Goal: Task Accomplishment & Management: Use online tool/utility

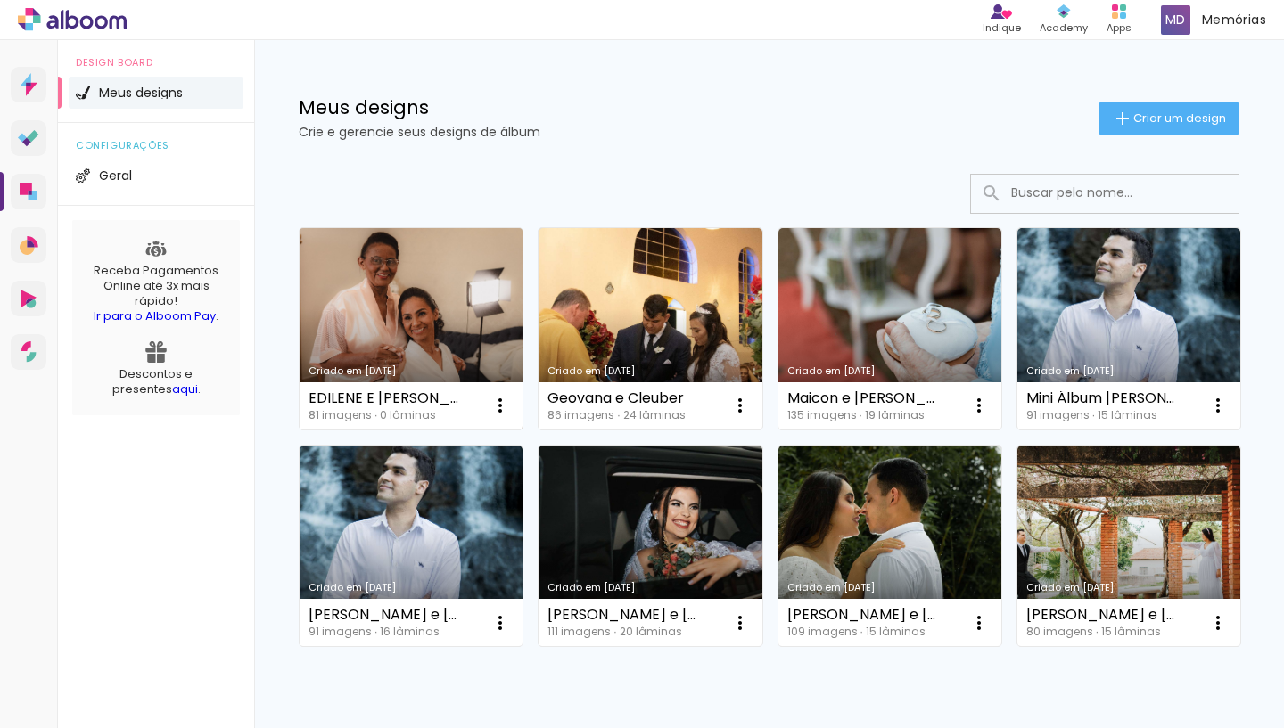
click at [465, 316] on link "Criado em [DATE]" at bounding box center [411, 328] width 223 height 201
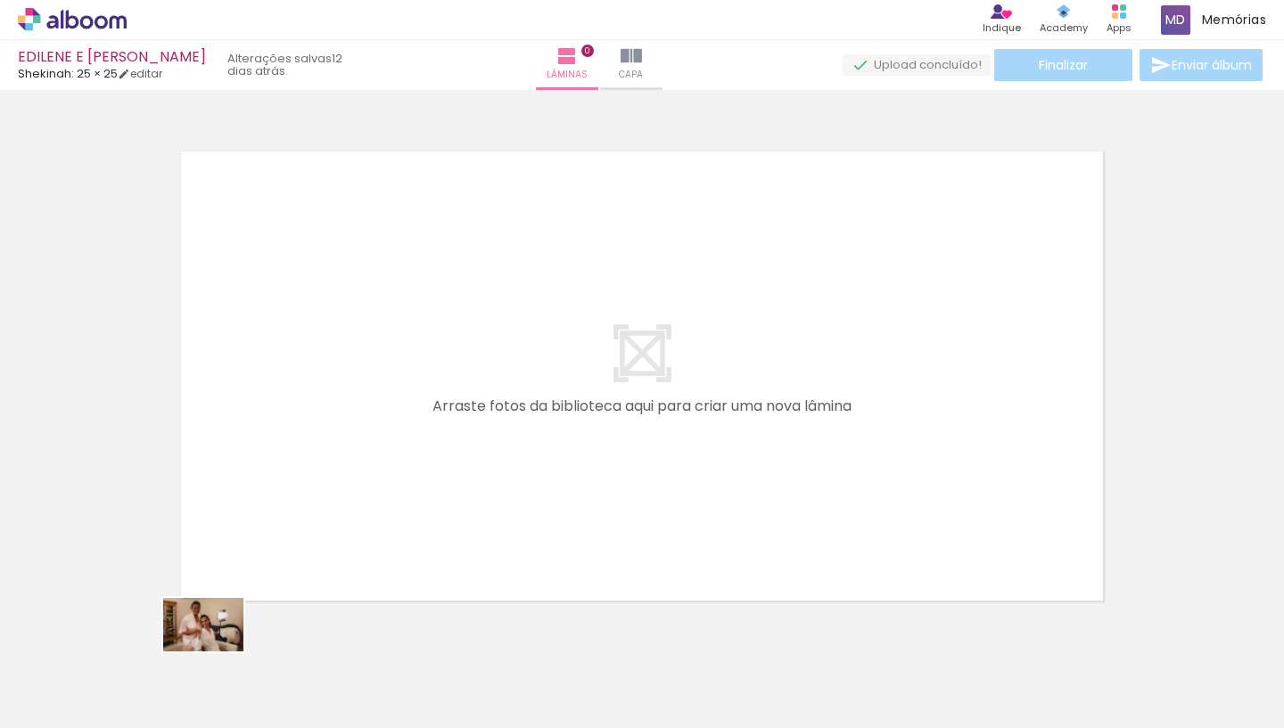
drag, startPoint x: 197, startPoint y: 665, endPoint x: 217, endPoint y: 652, distance: 23.7
click at [217, 652] on div at bounding box center [179, 668] width 88 height 59
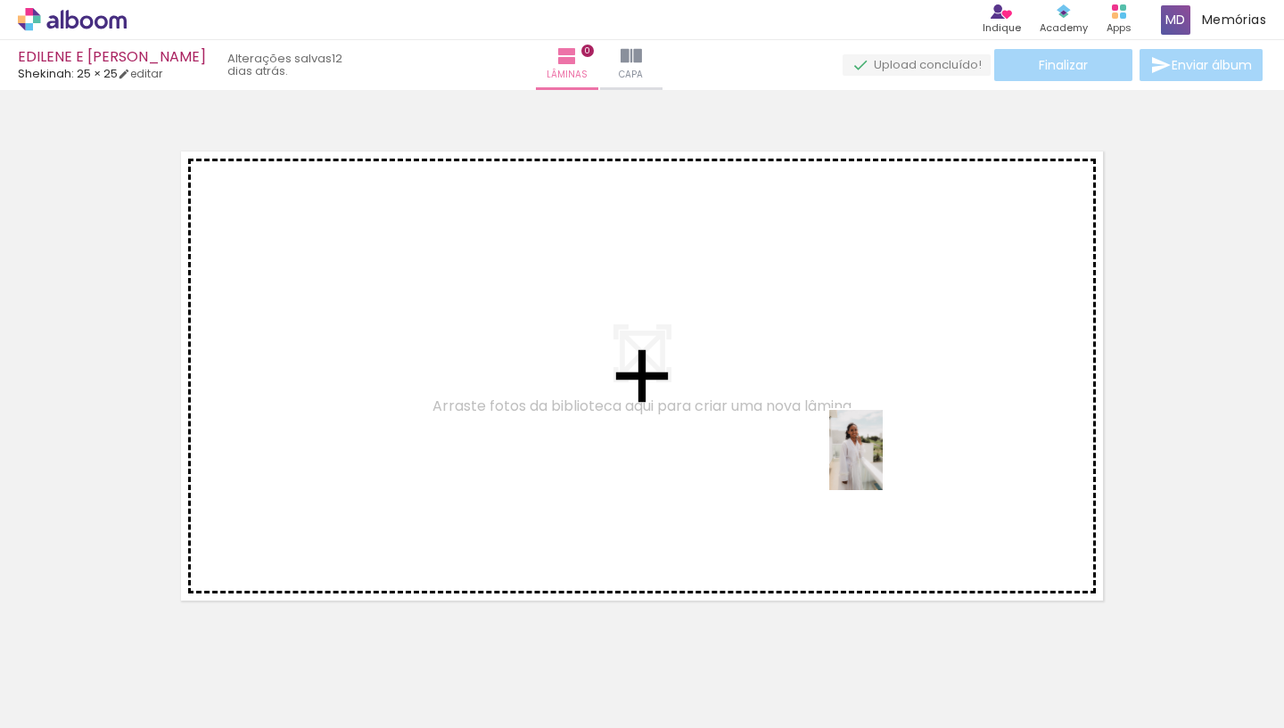
drag, startPoint x: 384, startPoint y: 680, endPoint x: 882, endPoint y: 464, distance: 543.3
click at [882, 464] on quentale-workspace at bounding box center [642, 364] width 1284 height 728
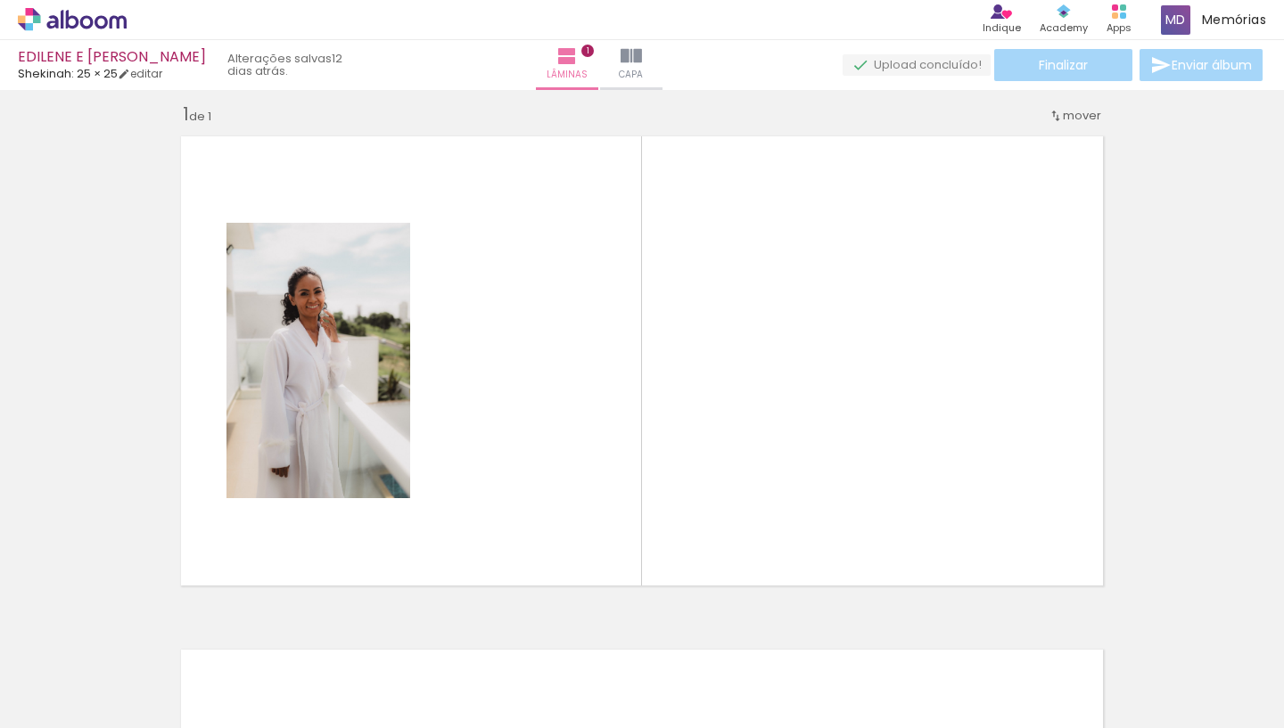
scroll to position [22, 0]
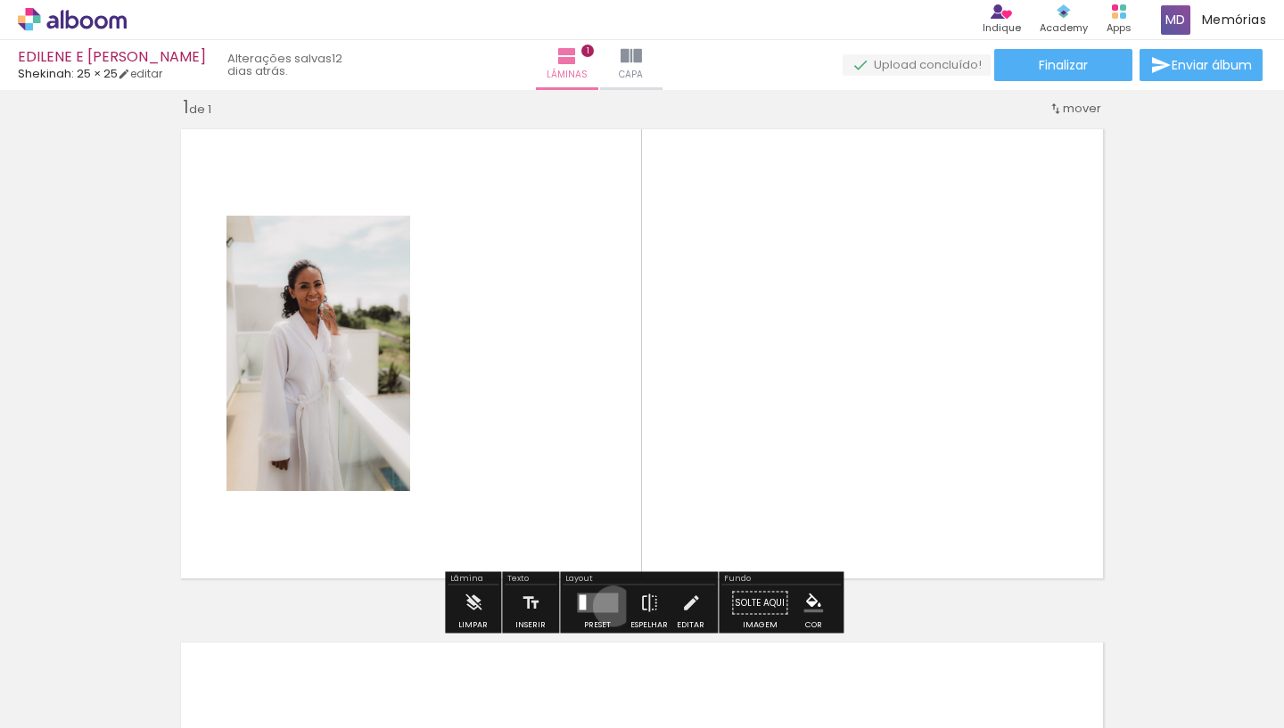
click at [609, 606] on quentale-layouter at bounding box center [597, 604] width 41 height 20
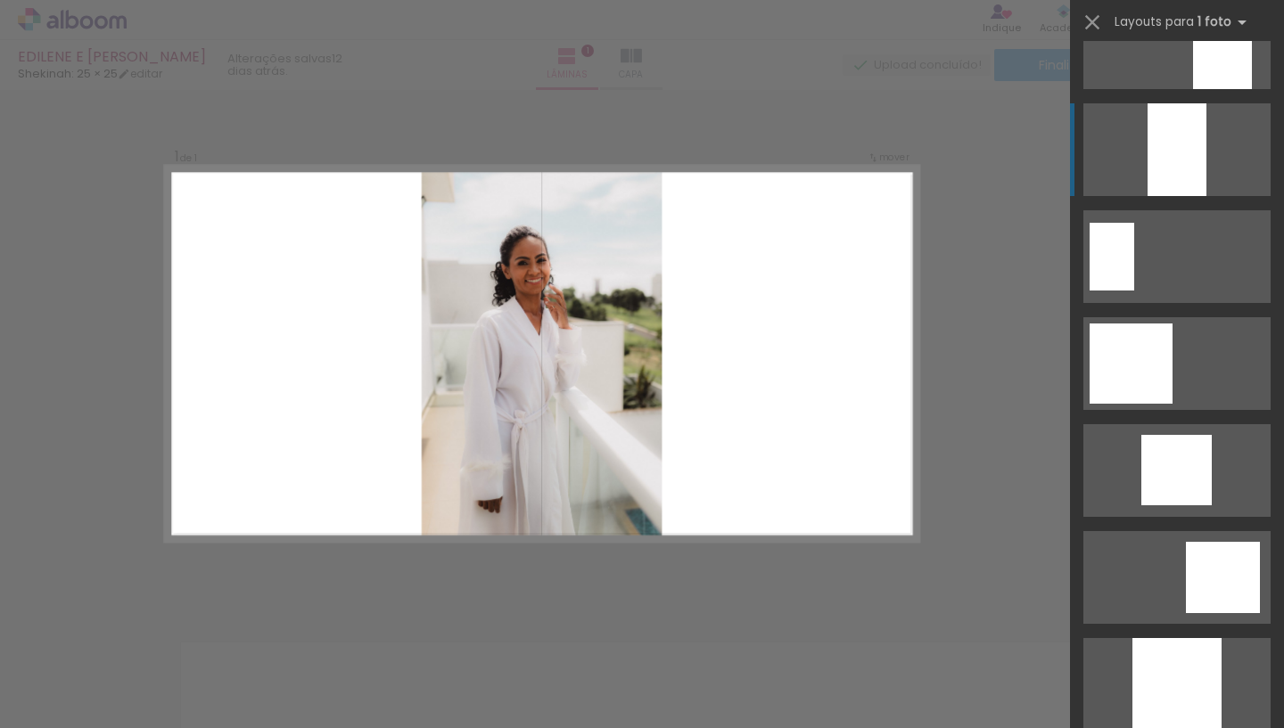
scroll to position [949, 0]
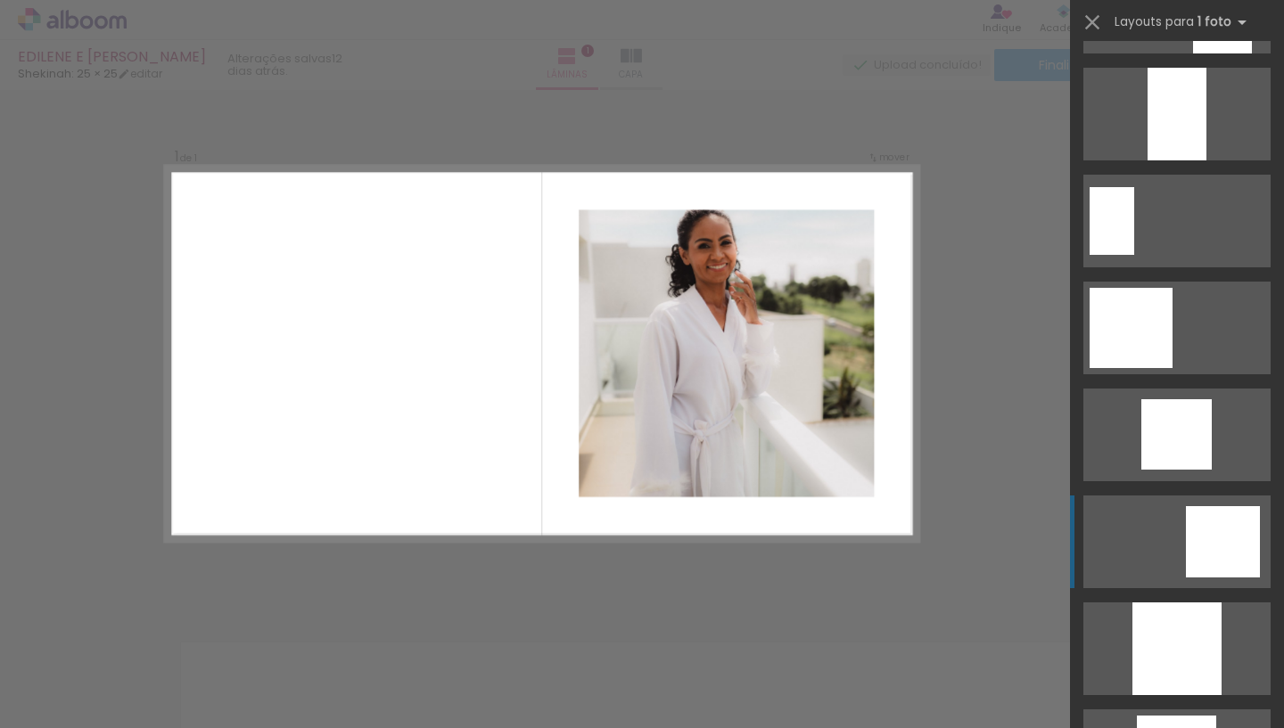
click at [1191, 516] on div at bounding box center [1223, 541] width 74 height 71
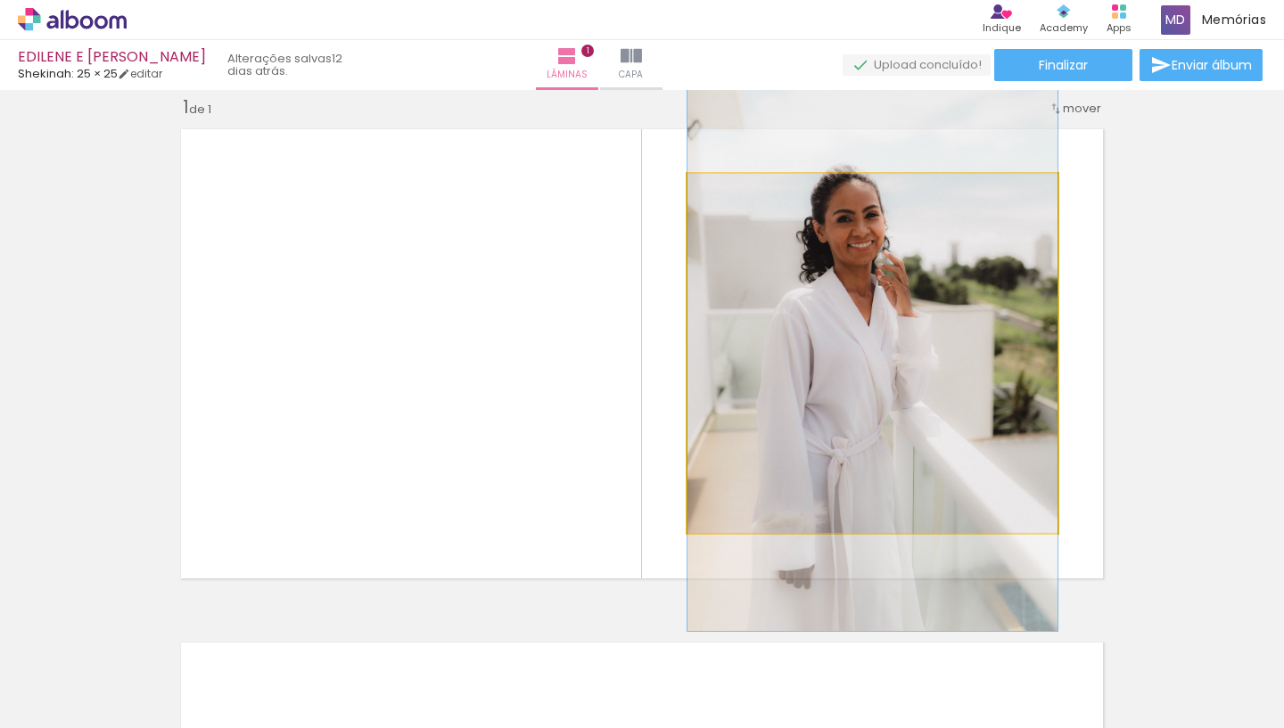
click at [824, 327] on quentale-photo at bounding box center [872, 353] width 370 height 359
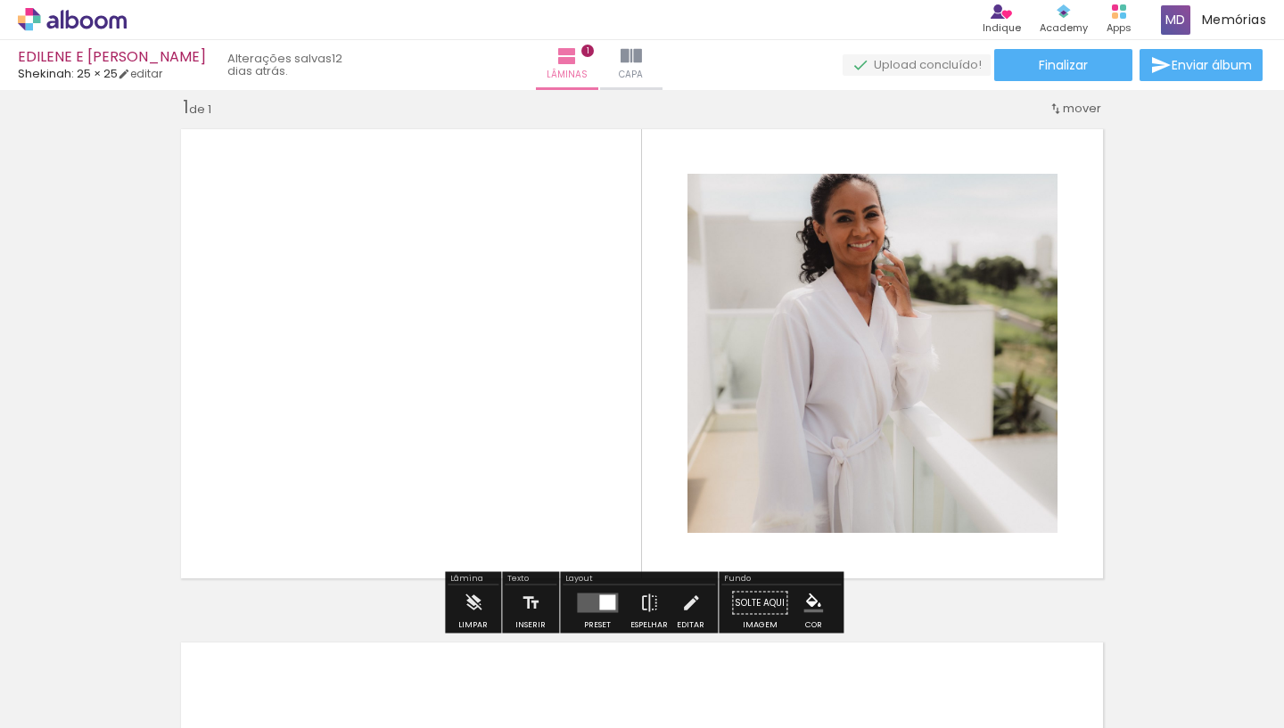
click at [871, 339] on quentale-photo at bounding box center [872, 353] width 370 height 359
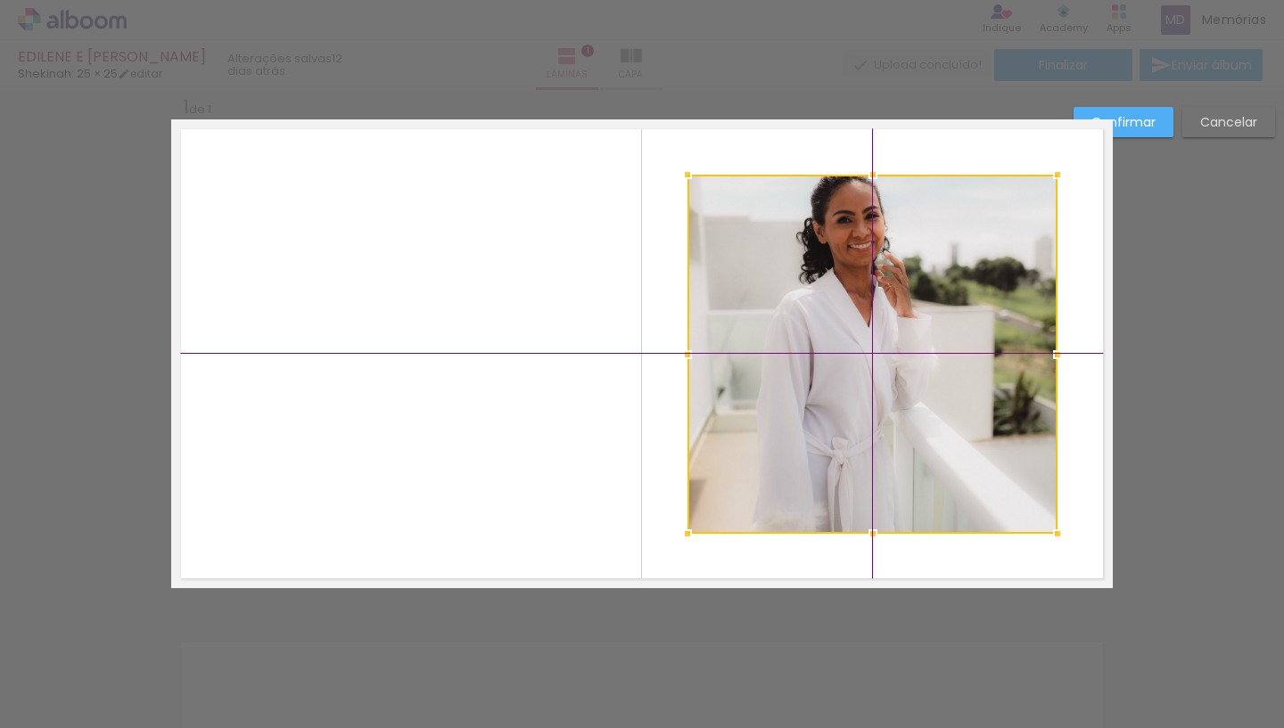
click at [876, 345] on div at bounding box center [872, 354] width 370 height 359
click at [1162, 250] on div "Confirmar Cancelar" at bounding box center [642, 603] width 1284 height 1070
click at [0, 0] on slot "Confirmar" at bounding box center [0, 0] width 0 height 0
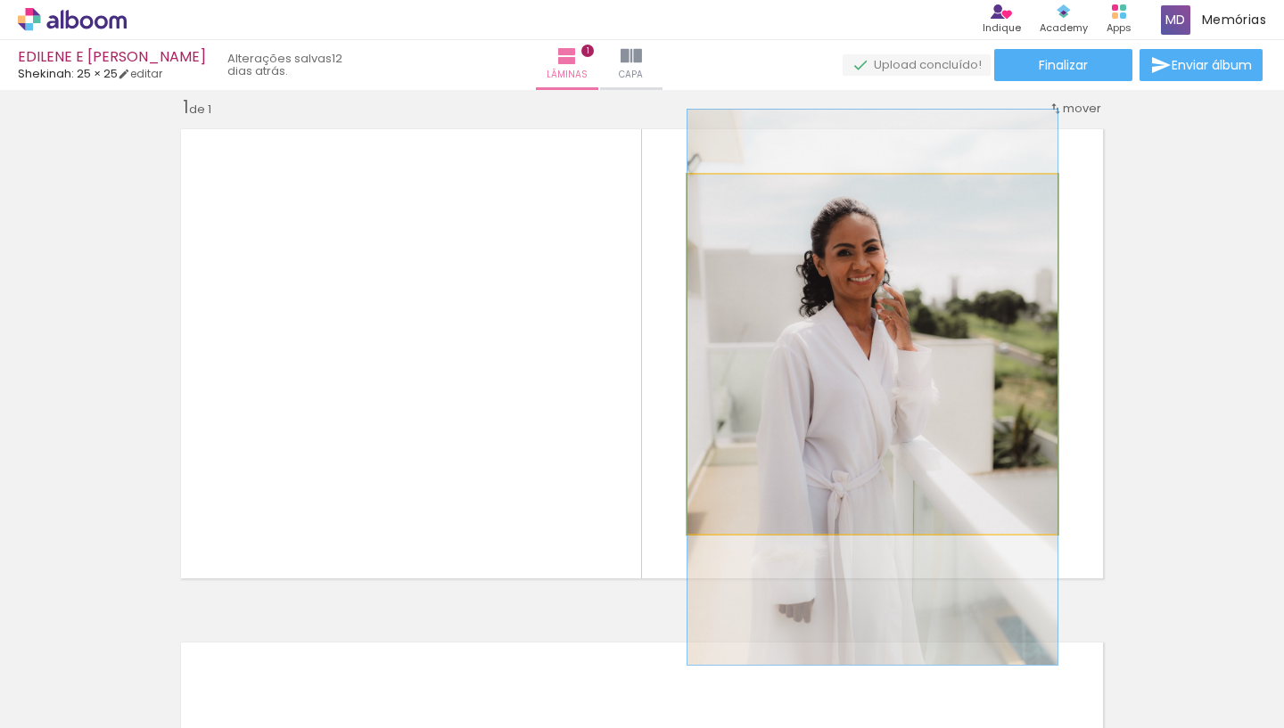
drag, startPoint x: 904, startPoint y: 256, endPoint x: 906, endPoint y: 289, distance: 33.0
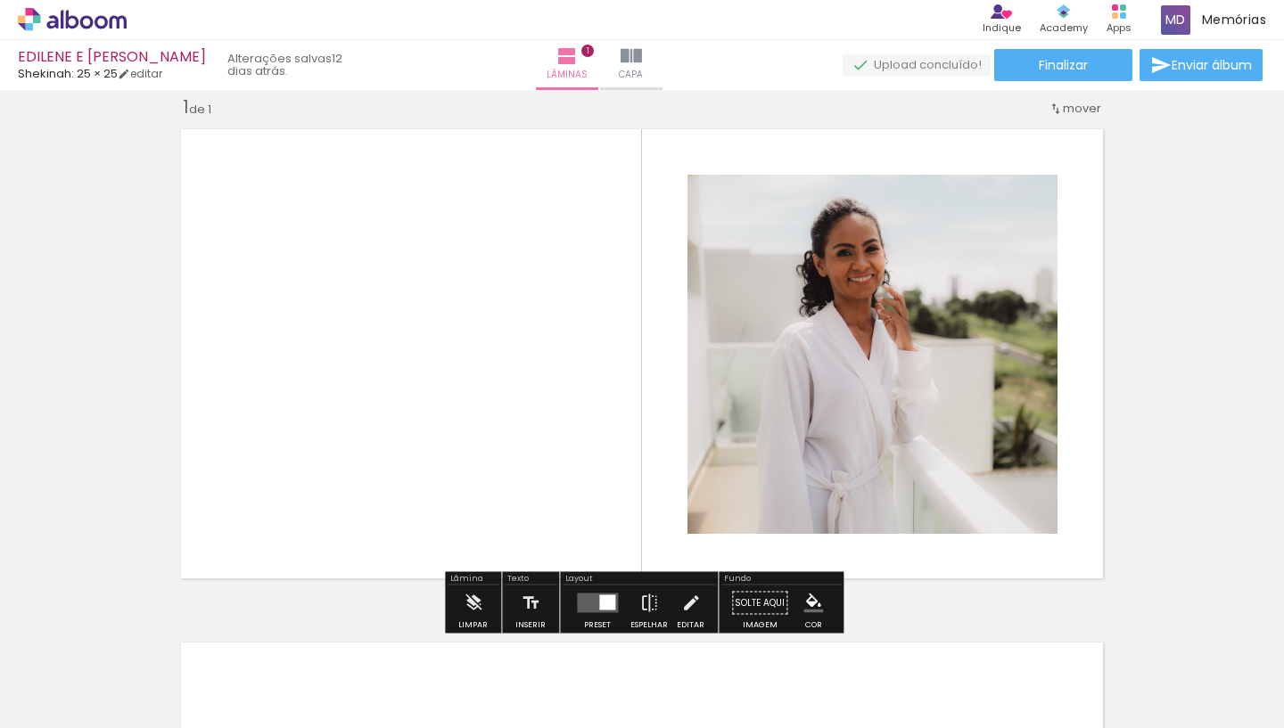
click at [1213, 281] on div "Inserir lâmina 1 de 1" at bounding box center [642, 588] width 1284 height 1028
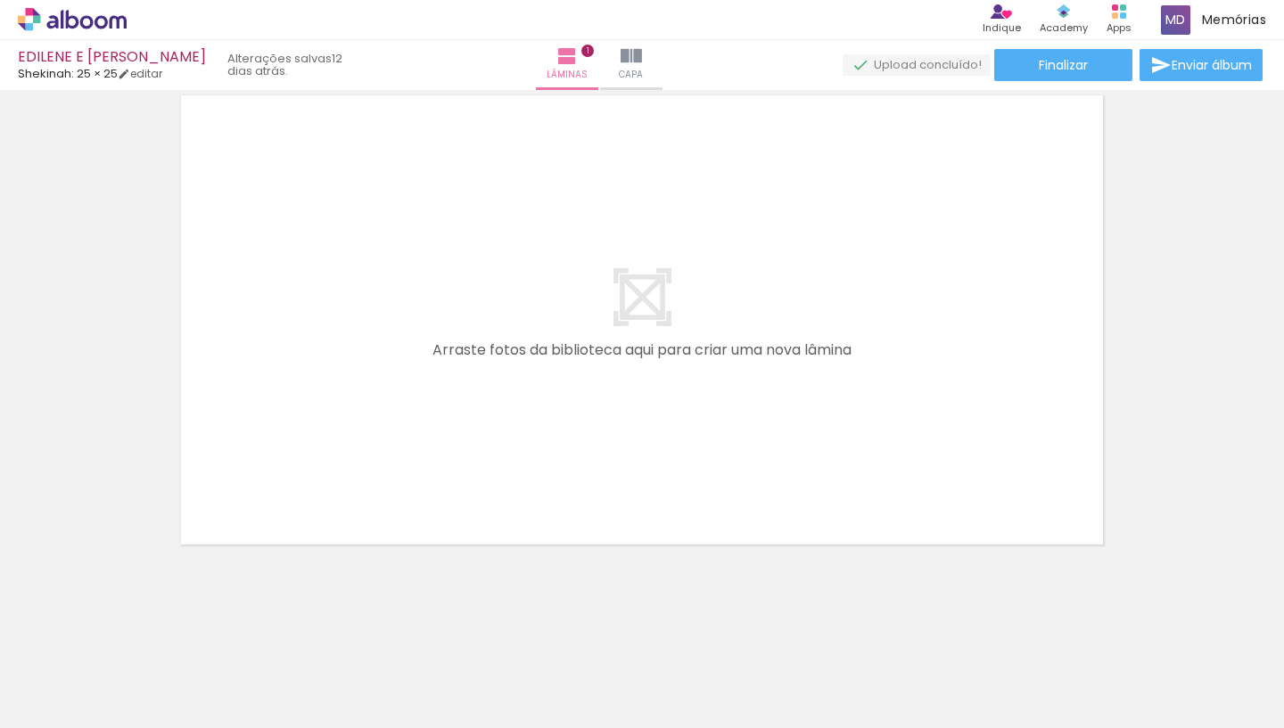
scroll to position [0, 0]
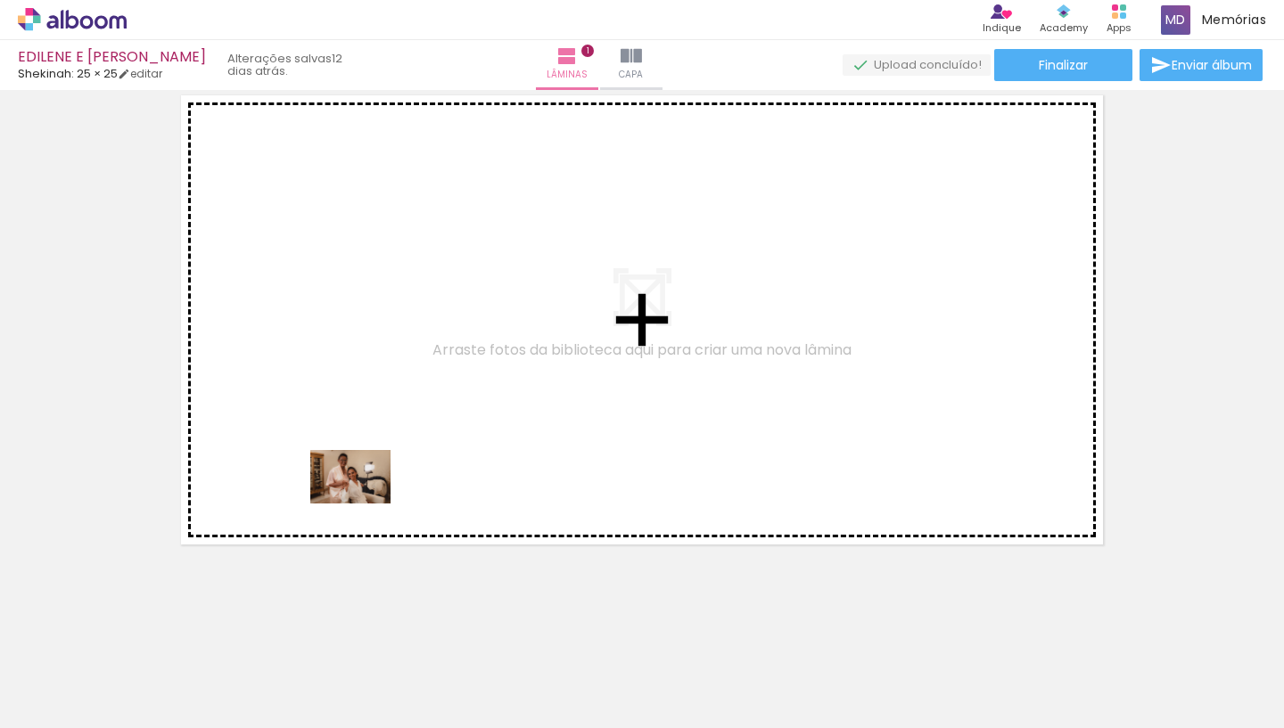
drag, startPoint x: 209, startPoint y: 672, endPoint x: 373, endPoint y: 491, distance: 243.6
click at [373, 491] on quentale-workspace at bounding box center [642, 364] width 1284 height 728
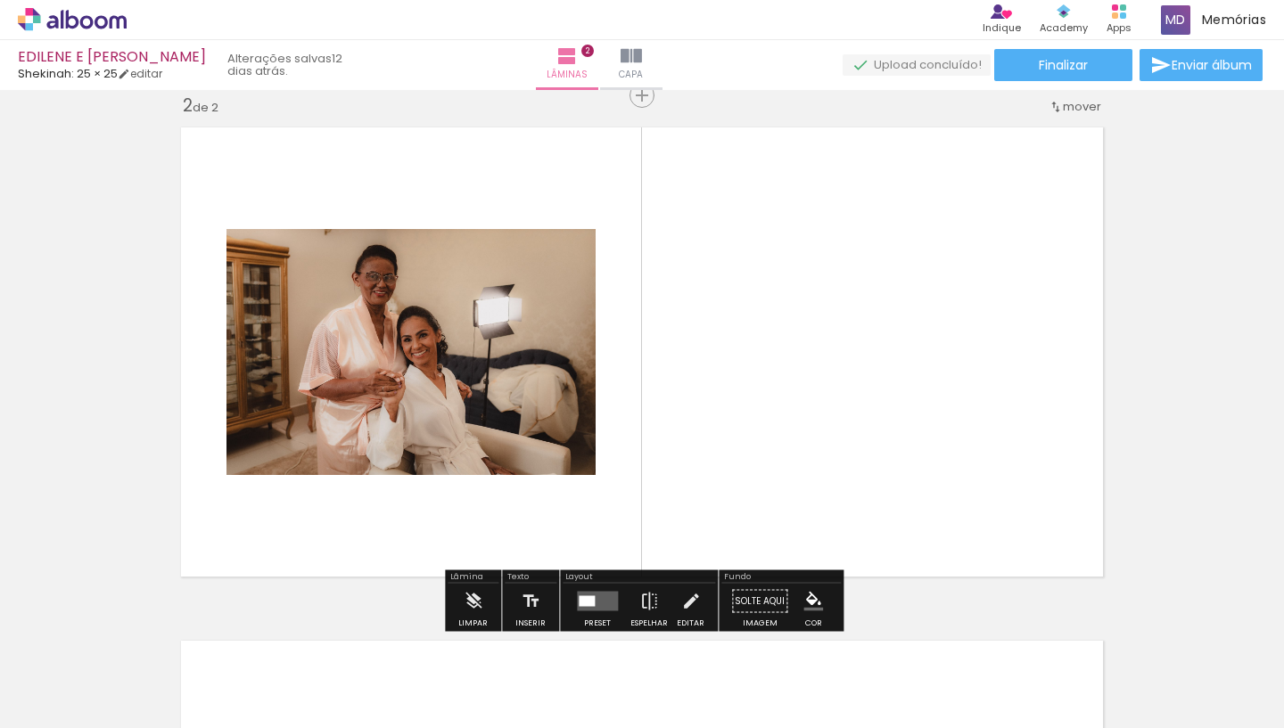
scroll to position [536, 0]
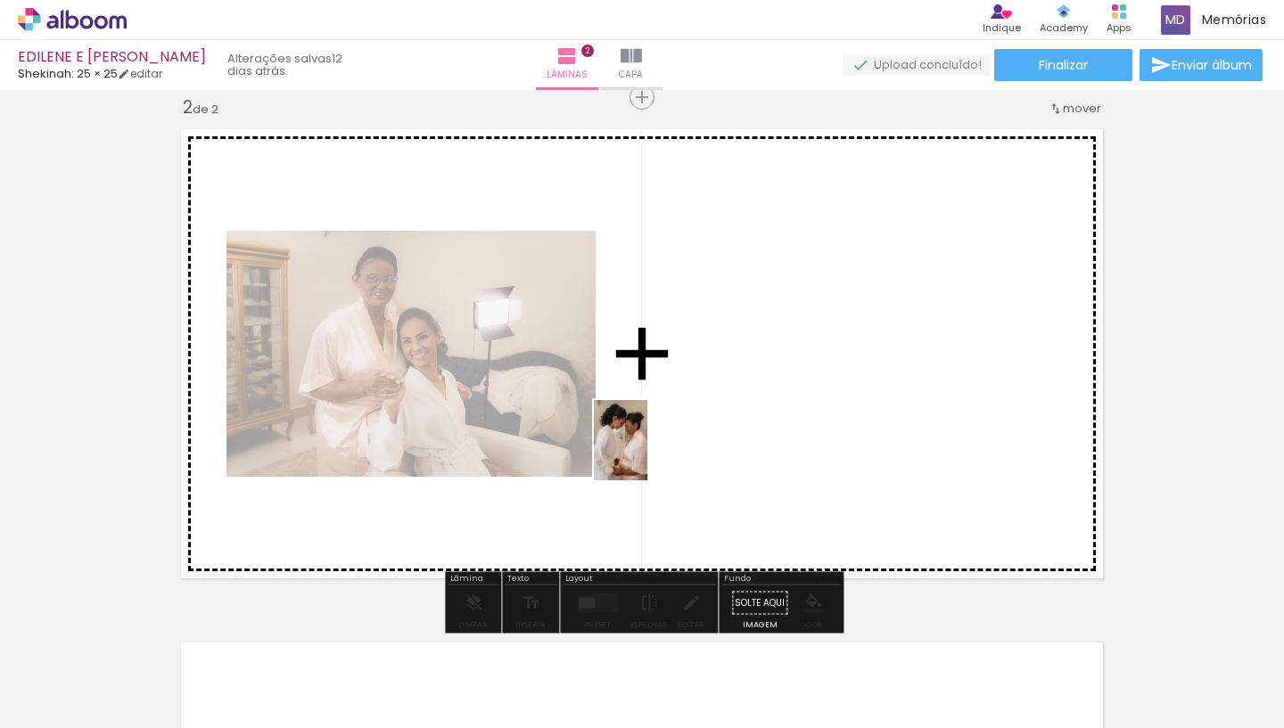
drag, startPoint x: 285, startPoint y: 676, endPoint x: 676, endPoint y: 447, distance: 452.7
click at [676, 447] on quentale-workspace at bounding box center [642, 364] width 1284 height 728
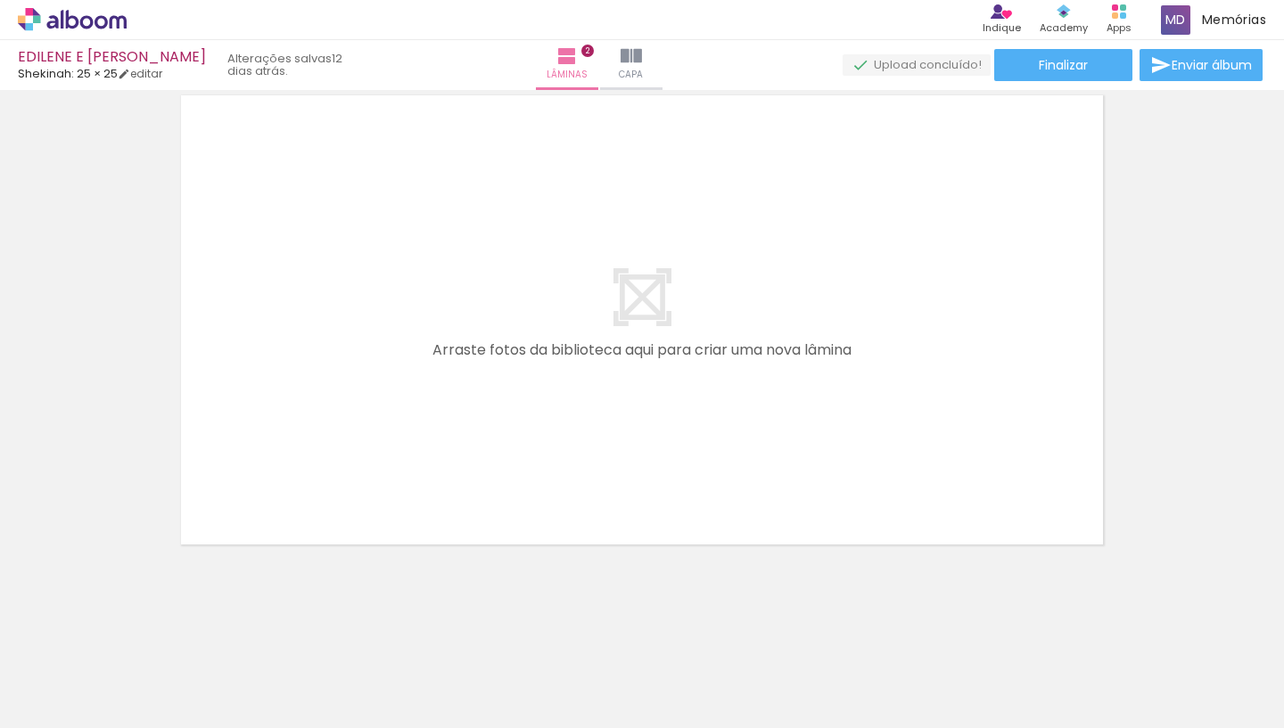
click at [1014, 348] on quentale-layouter at bounding box center [641, 320] width 941 height 469
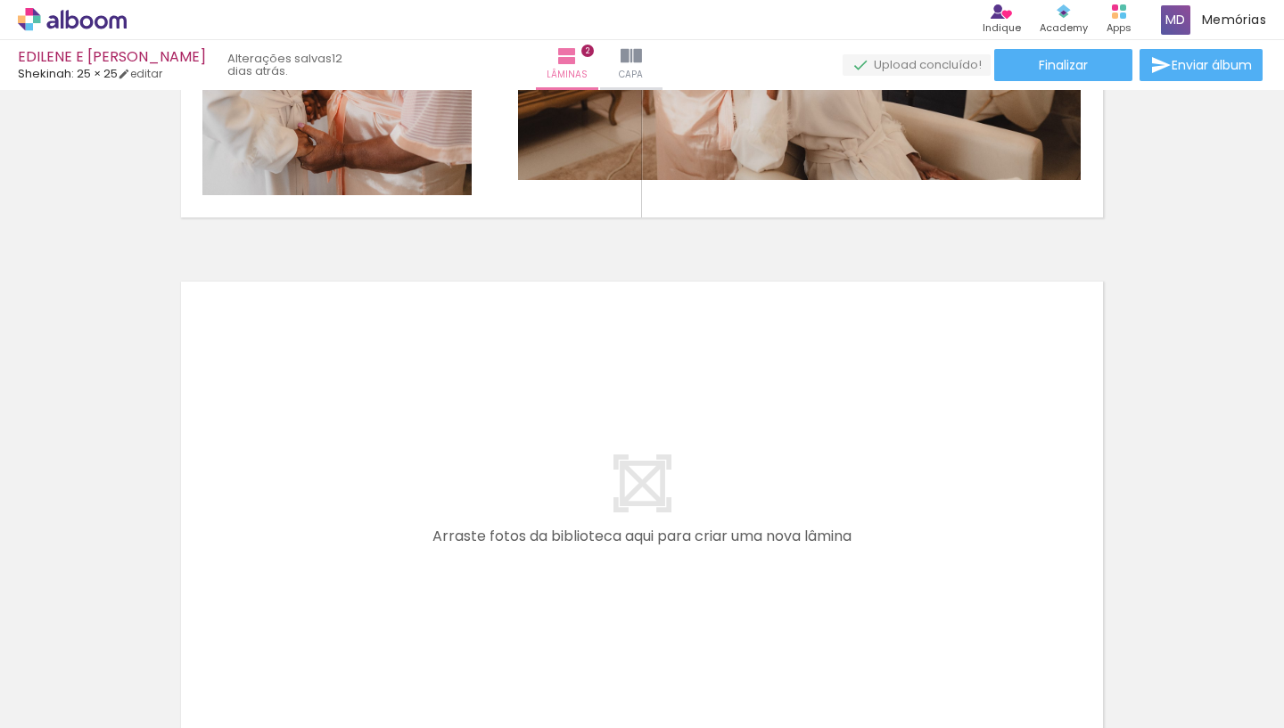
scroll to position [863, 0]
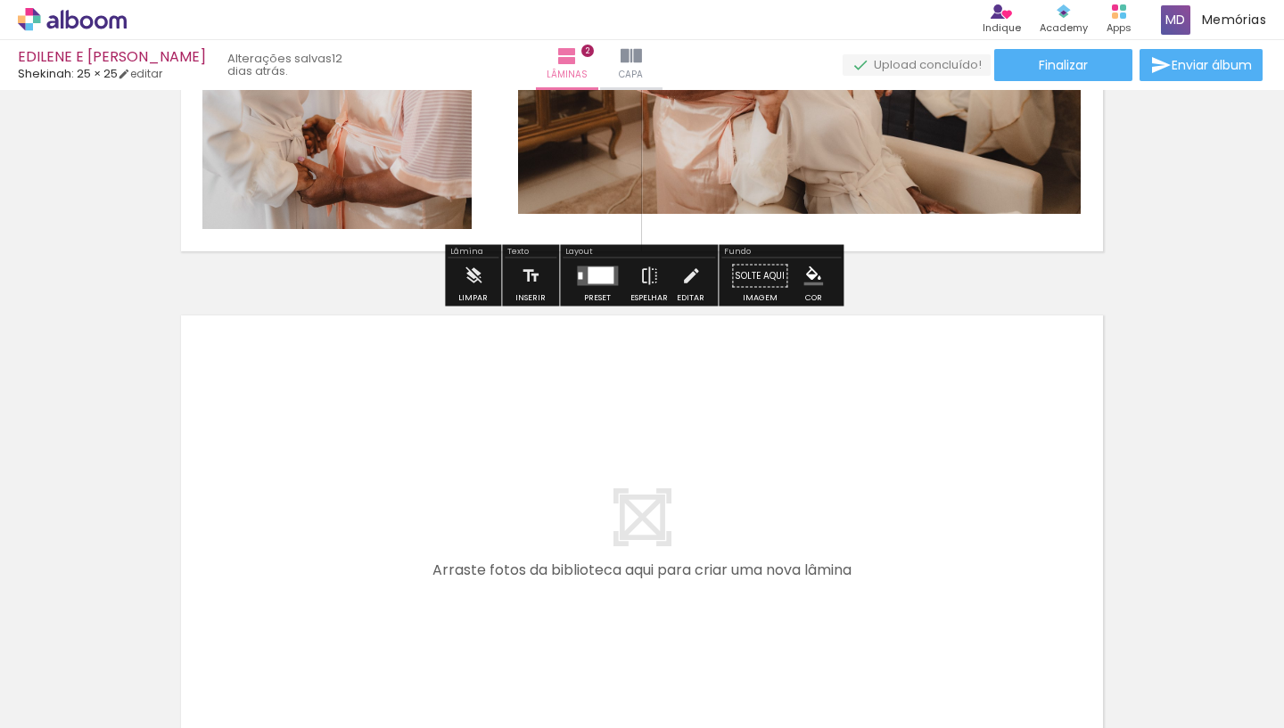
click at [587, 283] on div at bounding box center [600, 275] width 26 height 17
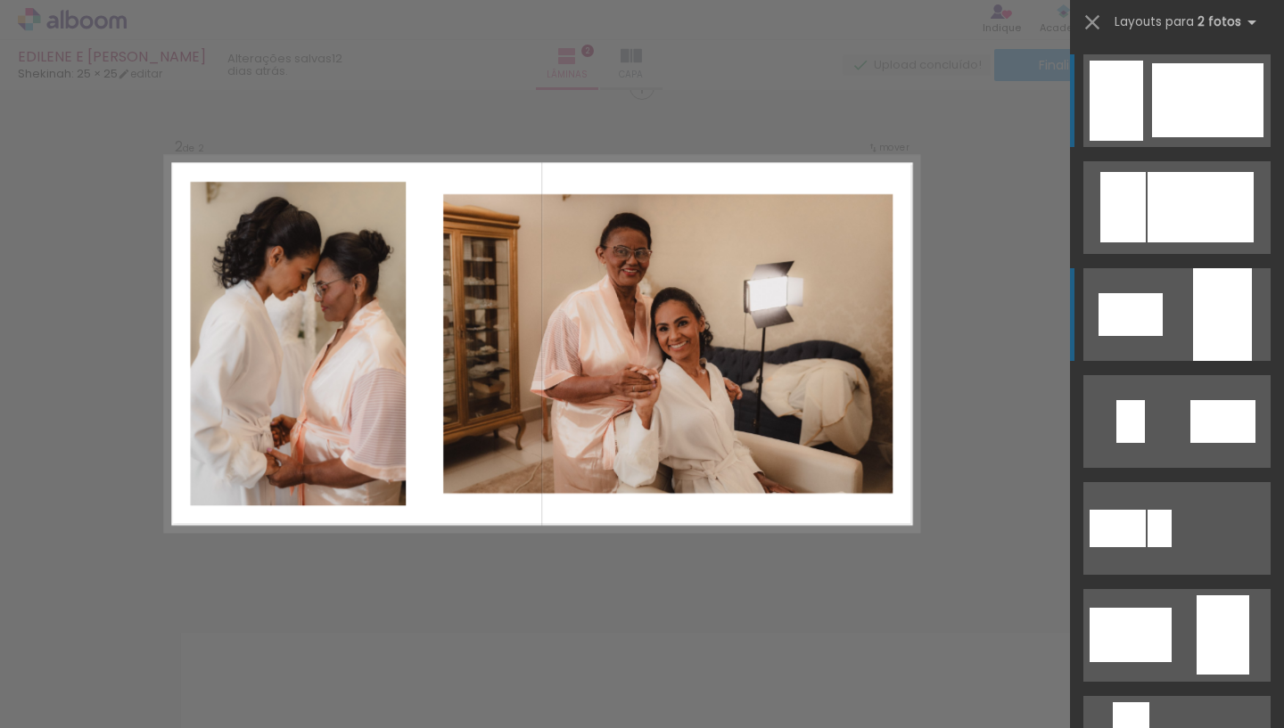
scroll to position [536, 0]
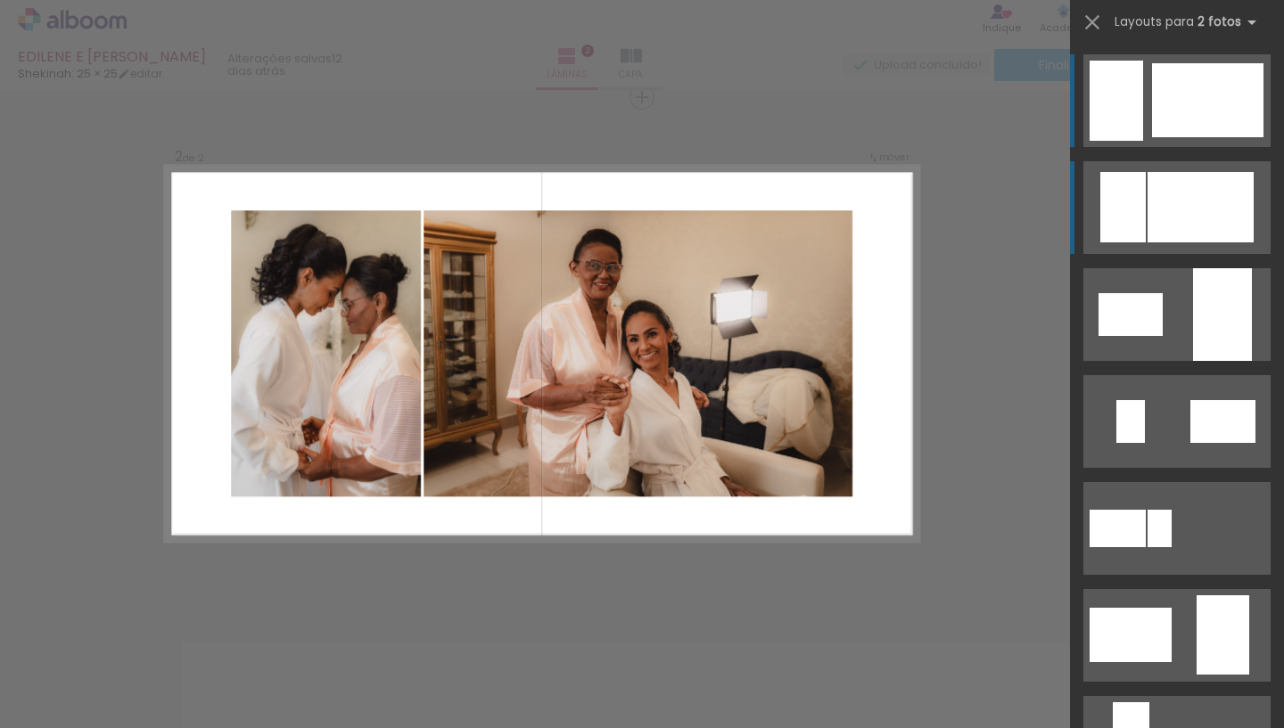
click at [1172, 184] on div at bounding box center [1200, 207] width 106 height 70
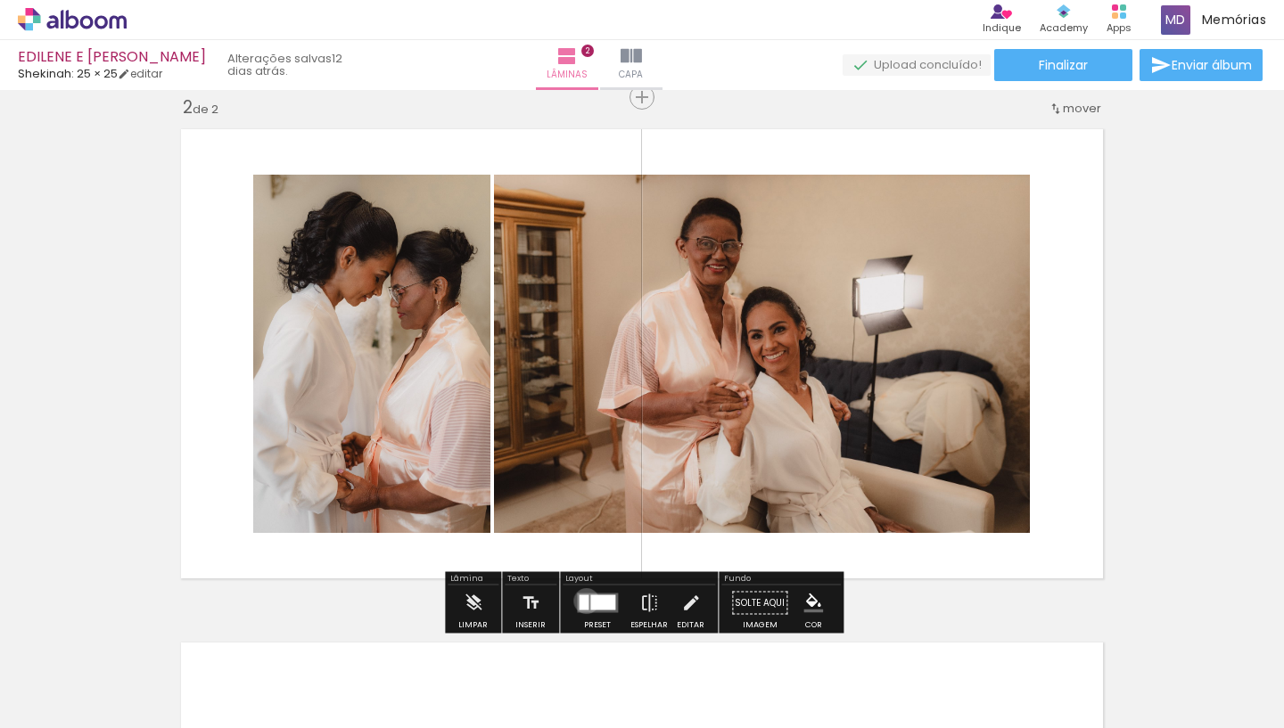
click at [582, 601] on div at bounding box center [584, 602] width 10 height 15
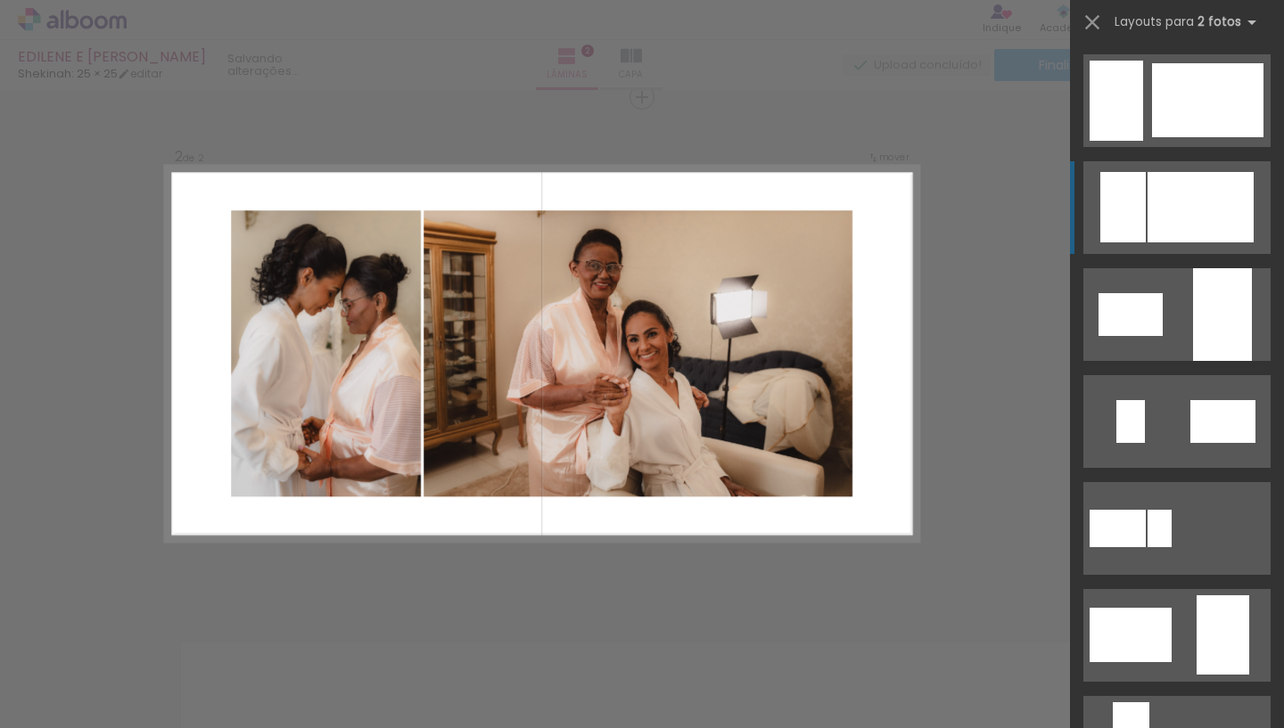
scroll to position [107, 0]
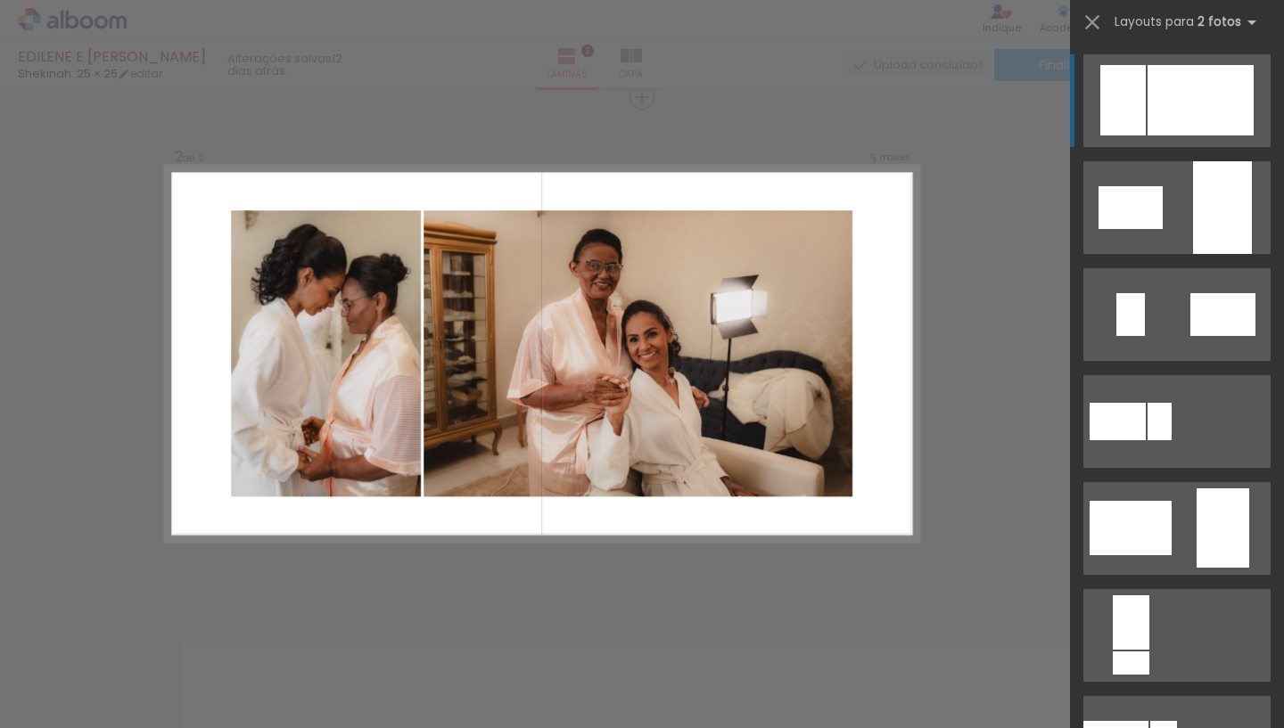
click at [582, 601] on div "Confirmar Cancelar" at bounding box center [642, 345] width 1284 height 1583
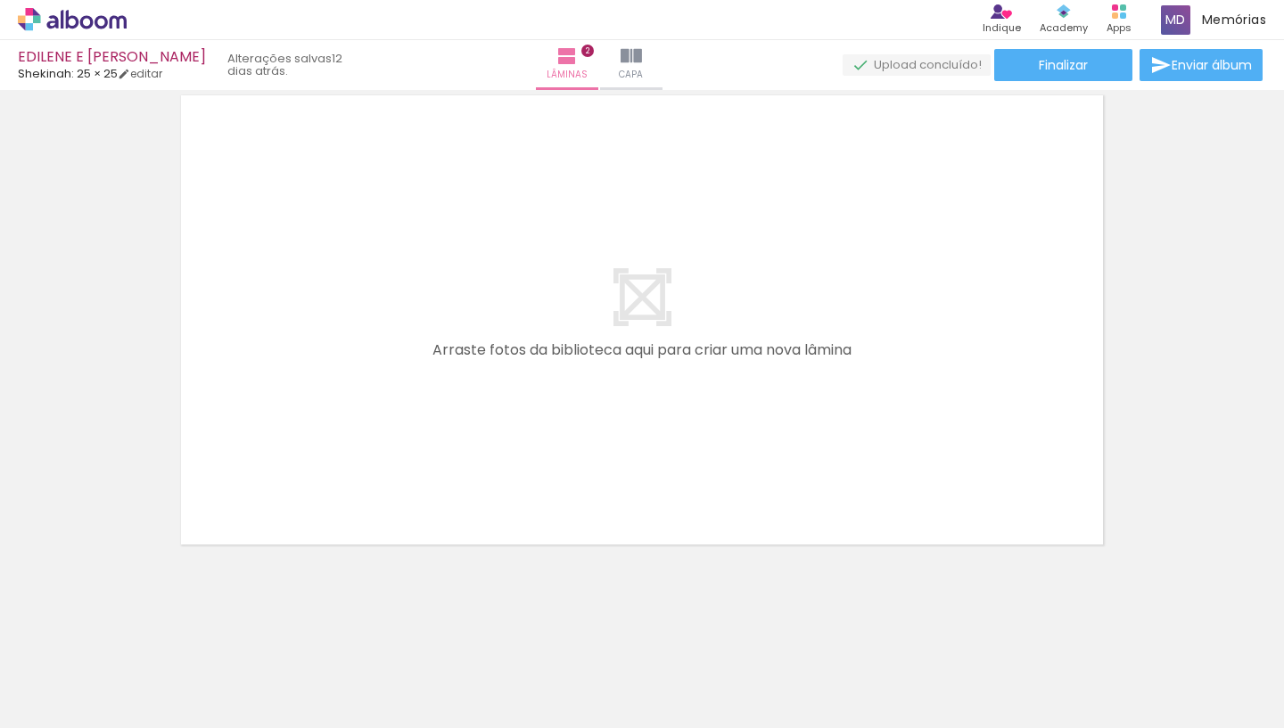
scroll to position [1083, 0]
drag, startPoint x: 484, startPoint y: 660, endPoint x: 489, endPoint y: 573, distance: 86.6
click at [489, 573] on quentale-workspace at bounding box center [642, 364] width 1284 height 728
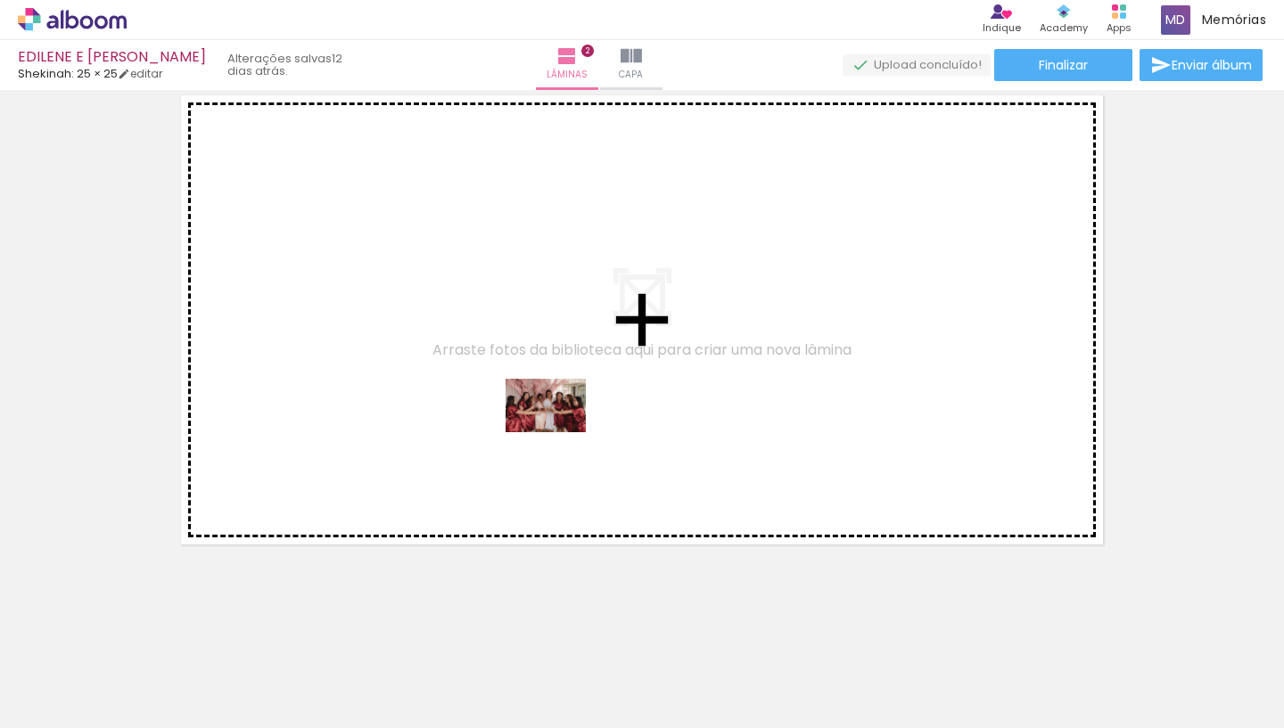
drag, startPoint x: 488, startPoint y: 651, endPoint x: 559, endPoint y: 432, distance: 229.7
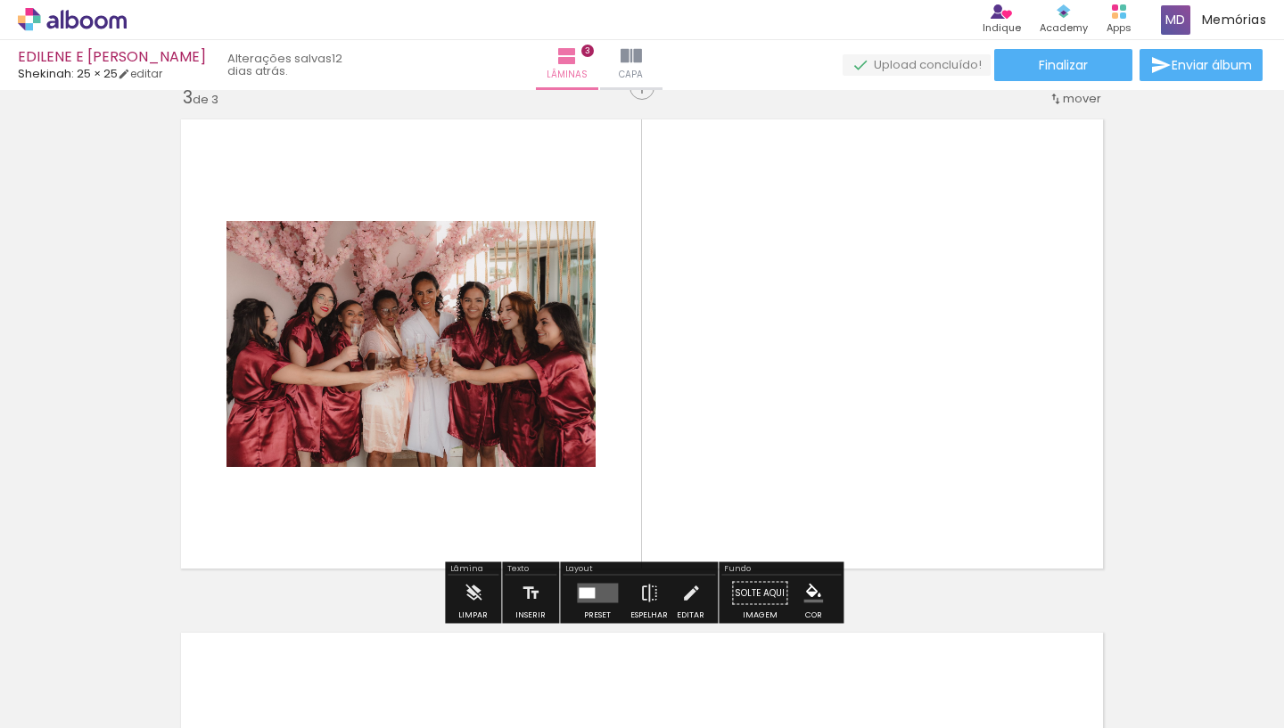
scroll to position [1049, 0]
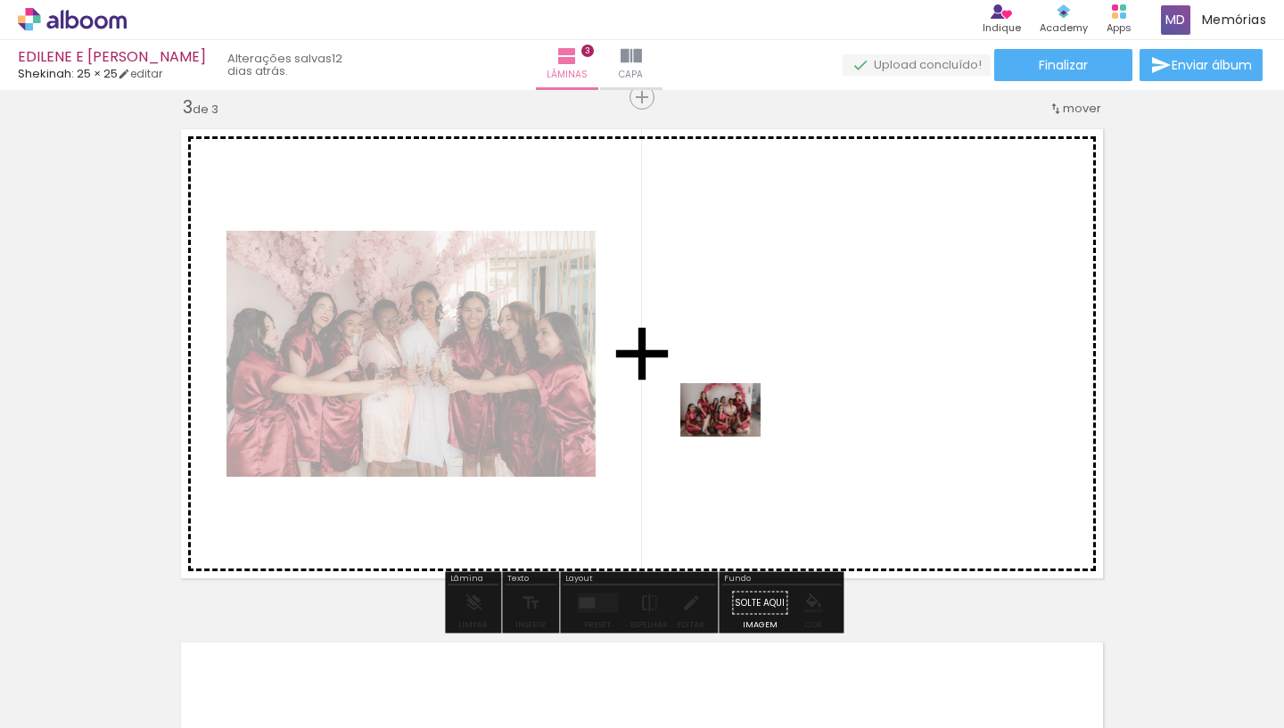
drag, startPoint x: 595, startPoint y: 676, endPoint x: 741, endPoint y: 431, distance: 285.0
click at [741, 431] on quentale-workspace at bounding box center [642, 364] width 1284 height 728
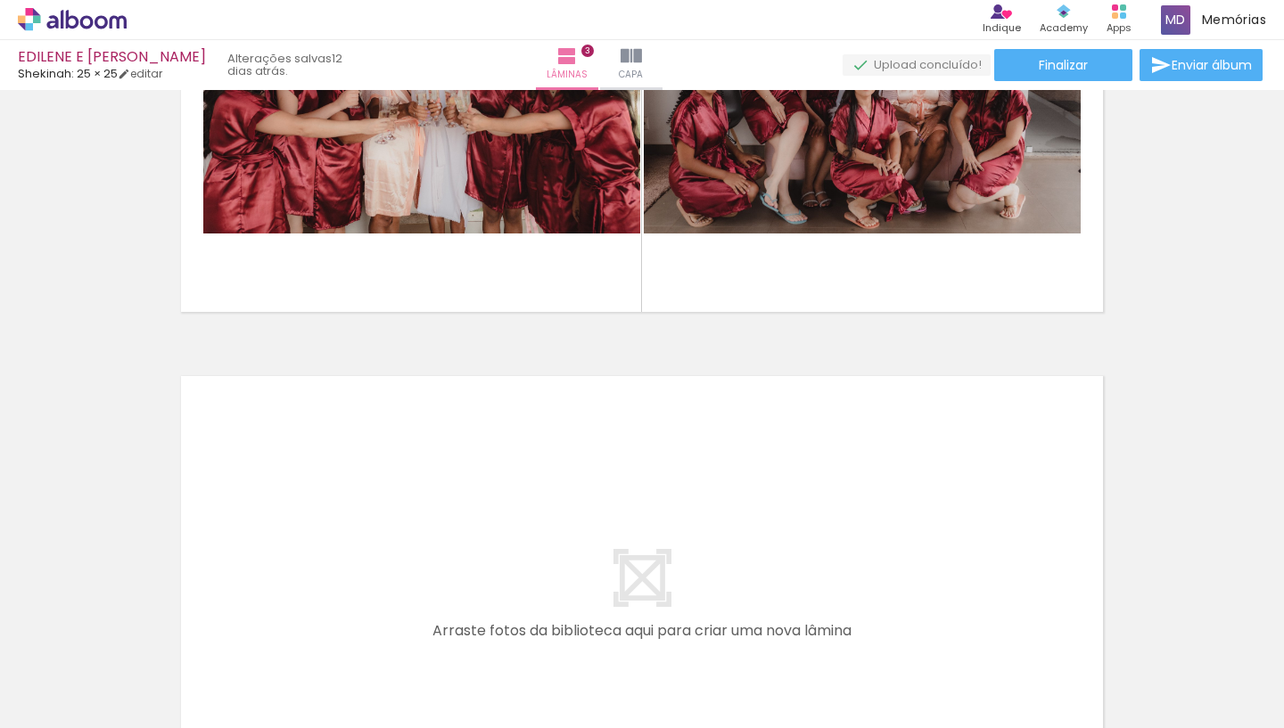
scroll to position [1319, 0]
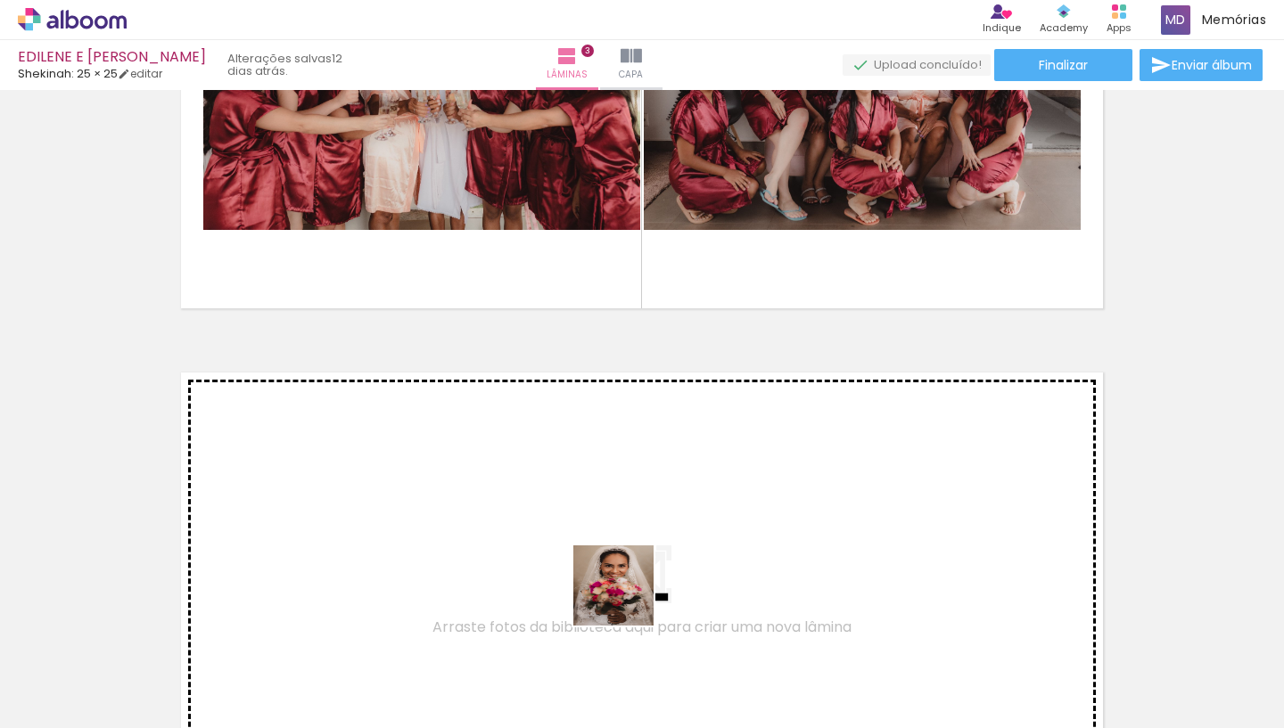
drag, startPoint x: 680, startPoint y: 680, endPoint x: 546, endPoint y: 464, distance: 253.8
click at [546, 464] on quentale-workspace at bounding box center [642, 364] width 1284 height 728
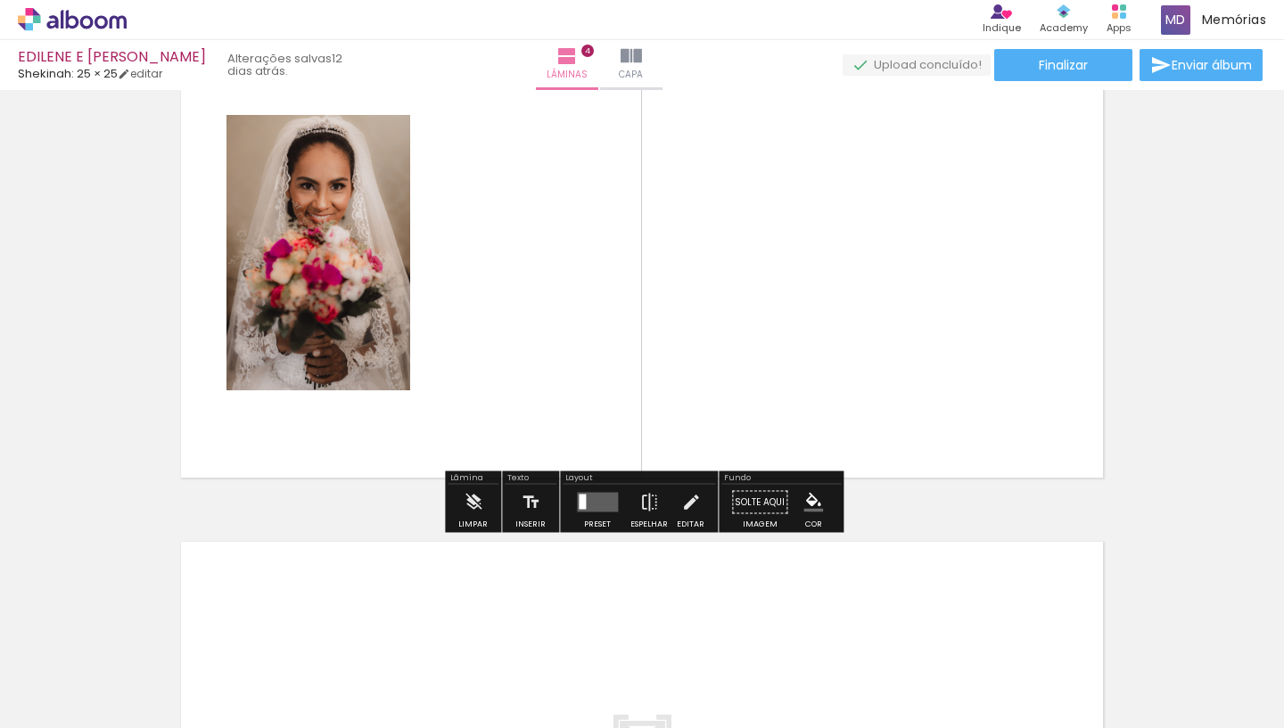
scroll to position [1666, 0]
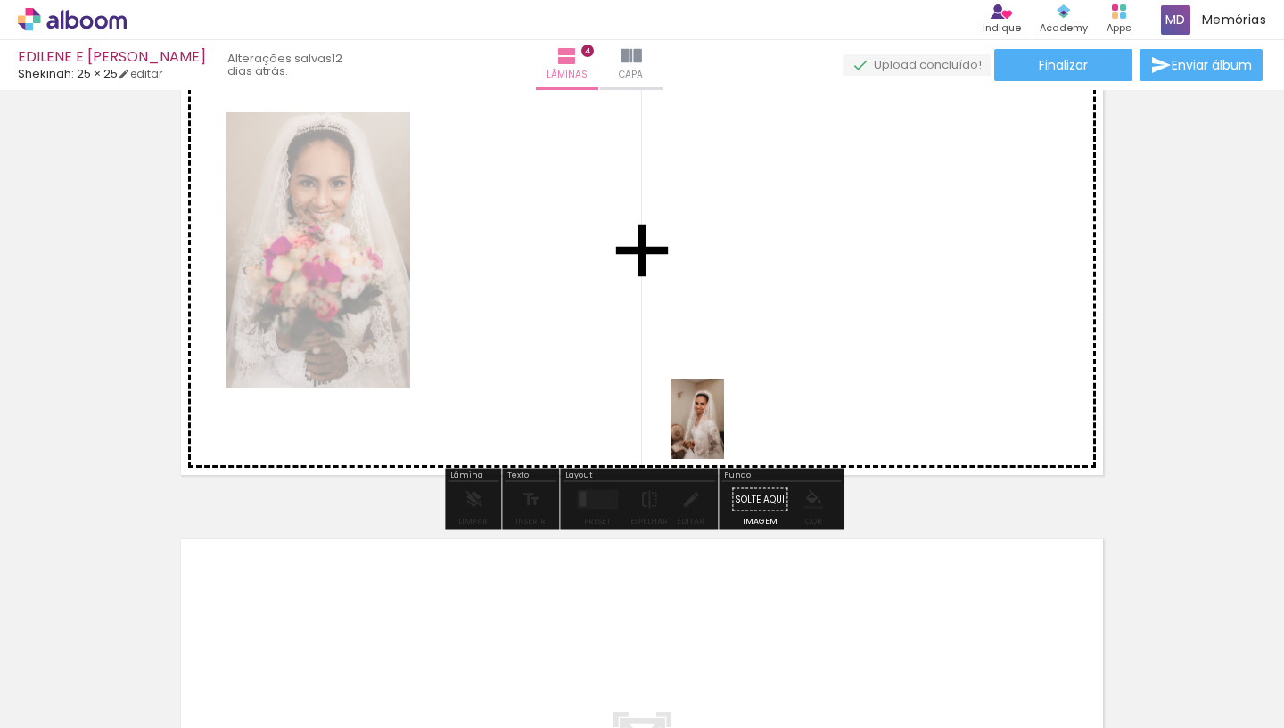
drag, startPoint x: 775, startPoint y: 667, endPoint x: 721, endPoint y: 430, distance: 243.3
click at [724, 431] on quentale-workspace at bounding box center [642, 364] width 1284 height 728
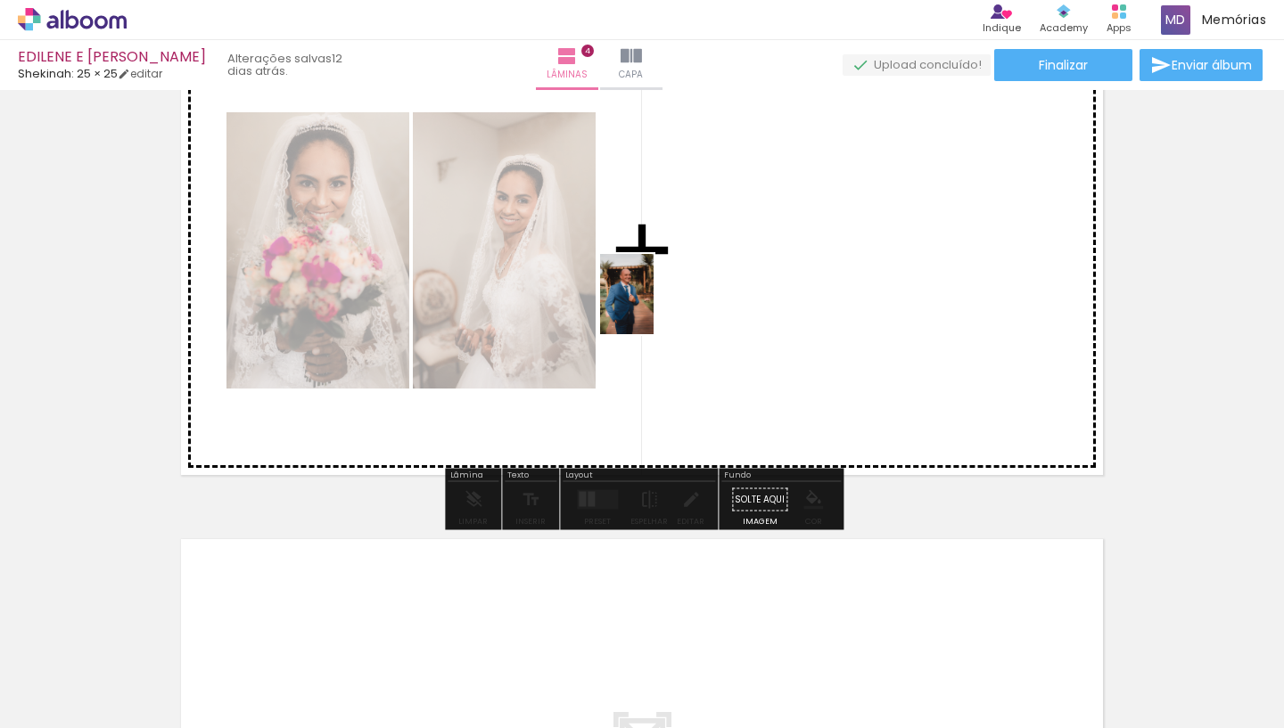
drag, startPoint x: 993, startPoint y: 691, endPoint x: 652, endPoint y: 307, distance: 514.0
click at [652, 306] on quentale-workspace at bounding box center [642, 364] width 1284 height 728
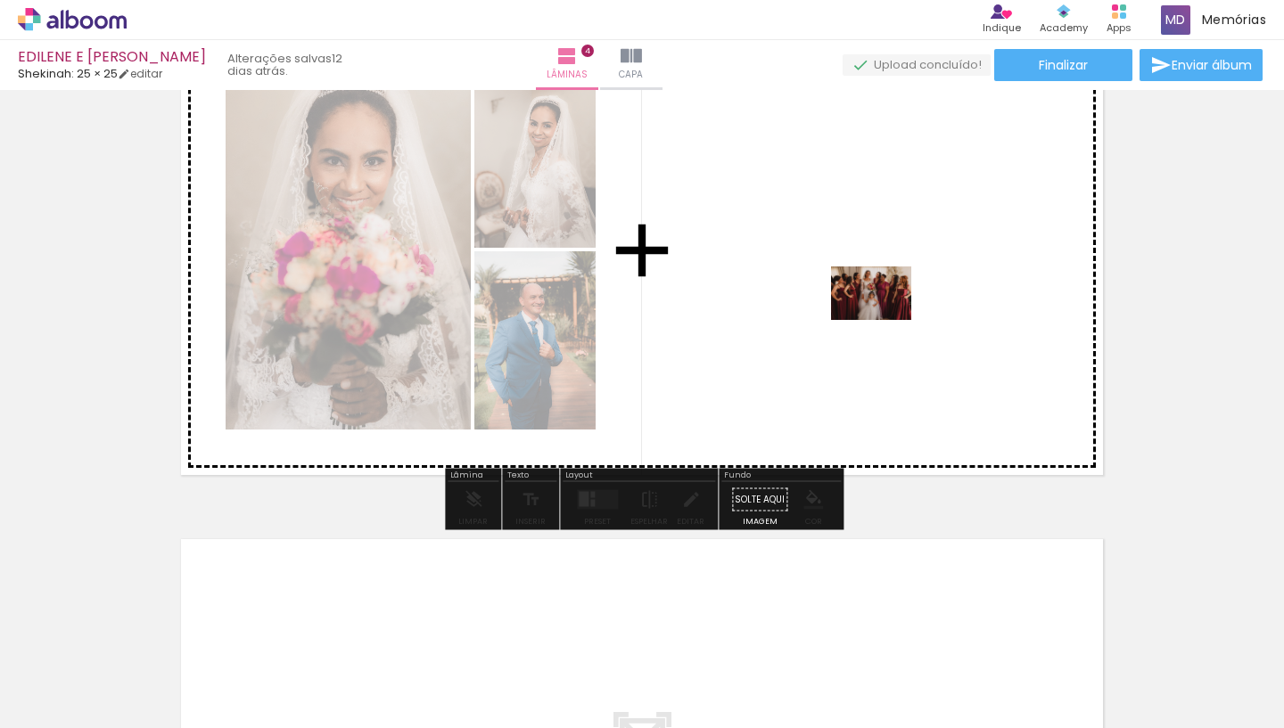
drag, startPoint x: 898, startPoint y: 673, endPoint x: 884, endPoint y: 320, distance: 353.2
click at [884, 320] on quentale-workspace at bounding box center [642, 364] width 1284 height 728
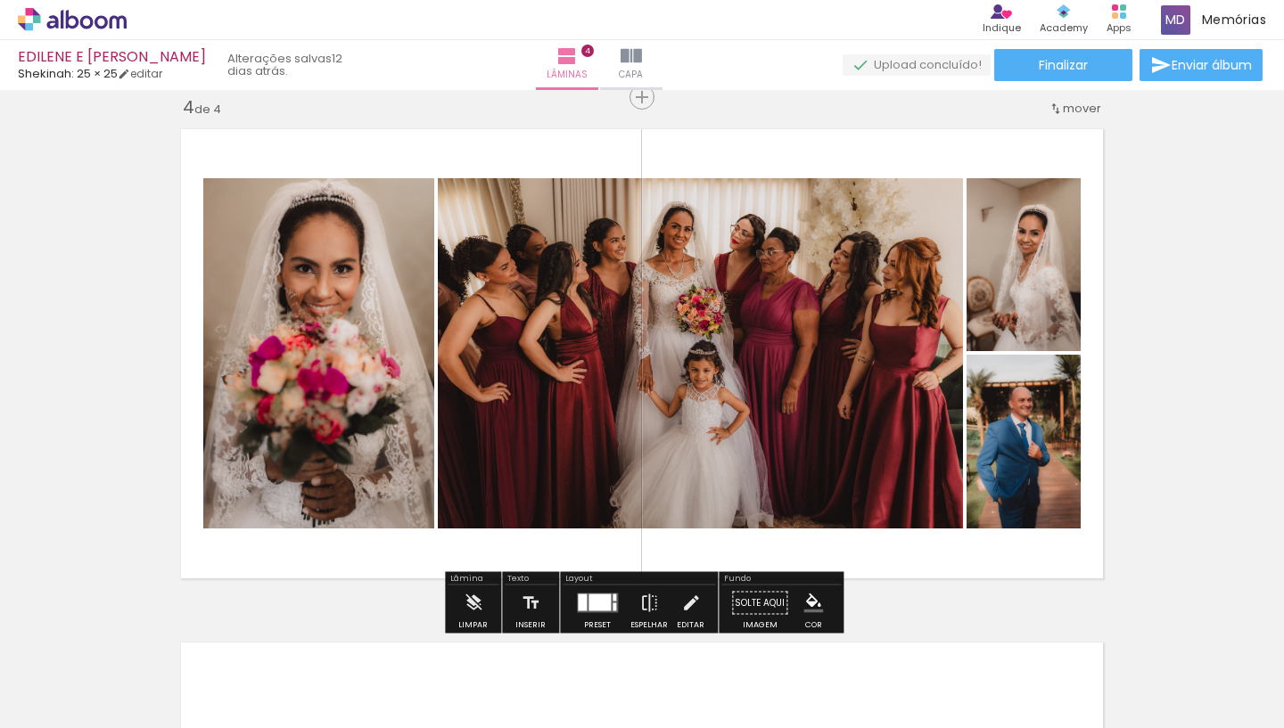
scroll to position [1564, 0]
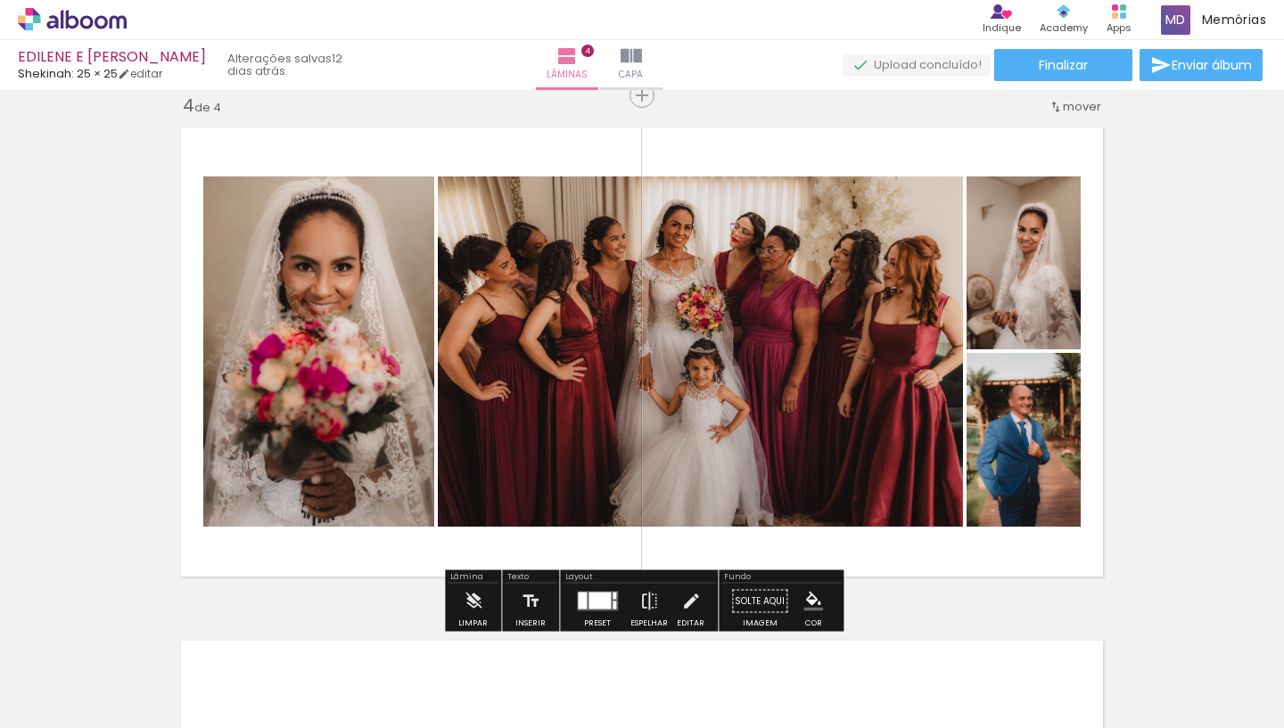
click at [1013, 442] on quentale-photo at bounding box center [1023, 440] width 114 height 174
click at [590, 593] on div at bounding box center [599, 601] width 22 height 17
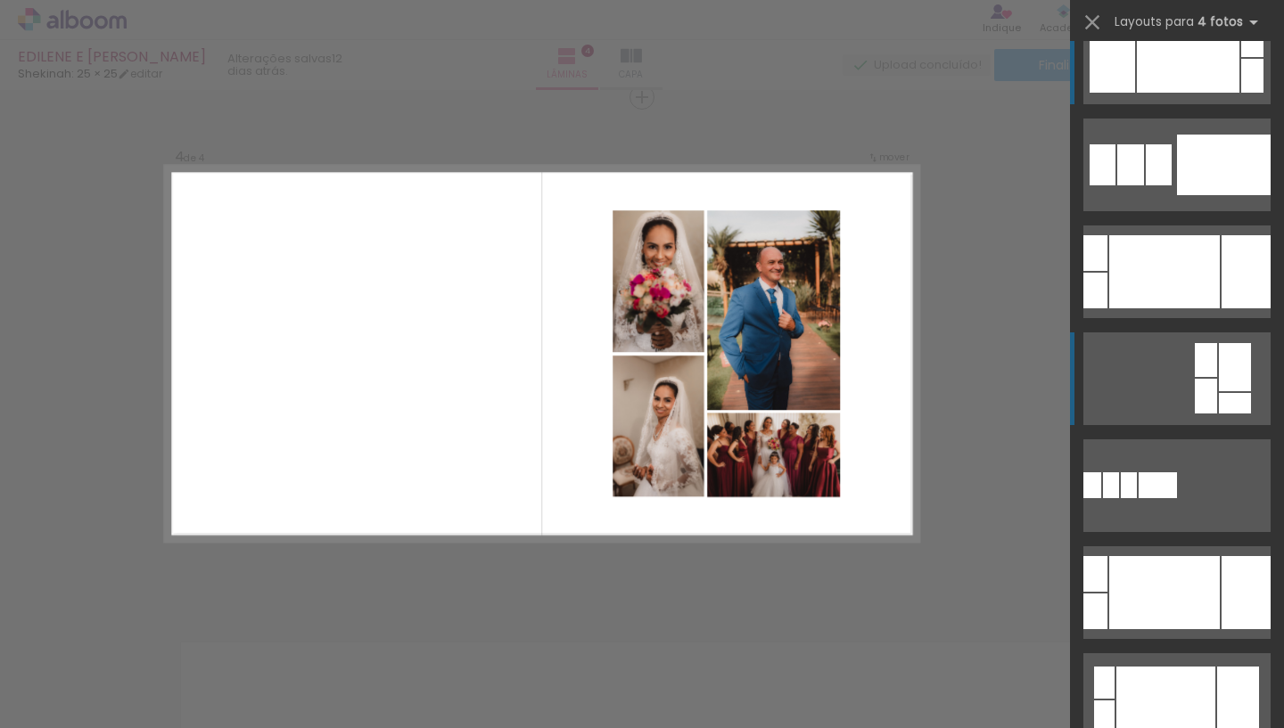
scroll to position [55, 0]
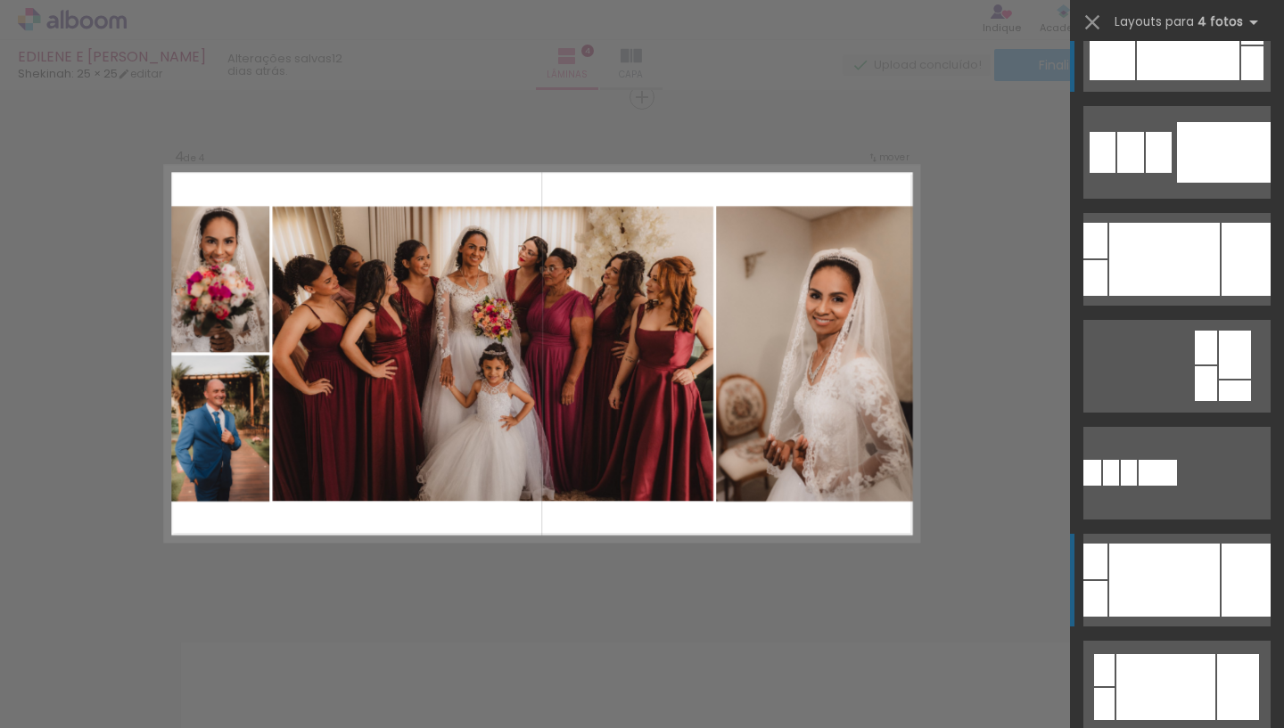
click at [1181, 577] on div at bounding box center [1164, 580] width 111 height 73
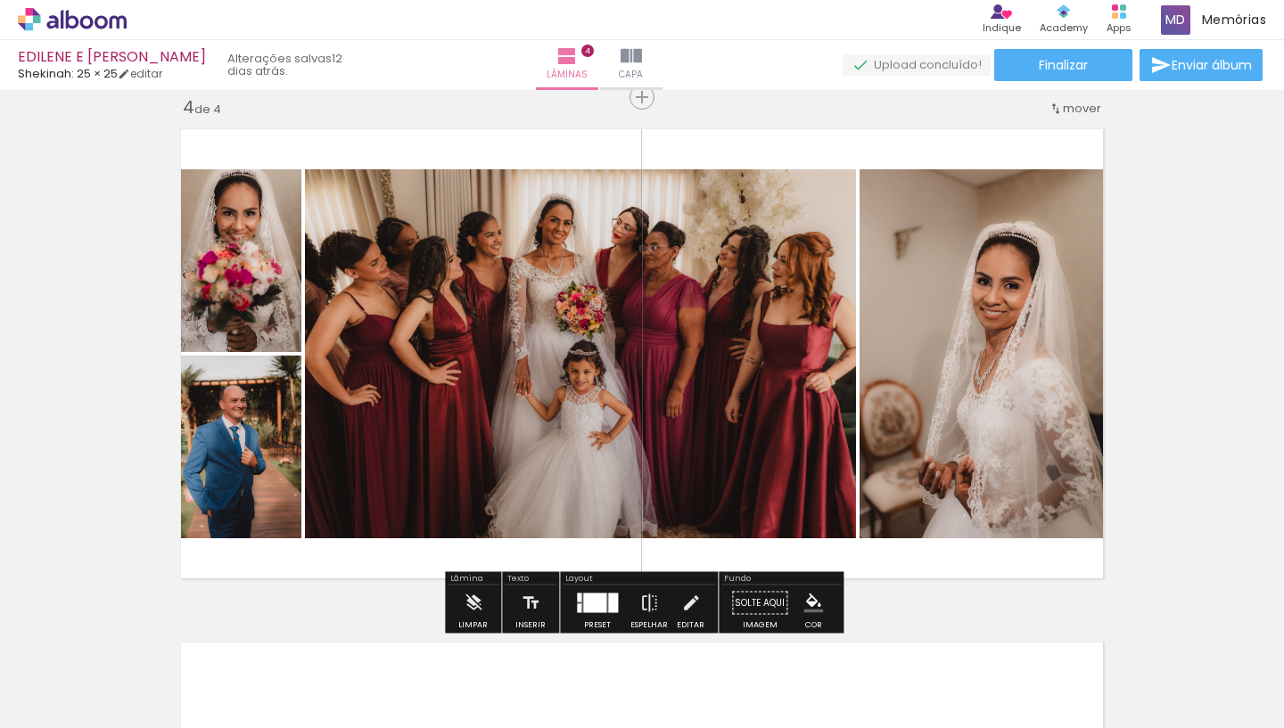
click at [238, 474] on quentale-photo at bounding box center [236, 447] width 130 height 183
click at [595, 610] on div at bounding box center [594, 604] width 23 height 20
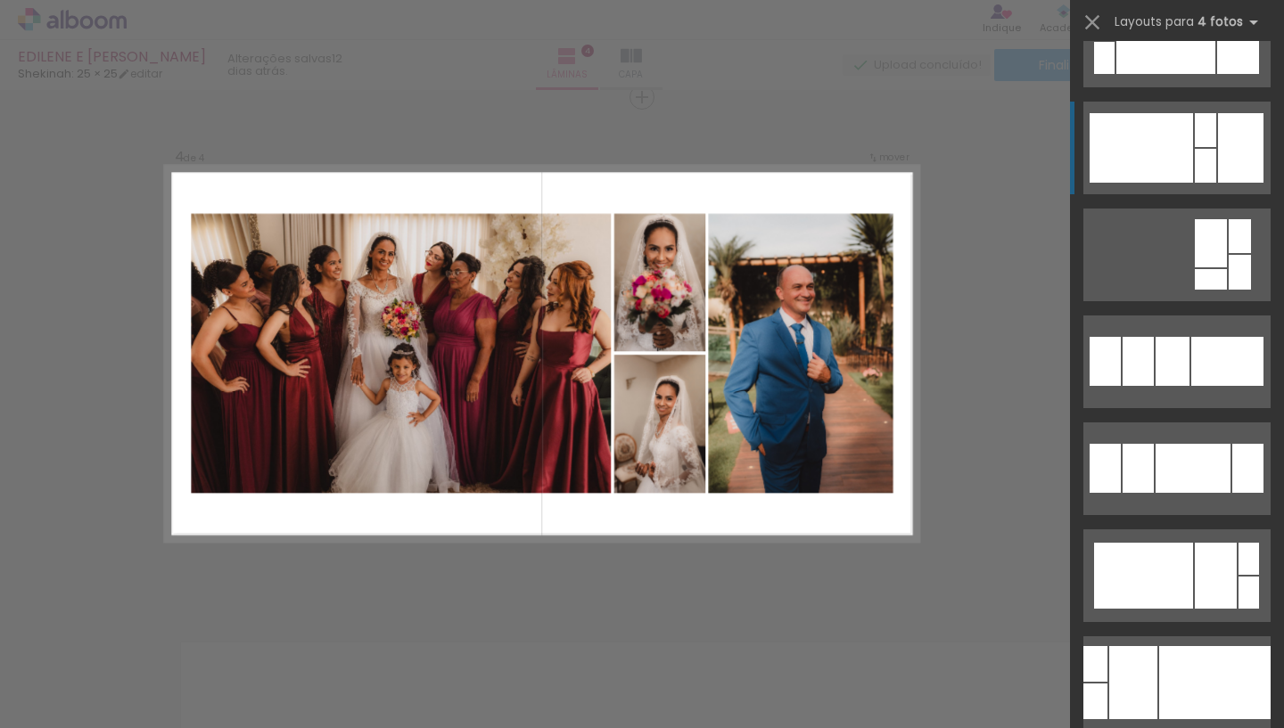
scroll to position [928, 0]
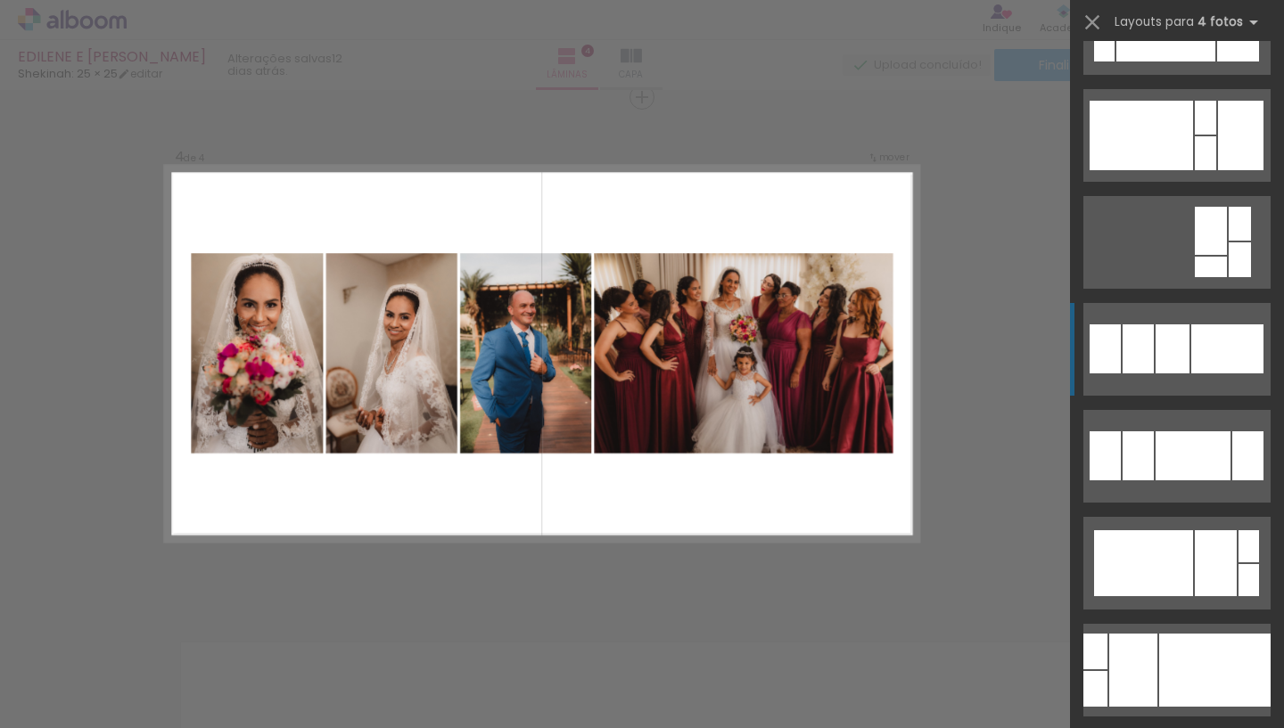
click at [1183, 339] on div at bounding box center [1172, 348] width 34 height 49
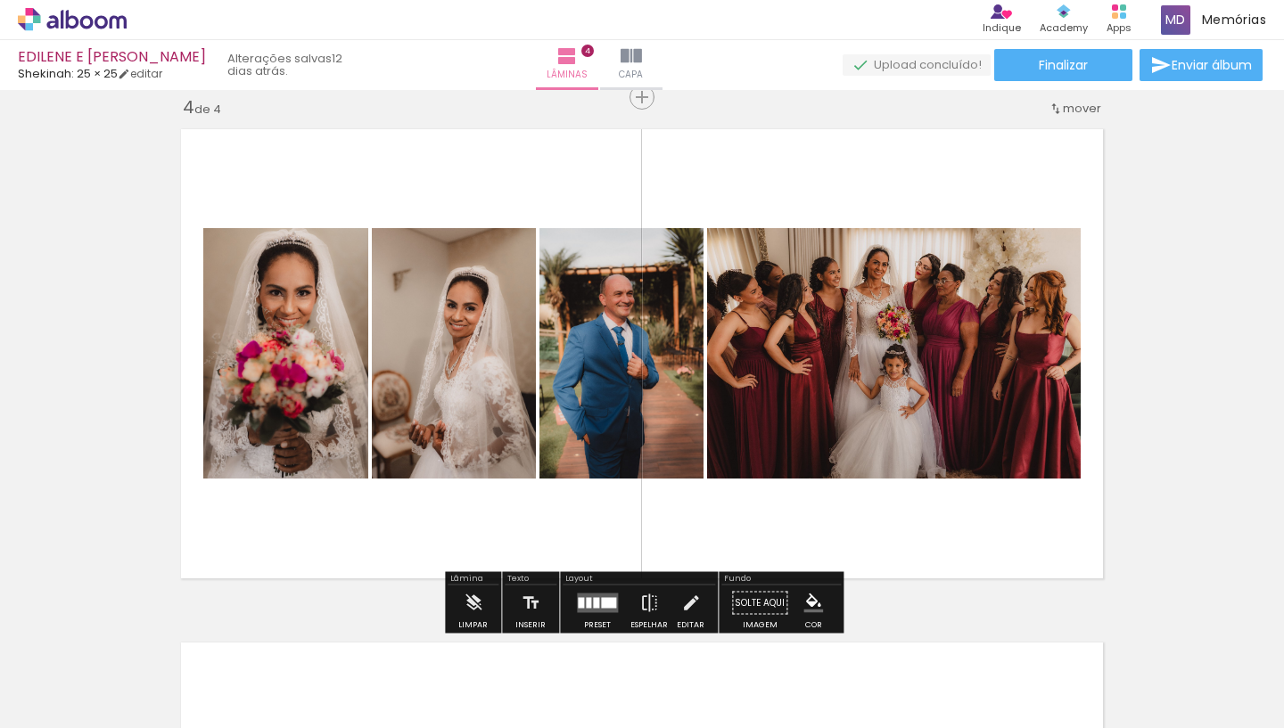
click at [649, 359] on quentale-photo at bounding box center [621, 353] width 164 height 250
click at [602, 328] on quentale-photo at bounding box center [621, 353] width 164 height 250
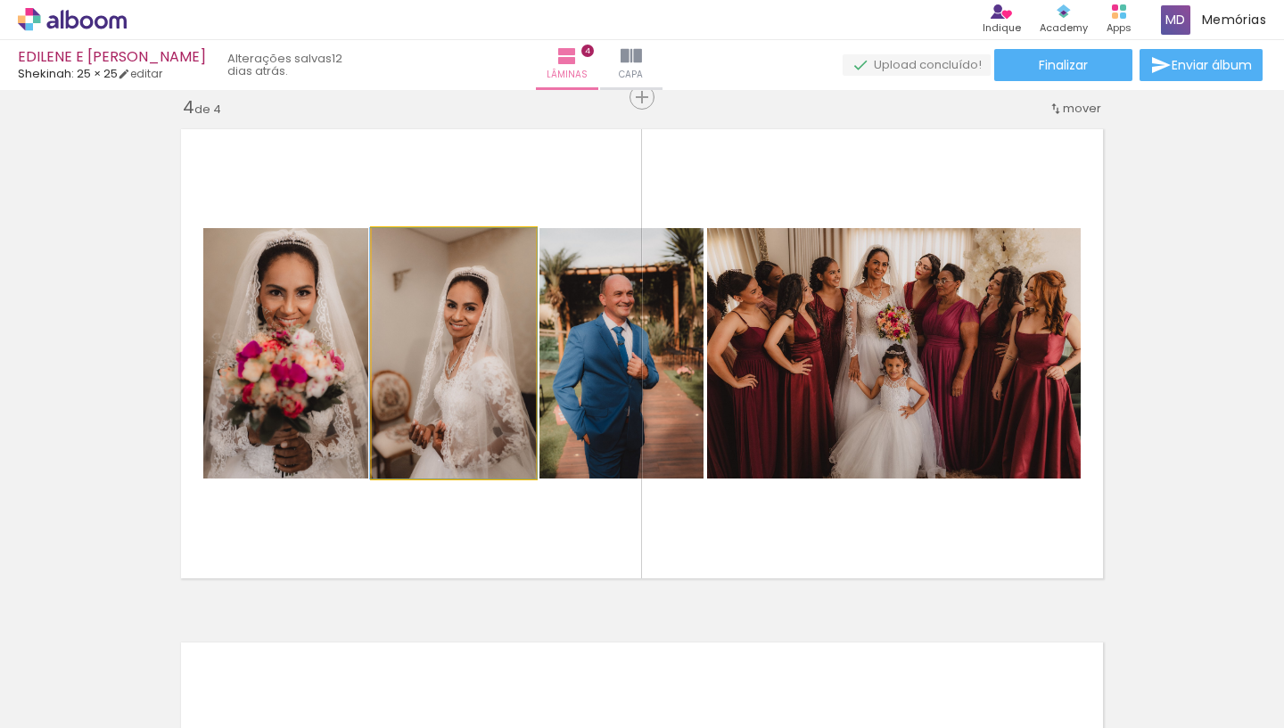
click at [400, 328] on quentale-photo at bounding box center [454, 353] width 164 height 250
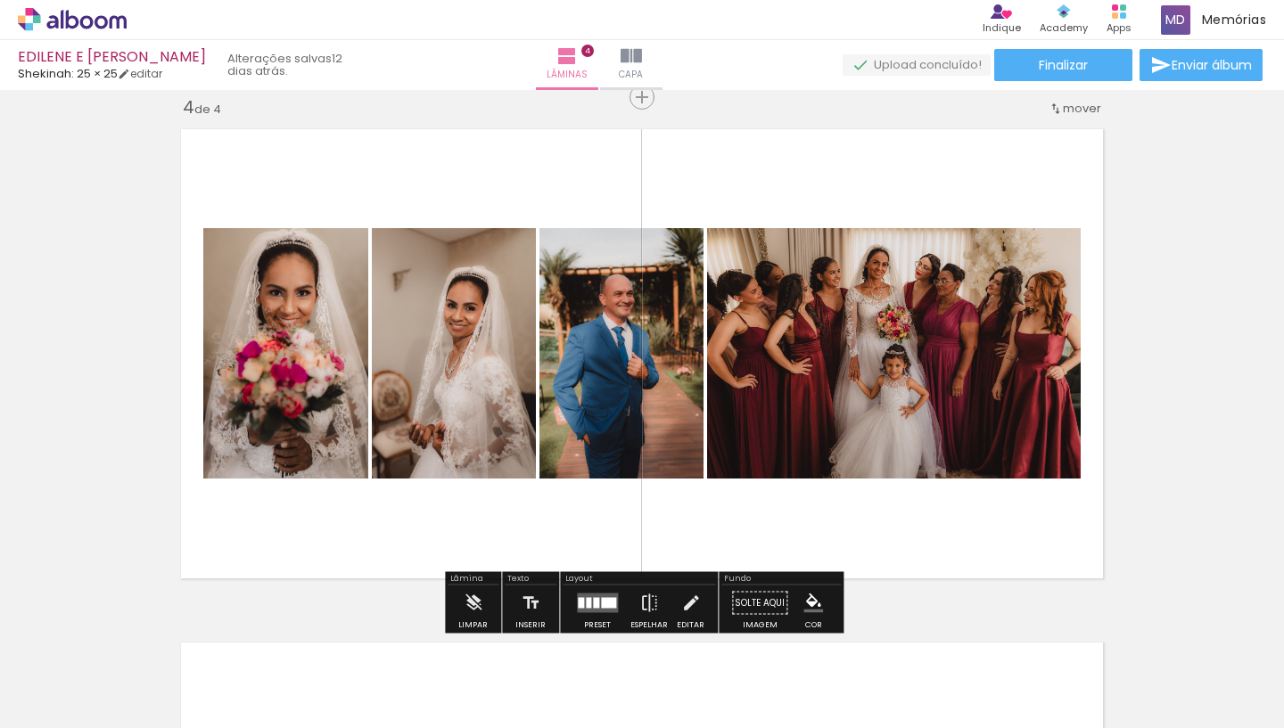
click at [628, 410] on quentale-photo at bounding box center [621, 353] width 164 height 250
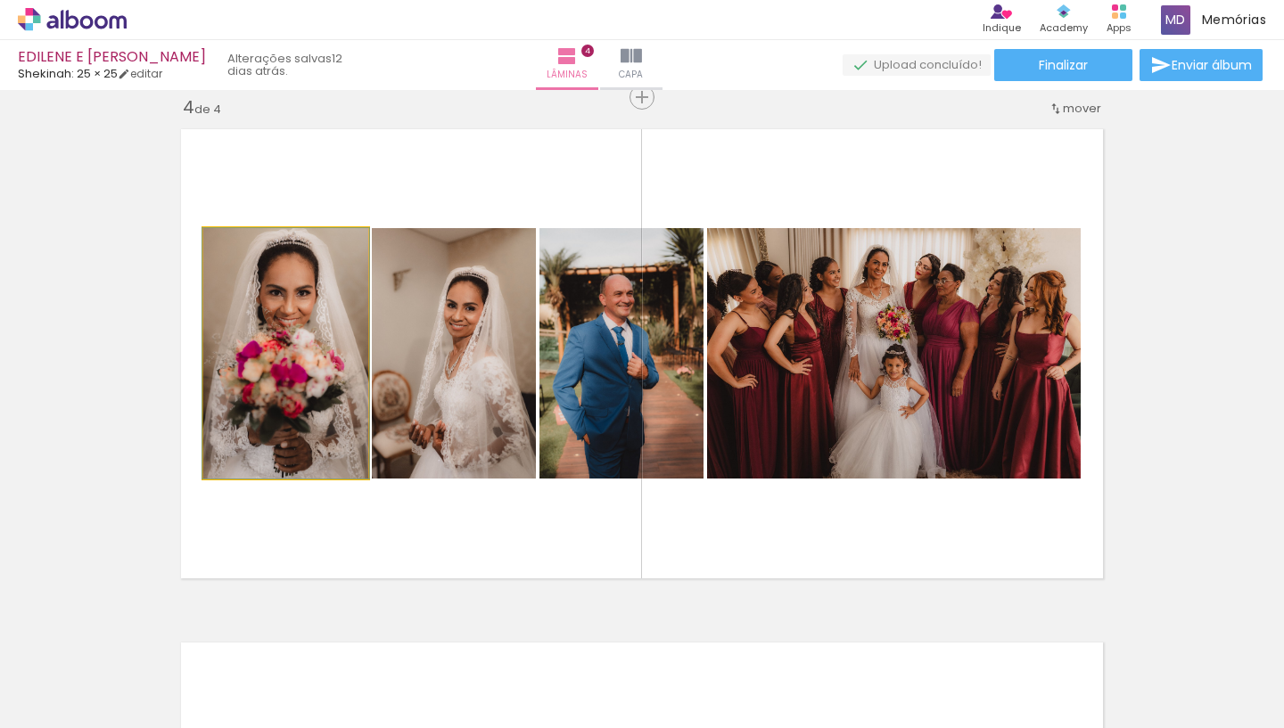
click at [288, 379] on quentale-photo at bounding box center [285, 353] width 165 height 250
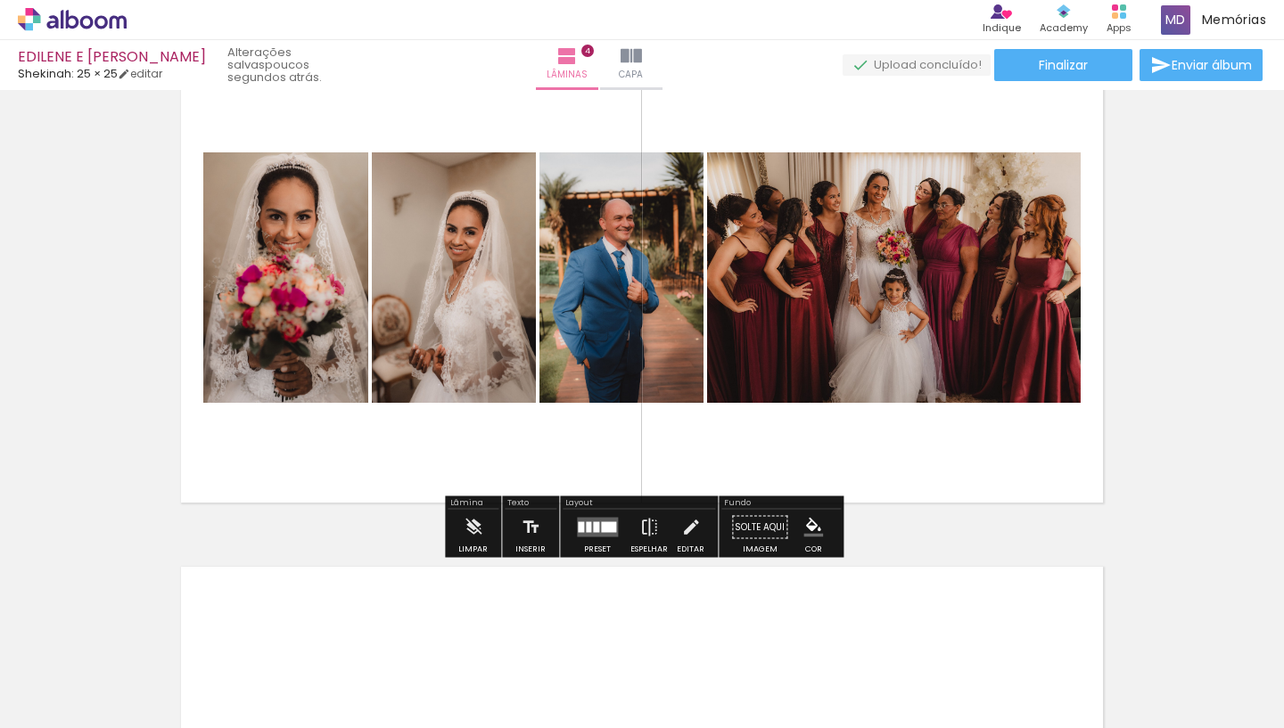
scroll to position [1634, 0]
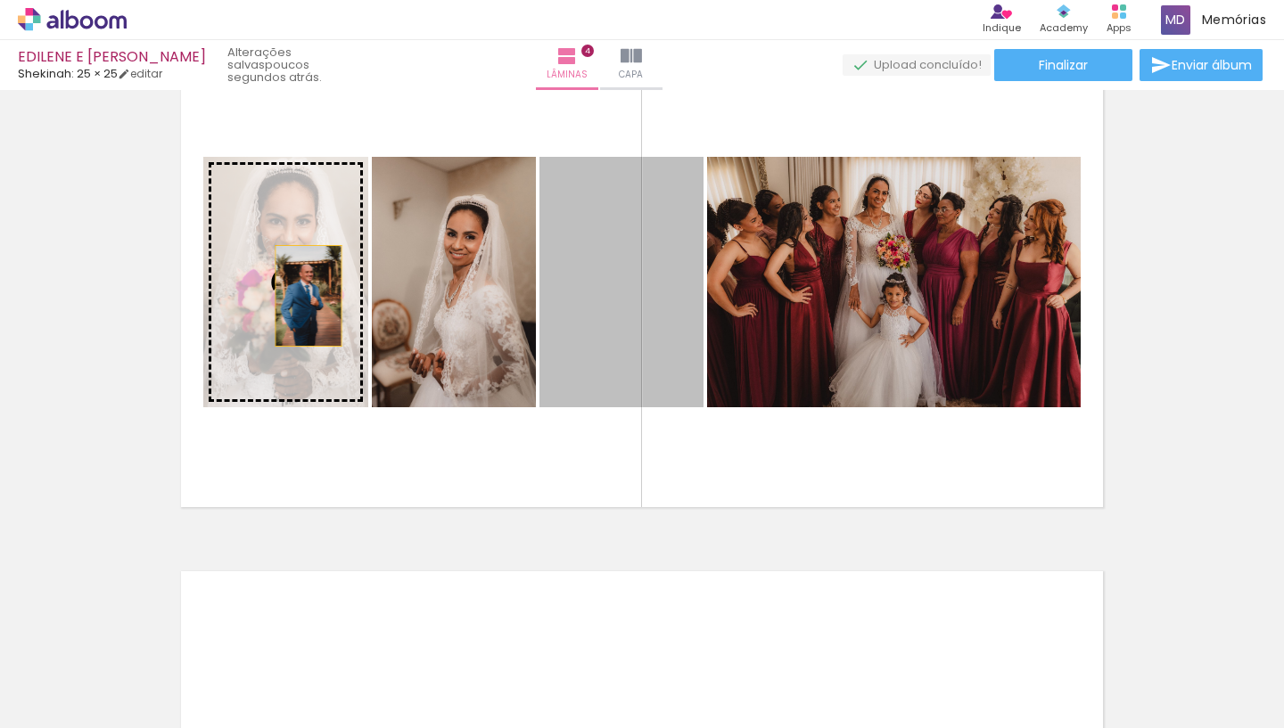
drag, startPoint x: 629, startPoint y: 301, endPoint x: 302, endPoint y: 296, distance: 327.2
click at [0, 0] on slot at bounding box center [0, 0] width 0 height 0
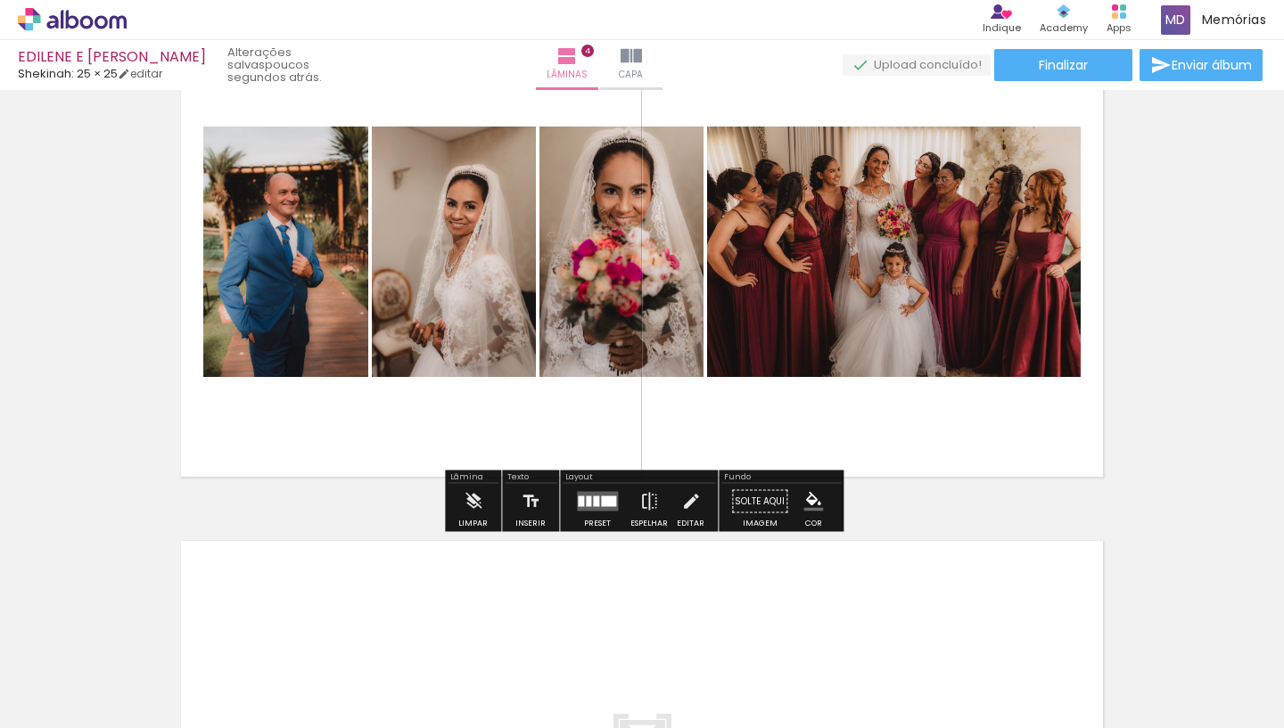
scroll to position [1667, 0]
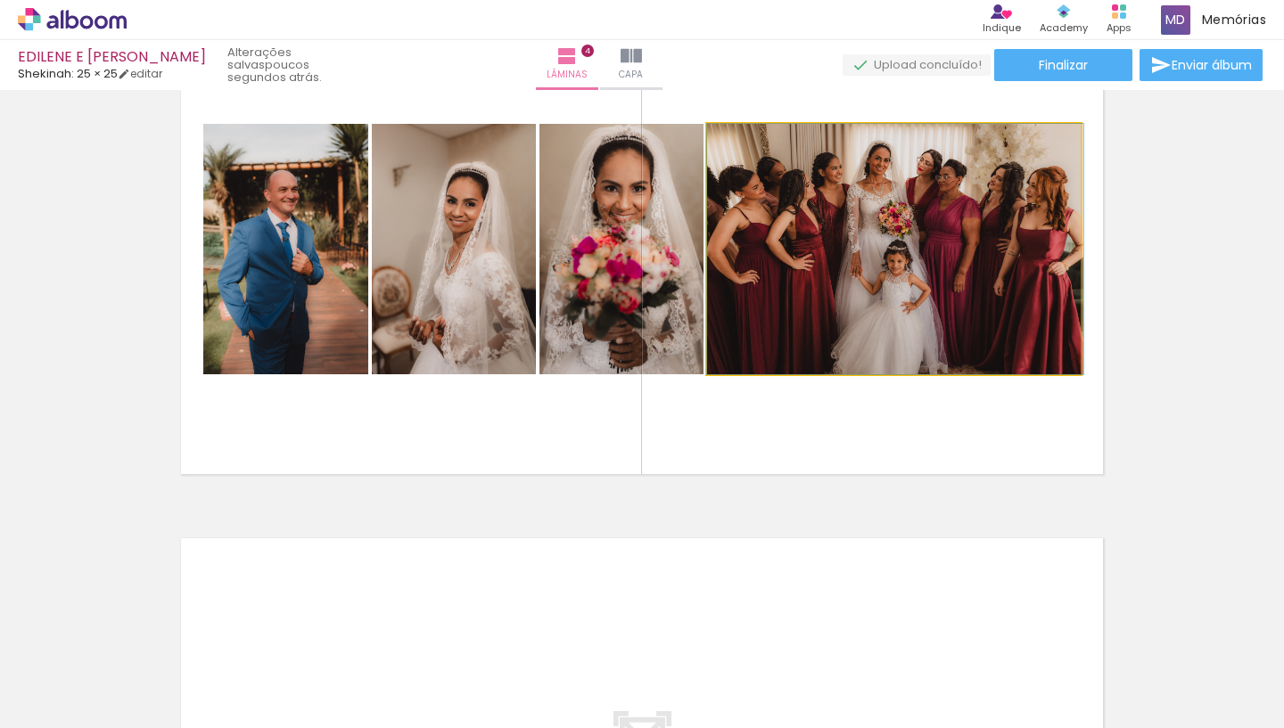
drag, startPoint x: 794, startPoint y: 316, endPoint x: 843, endPoint y: 316, distance: 49.0
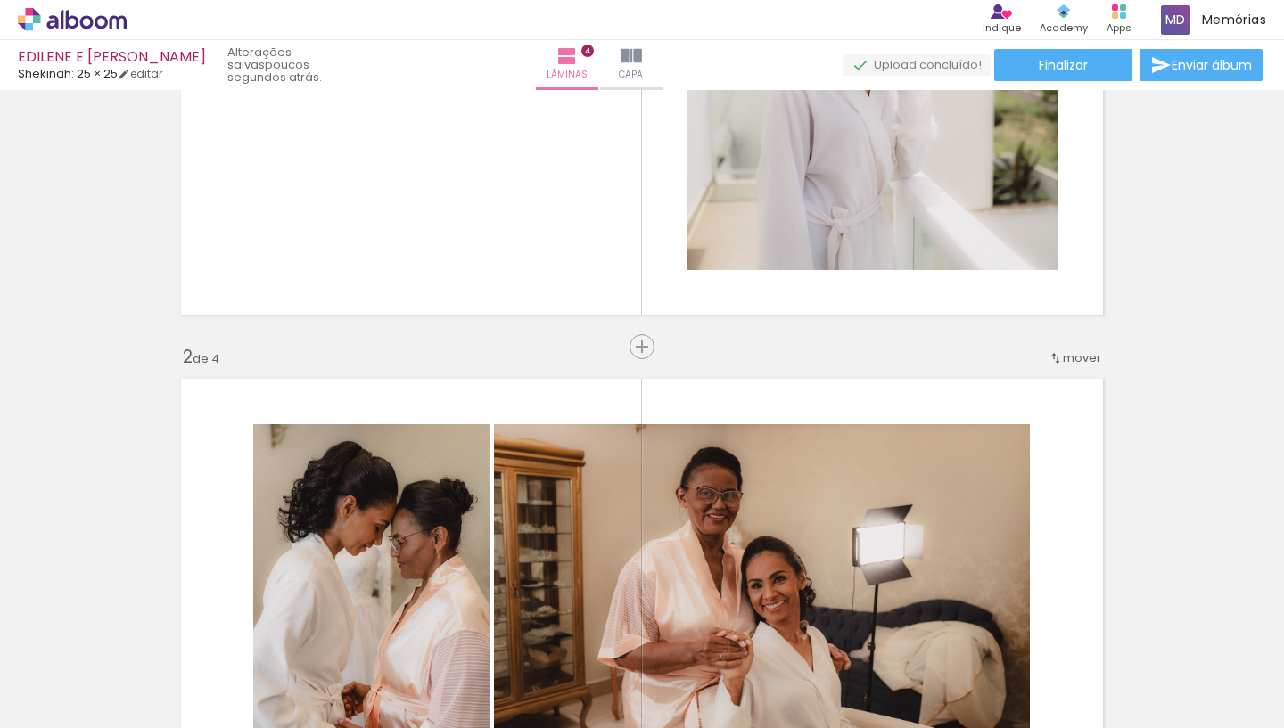
scroll to position [284, 0]
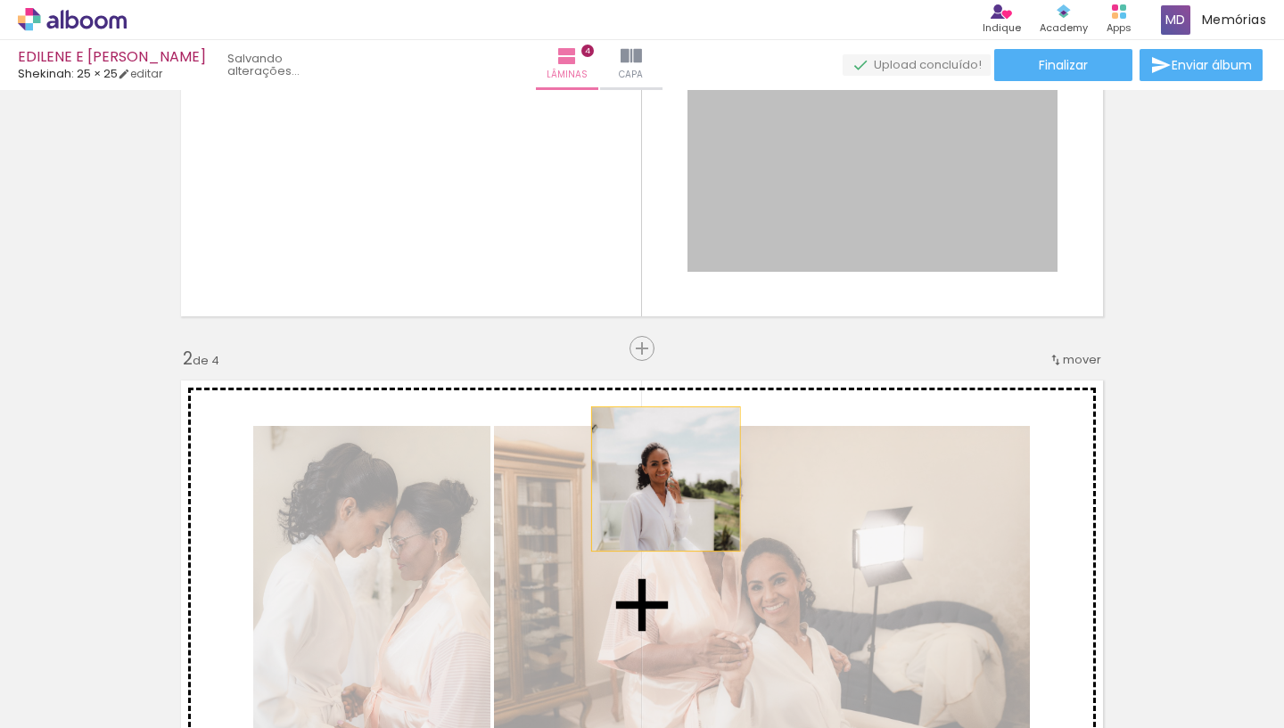
drag, startPoint x: 857, startPoint y: 203, endPoint x: 666, endPoint y: 479, distance: 335.5
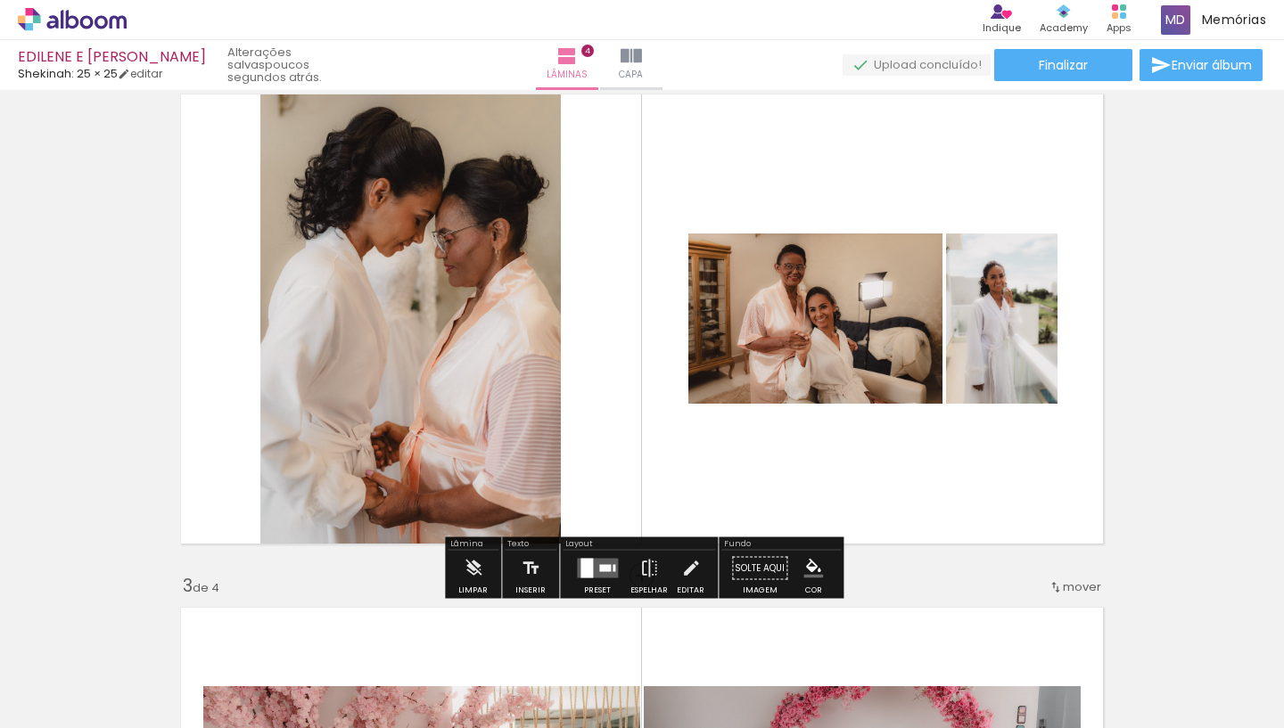
scroll to position [574, 0]
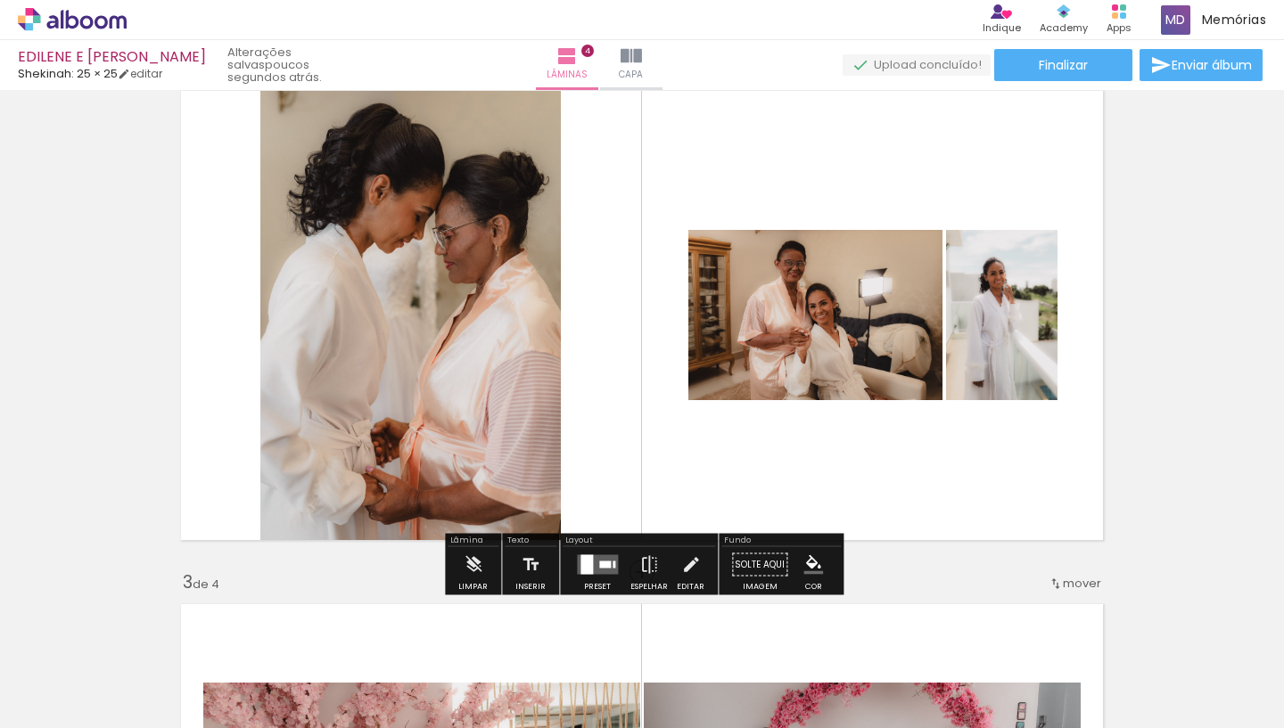
click at [596, 576] on div at bounding box center [597, 565] width 48 height 36
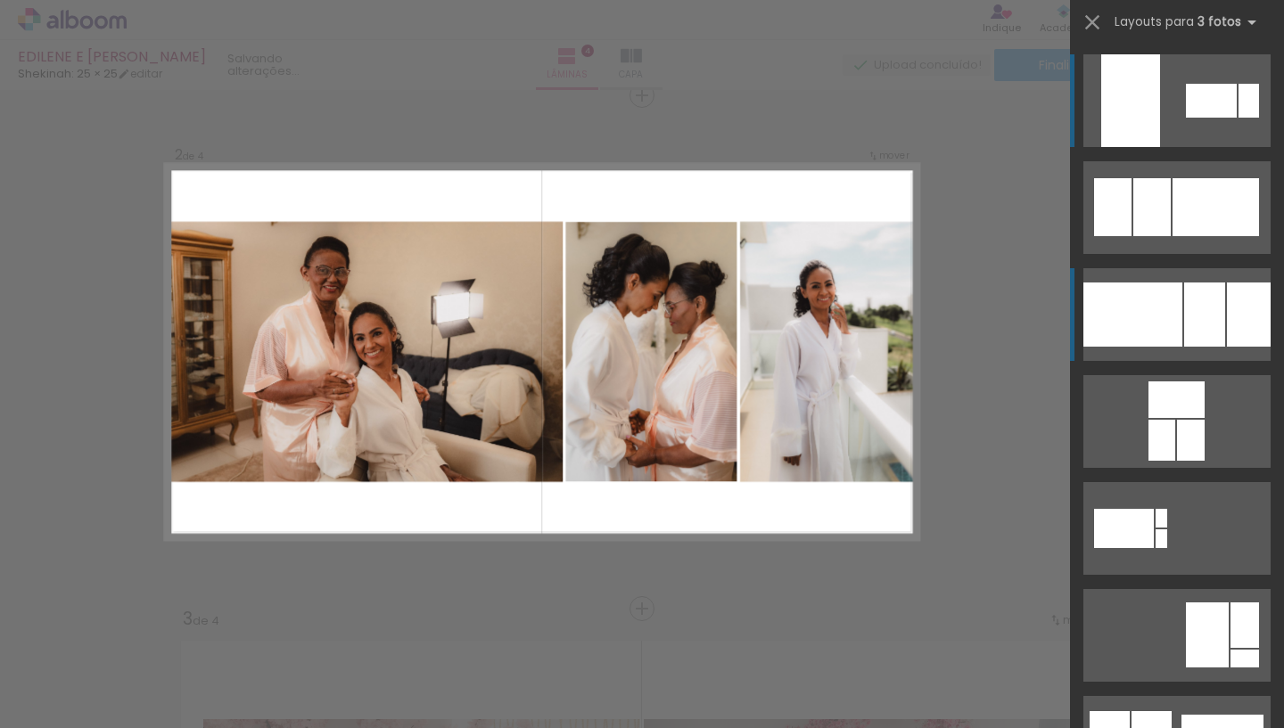
scroll to position [536, 0]
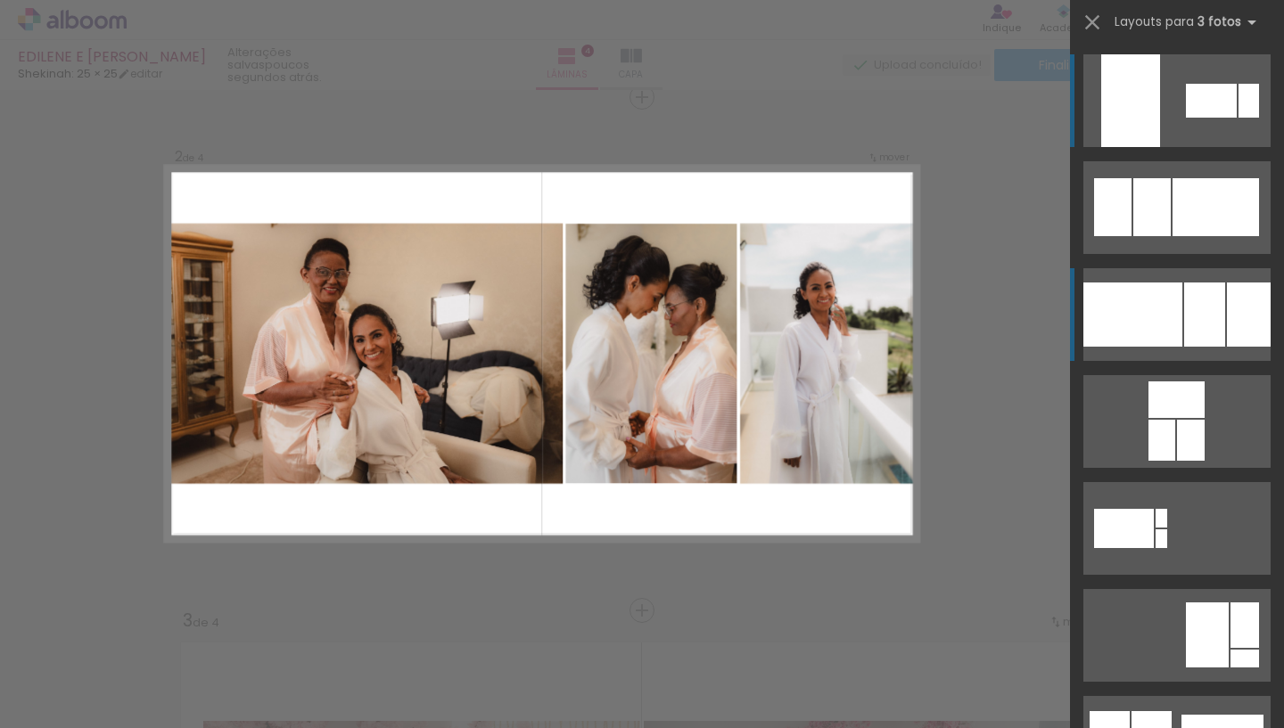
click at [1167, 320] on div at bounding box center [1132, 315] width 99 height 64
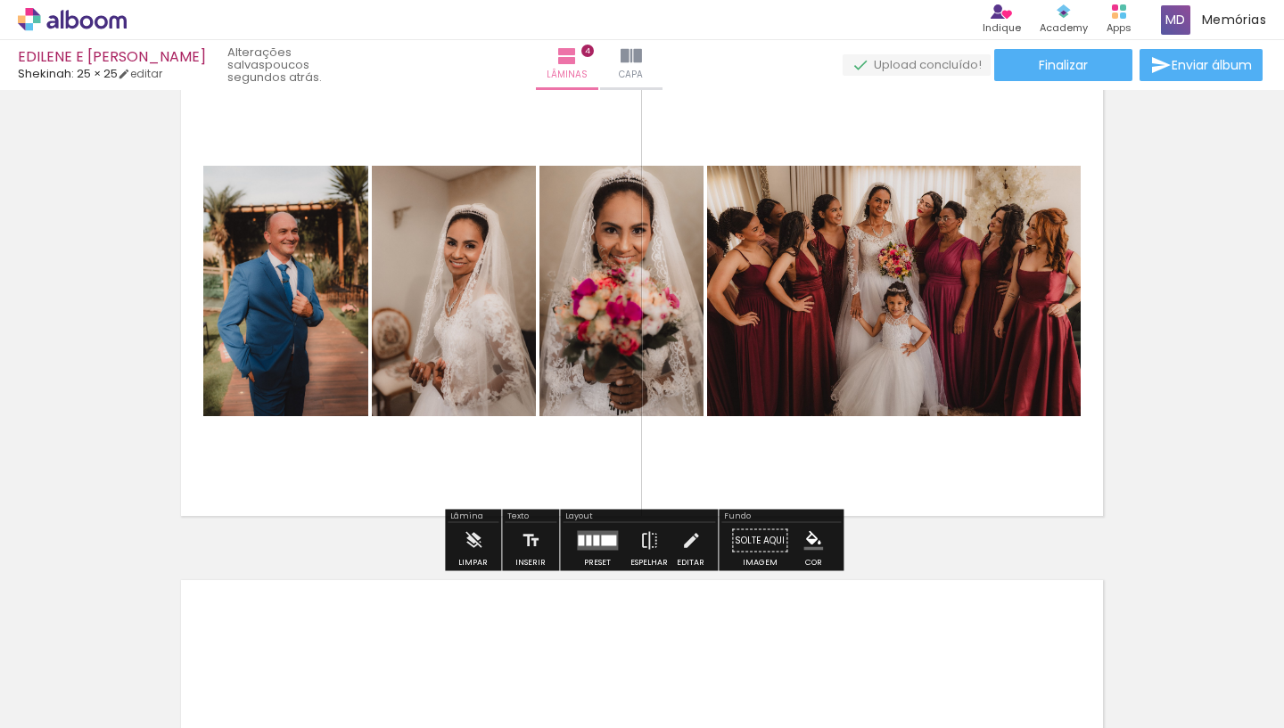
scroll to position [1627, 0]
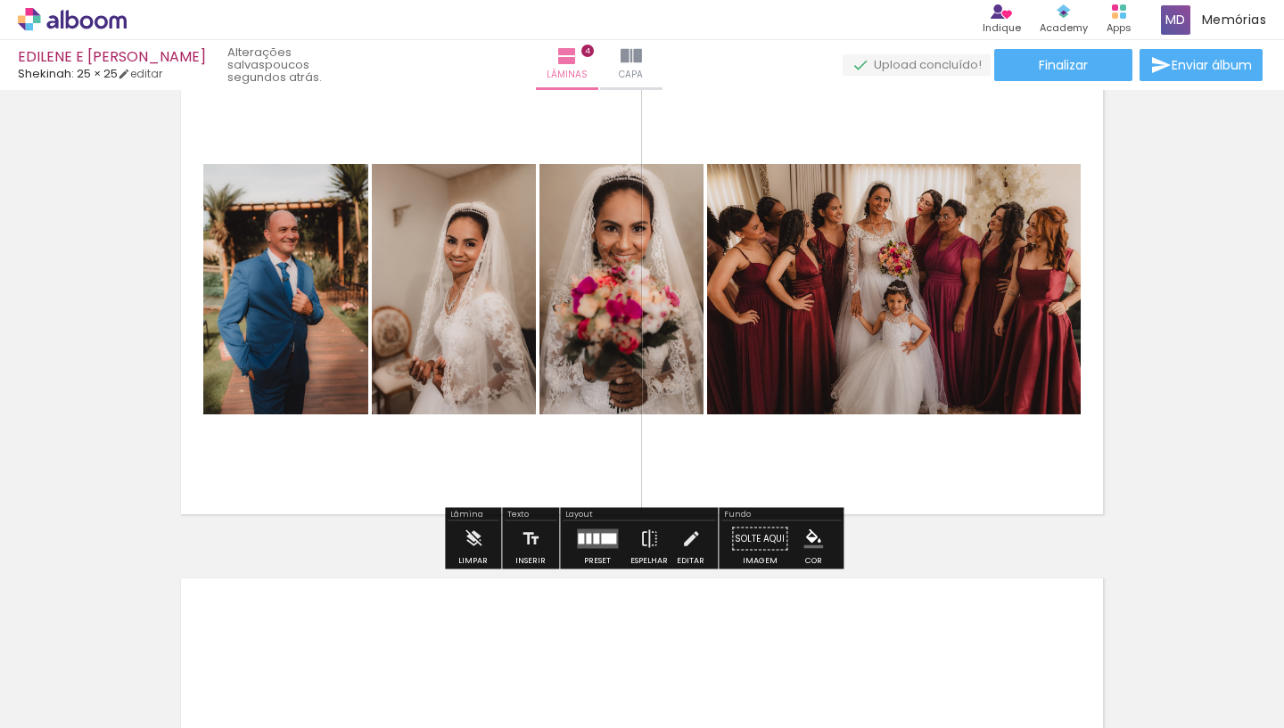
click at [580, 532] on quentale-layouter at bounding box center [597, 539] width 41 height 20
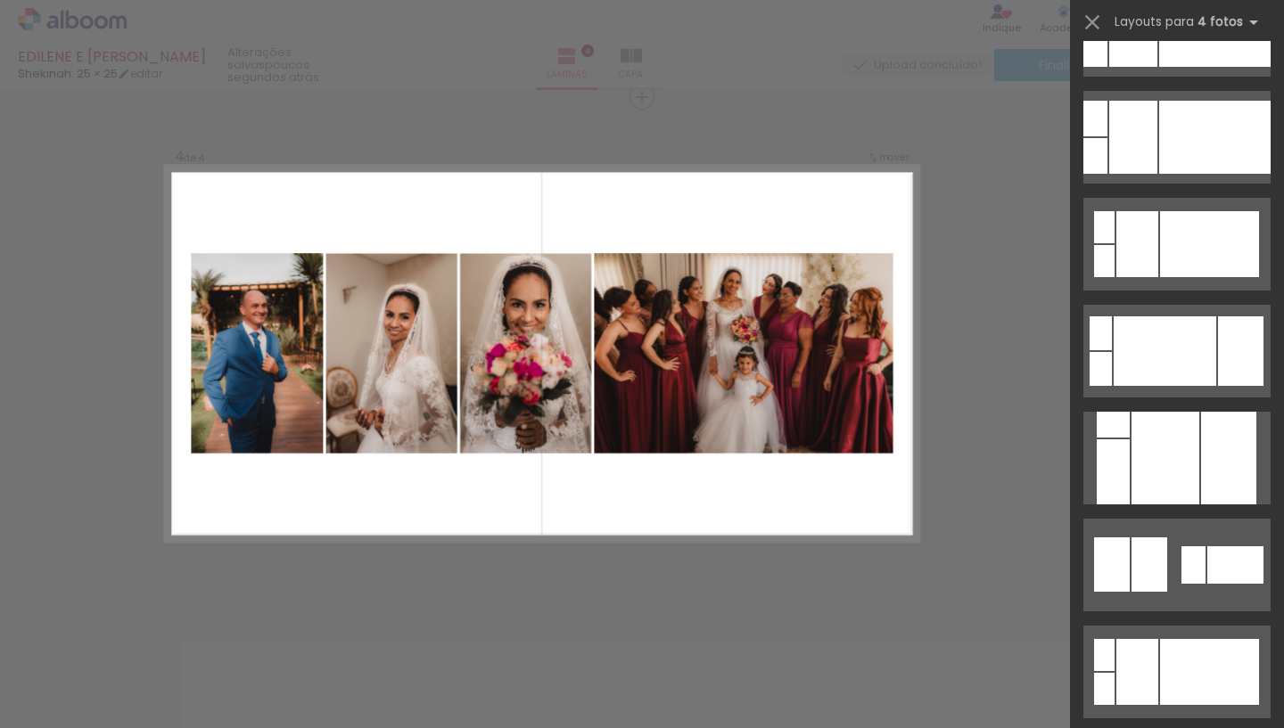
scroll to position [1570, 0]
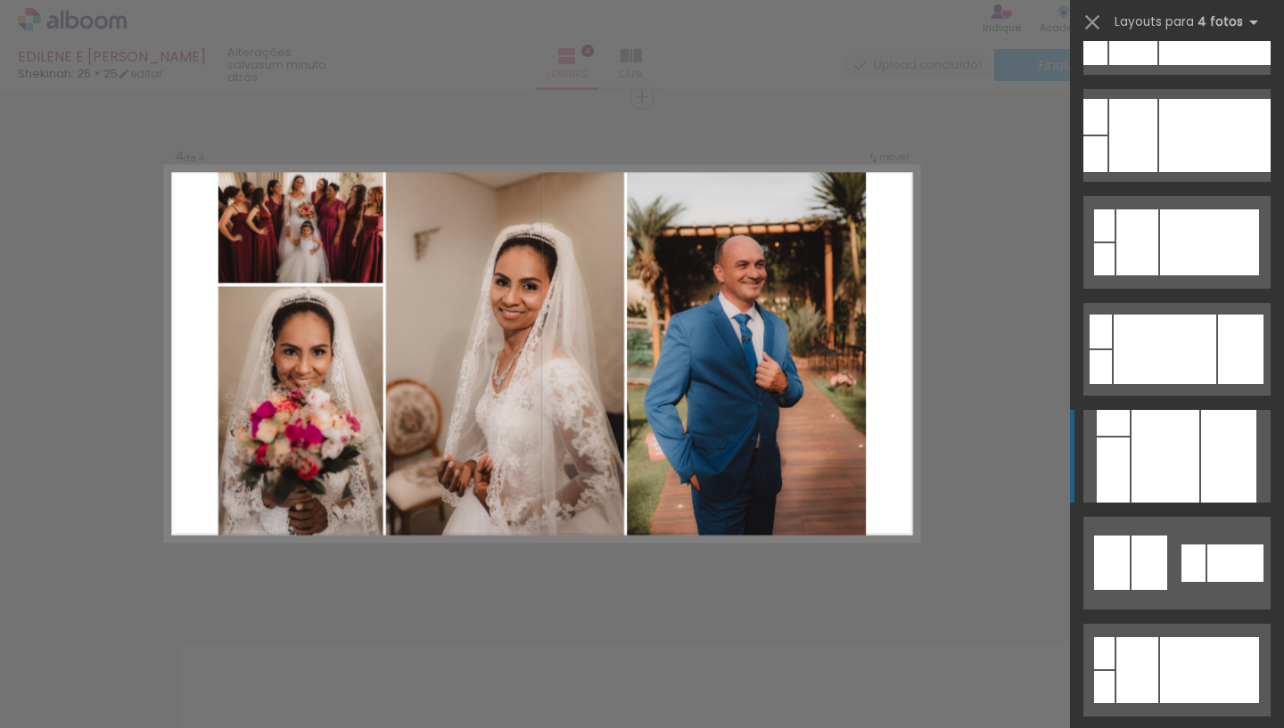
click at [1190, 466] on div at bounding box center [1165, 456] width 68 height 93
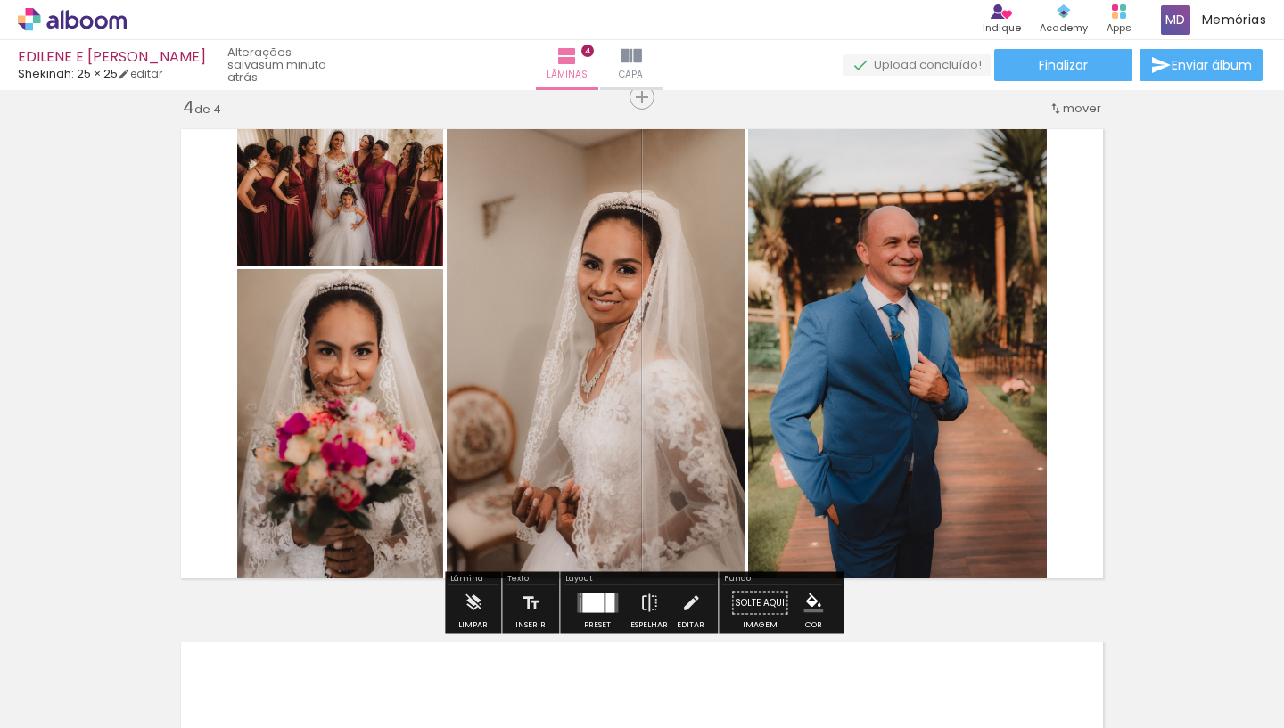
click at [599, 587] on div at bounding box center [597, 604] width 48 height 36
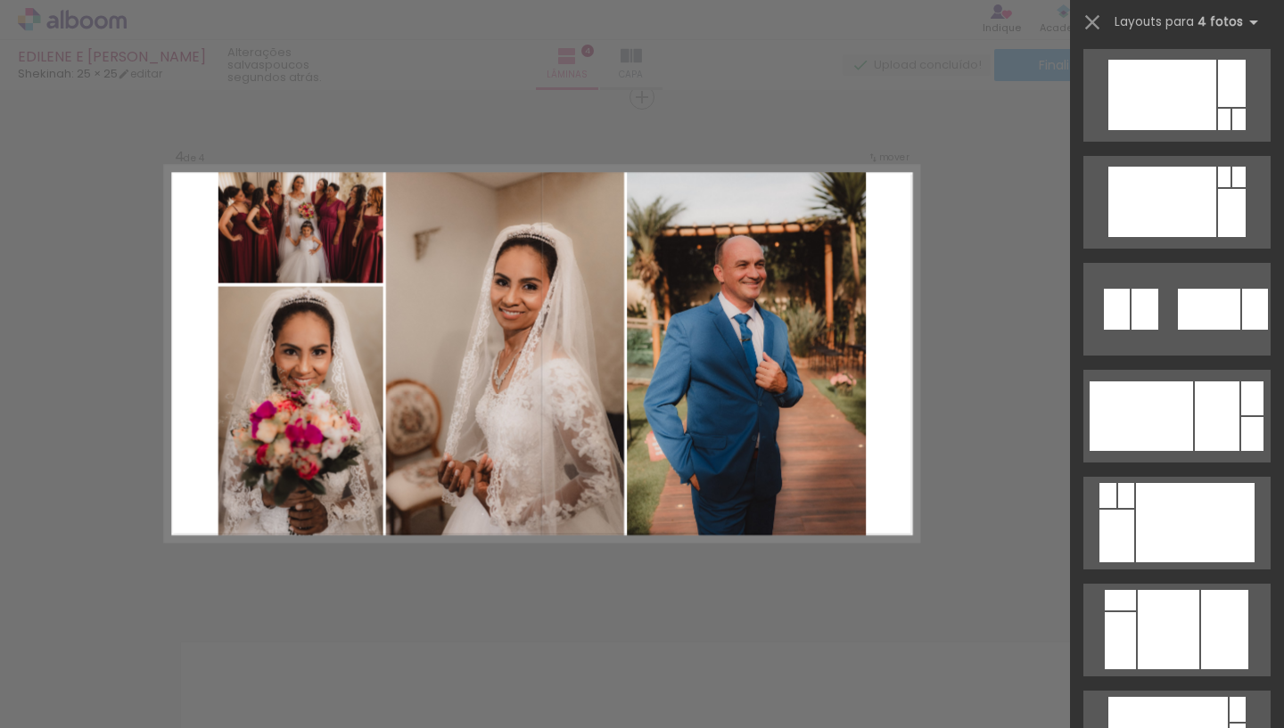
scroll to position [5998, 0]
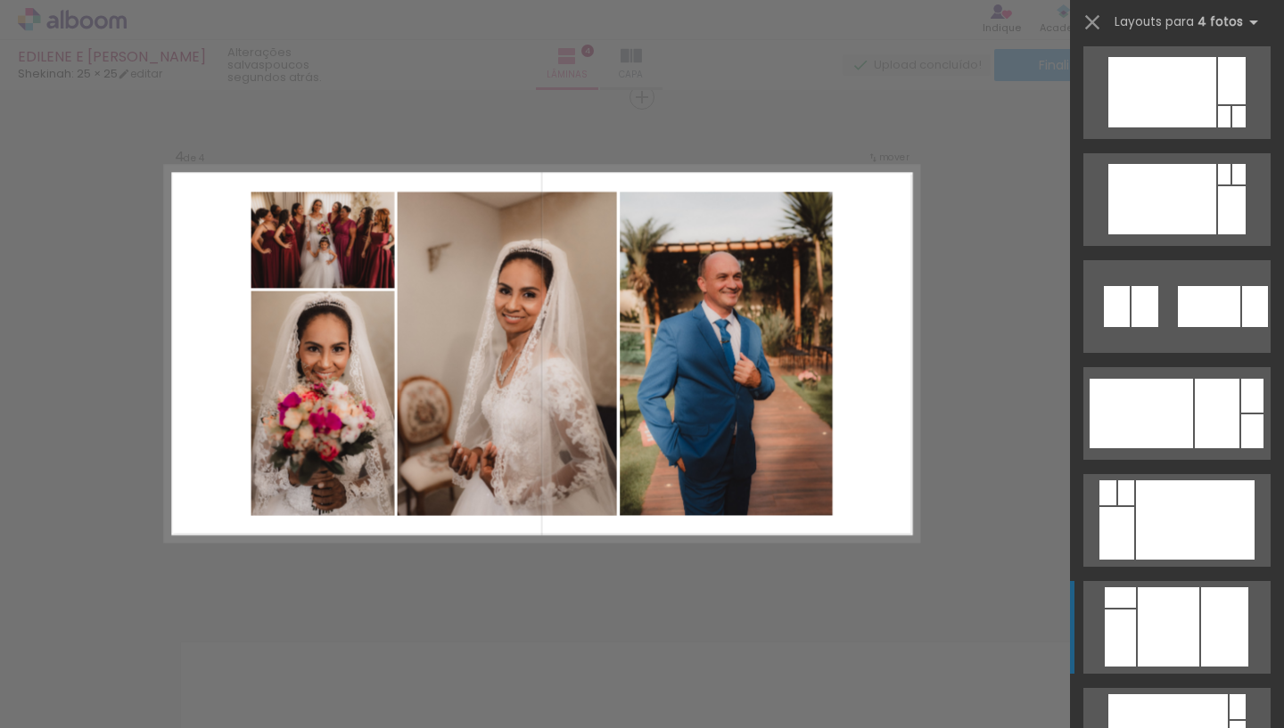
click at [1227, 632] on div at bounding box center [1224, 626] width 47 height 79
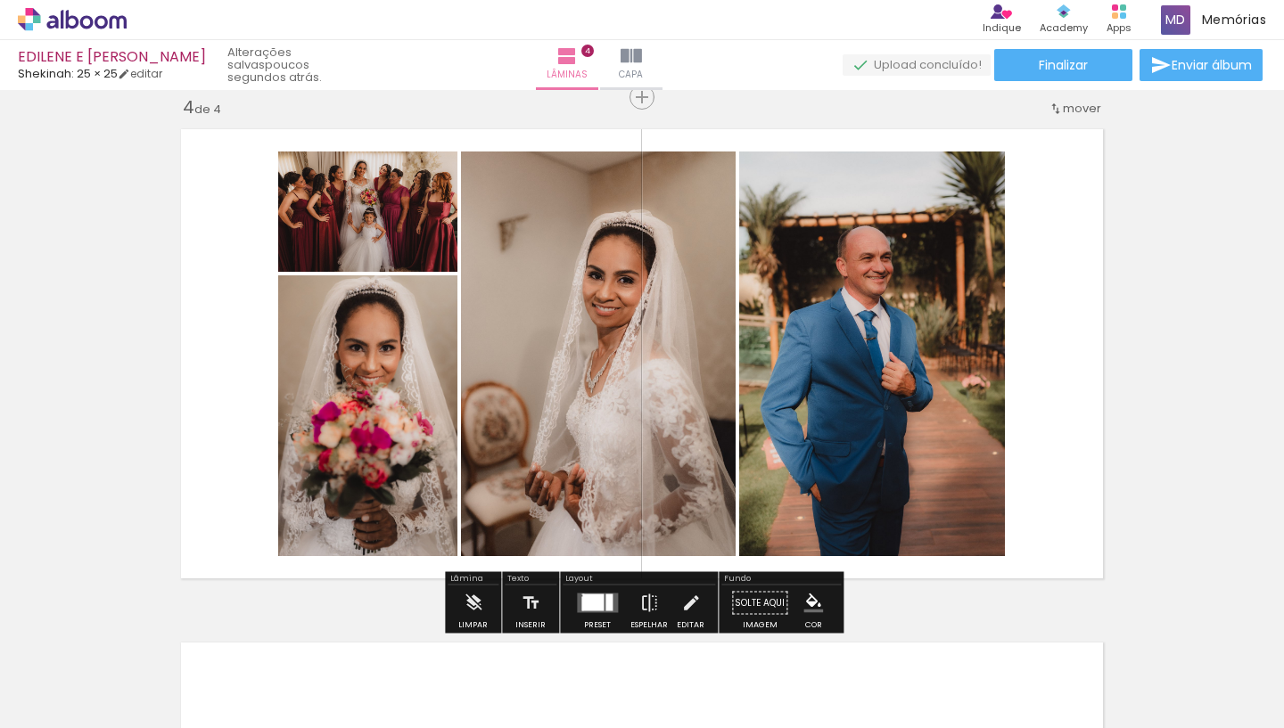
click at [390, 342] on quentale-photo at bounding box center [367, 415] width 179 height 281
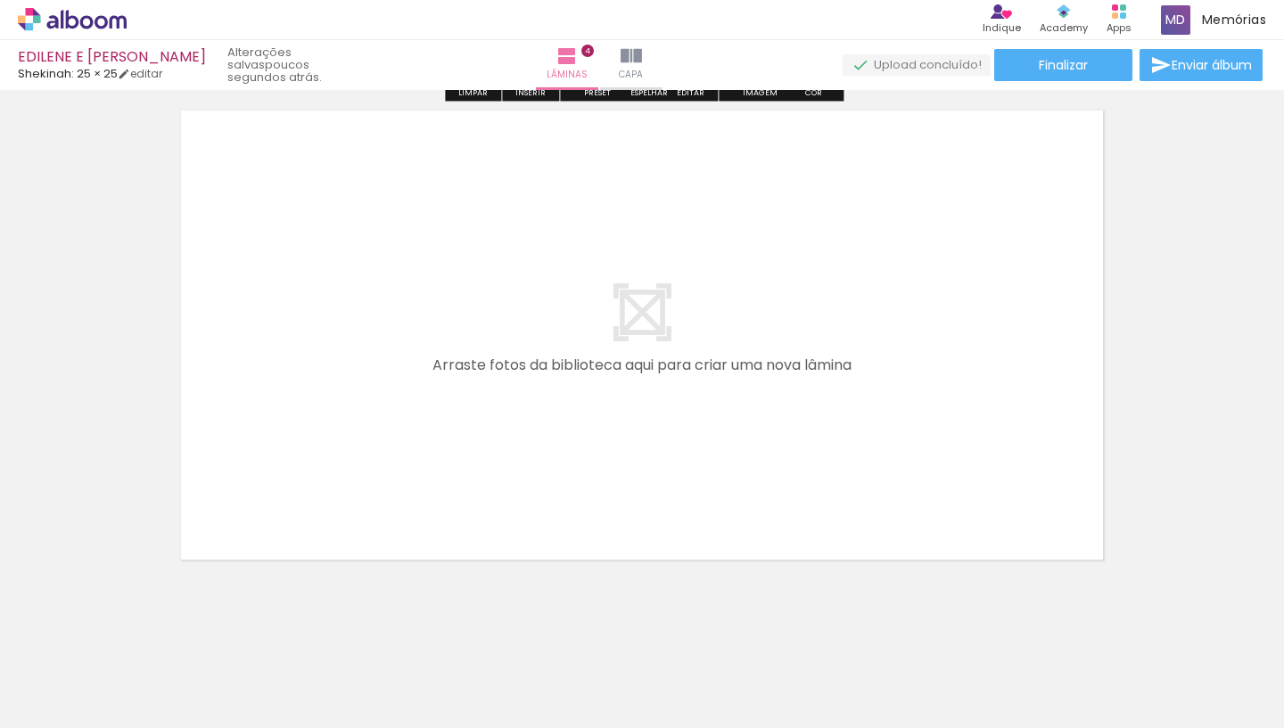
scroll to position [2100, 0]
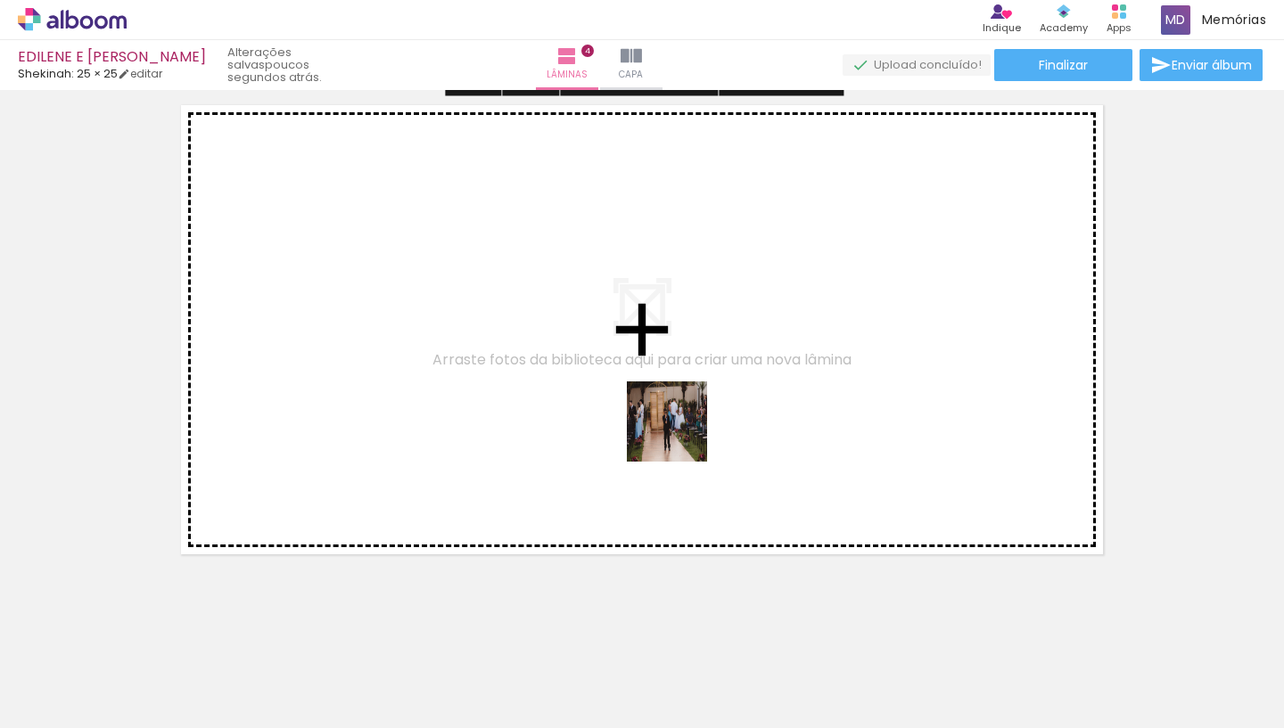
drag, startPoint x: 824, startPoint y: 674, endPoint x: 670, endPoint y: 417, distance: 299.0
click at [670, 417] on quentale-workspace at bounding box center [642, 364] width 1284 height 728
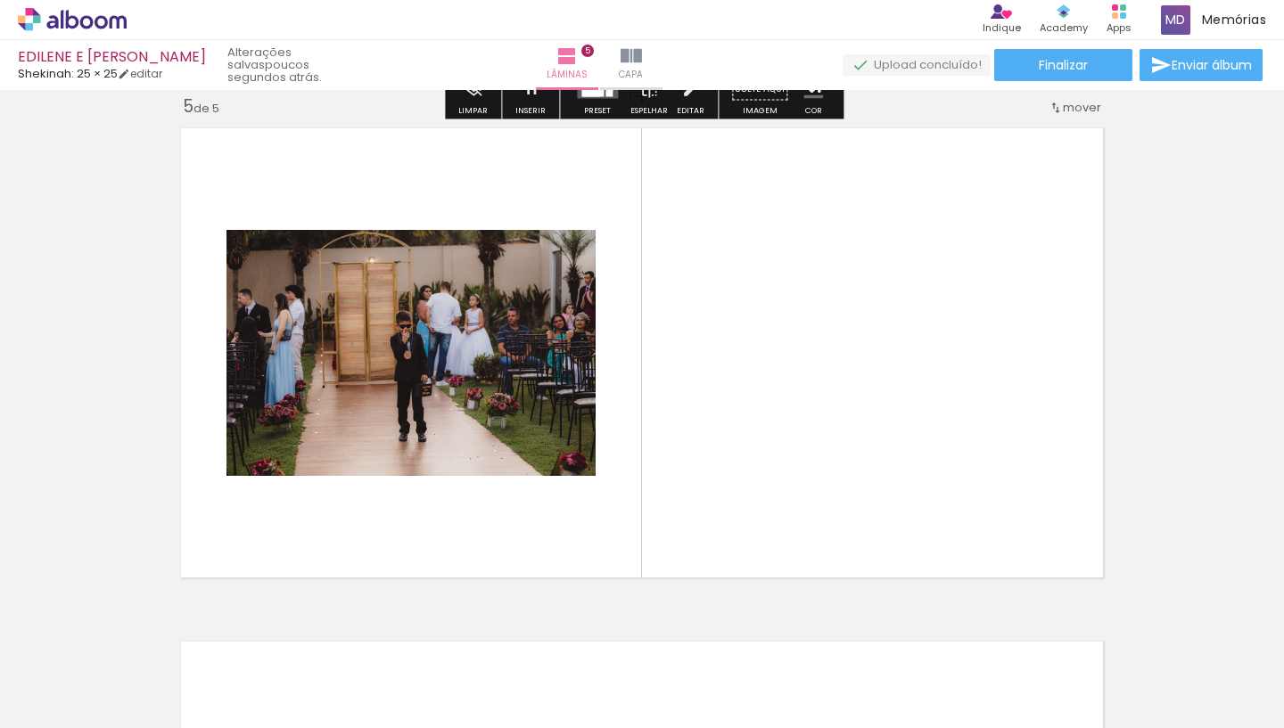
scroll to position [2076, 0]
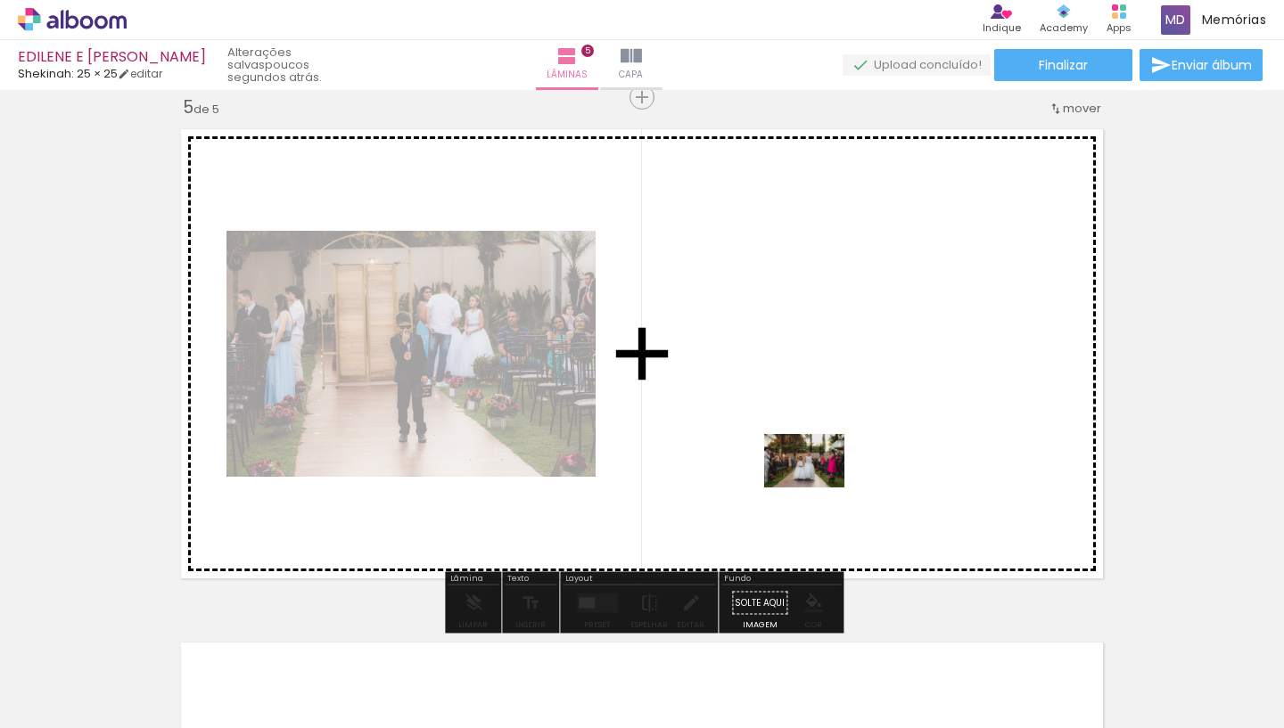
drag, startPoint x: 923, startPoint y: 679, endPoint x: 817, endPoint y: 487, distance: 219.4
click at [817, 487] on quentale-workspace at bounding box center [642, 364] width 1284 height 728
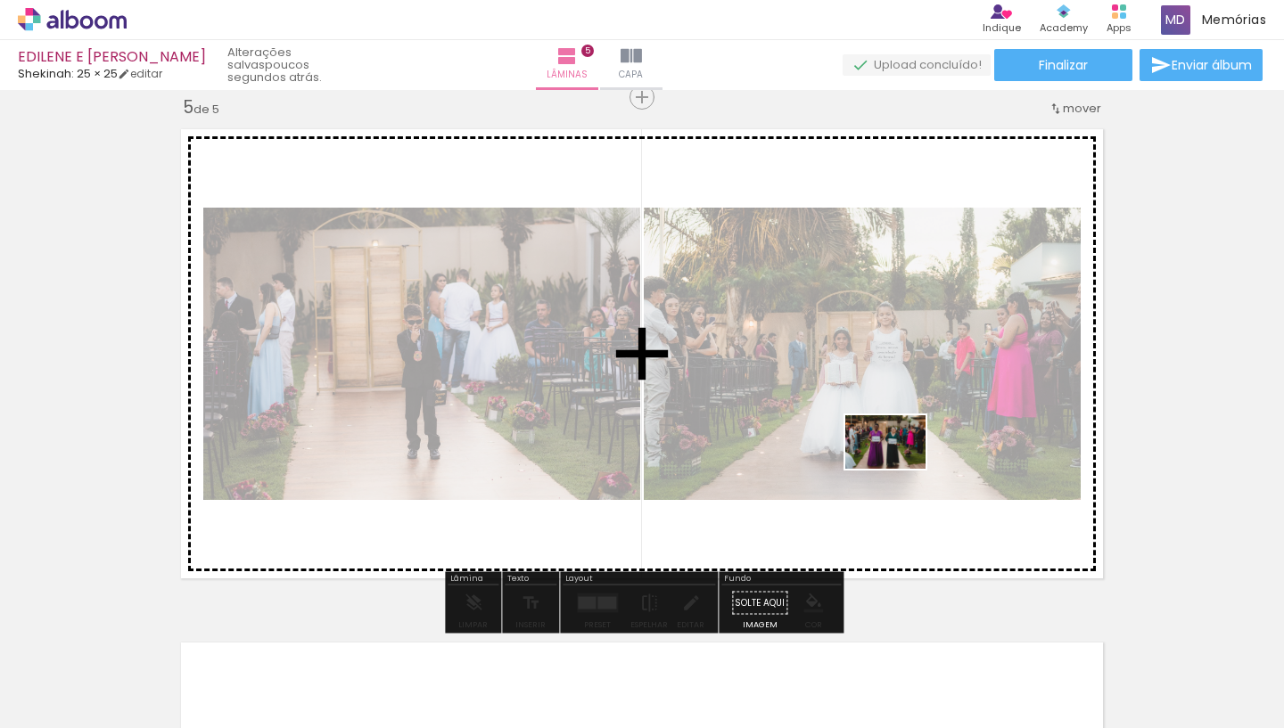
drag, startPoint x: 1054, startPoint y: 686, endPoint x: 898, endPoint y: 469, distance: 267.7
click at [898, 469] on quentale-workspace at bounding box center [642, 364] width 1284 height 728
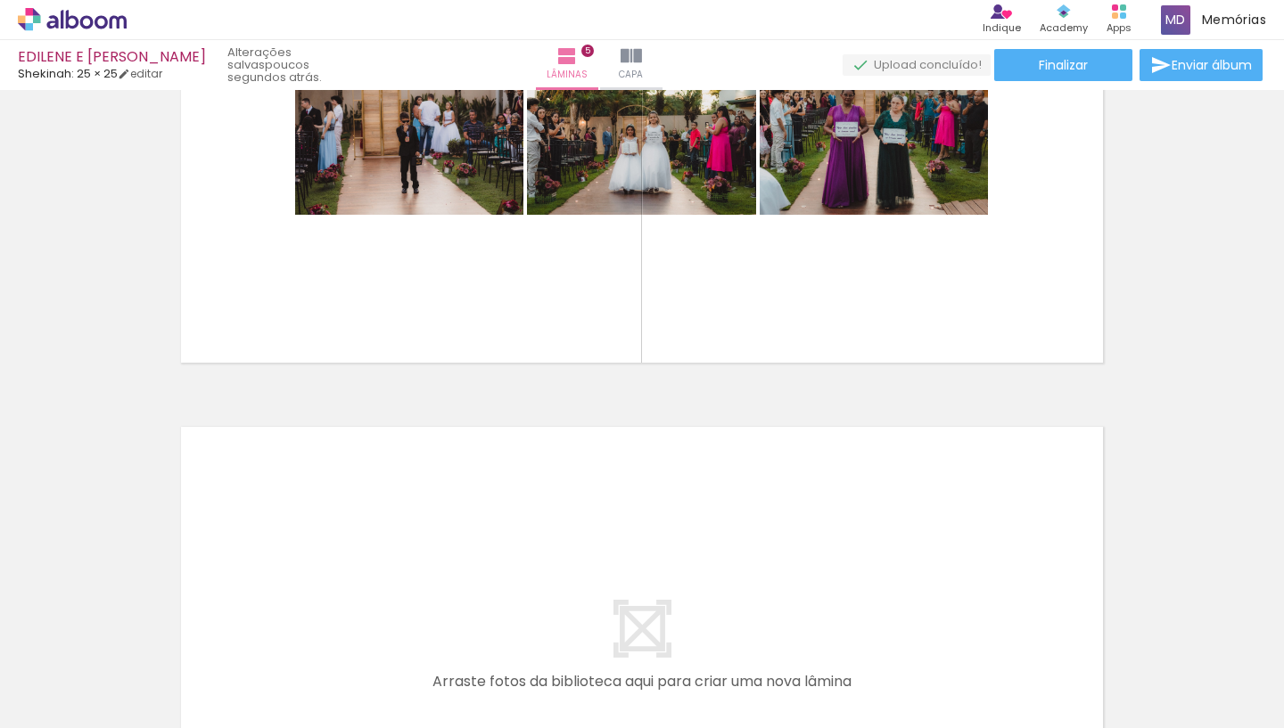
scroll to position [0, 649]
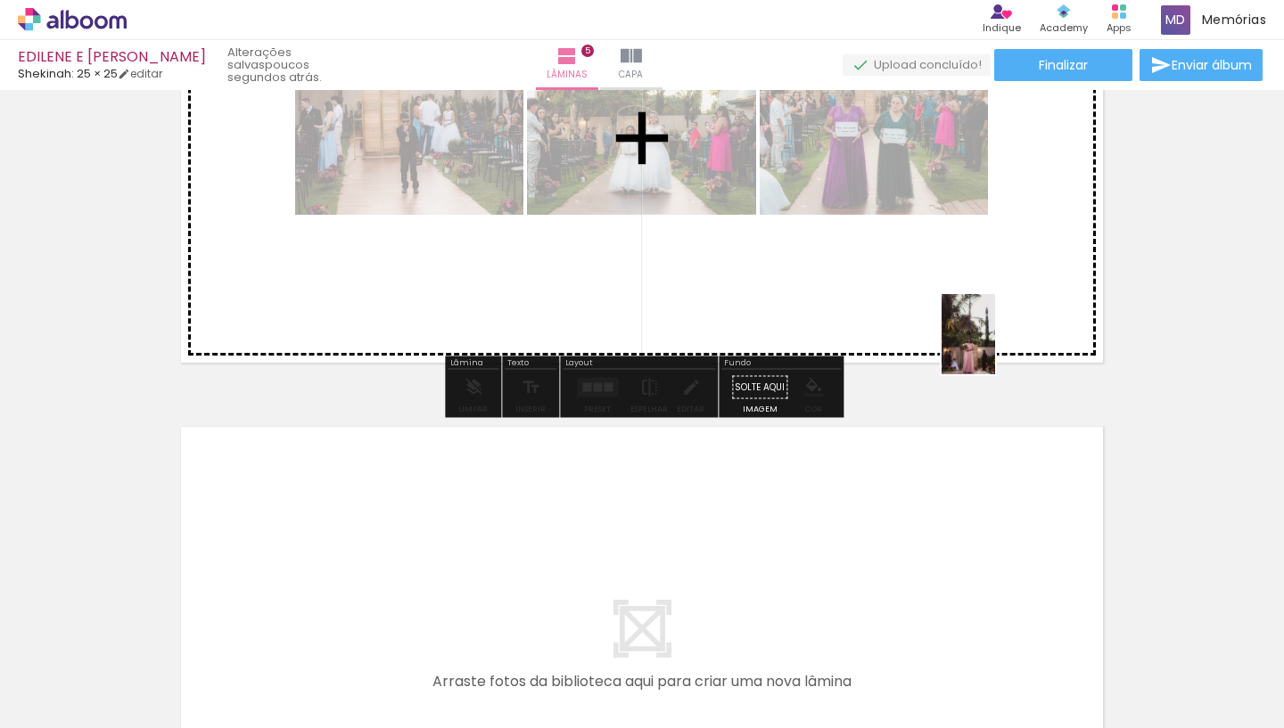
drag, startPoint x: 930, startPoint y: 680, endPoint x: 1011, endPoint y: 312, distance: 377.0
click at [1011, 312] on quentale-workspace at bounding box center [642, 364] width 1284 height 728
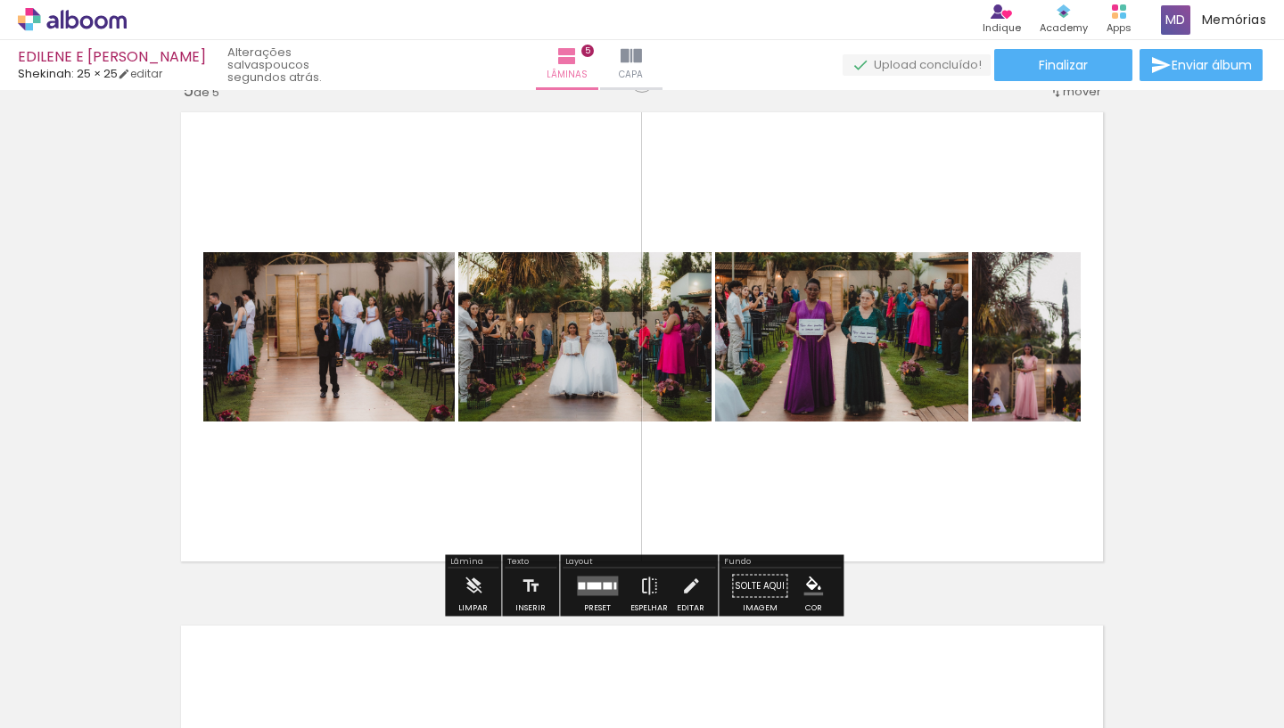
scroll to position [2086, 0]
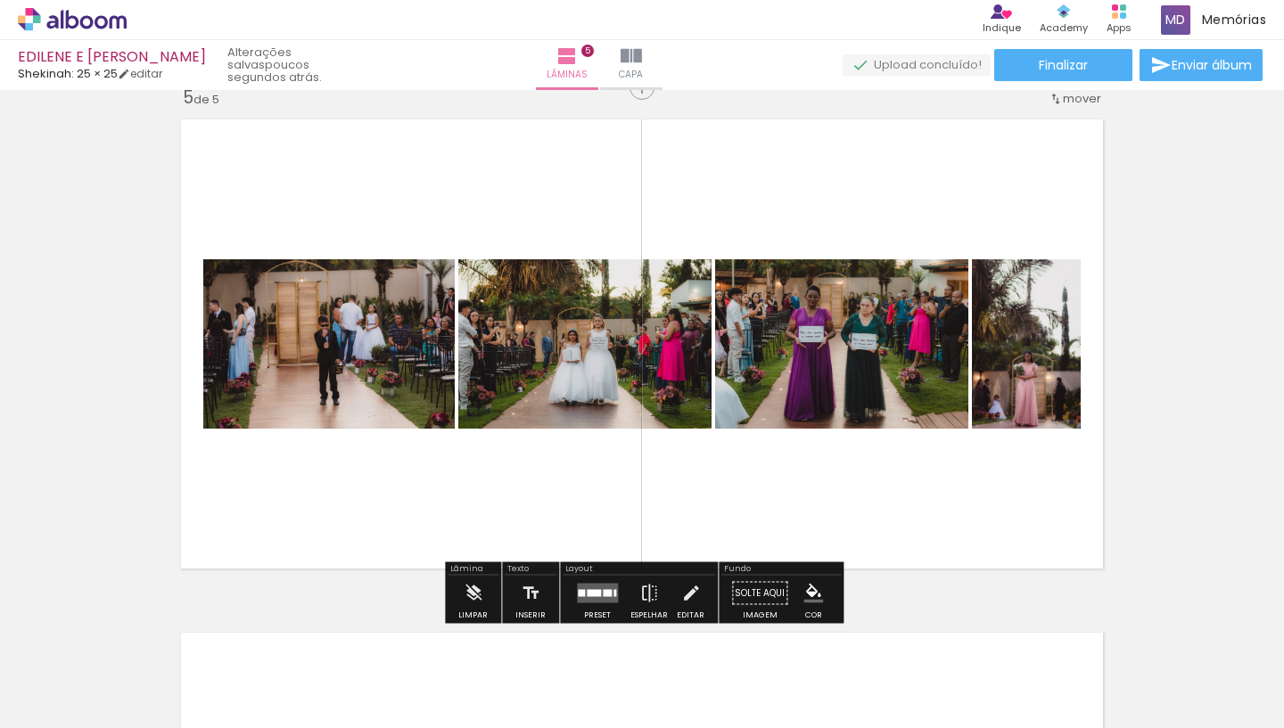
click at [600, 599] on quentale-layouter at bounding box center [597, 594] width 41 height 20
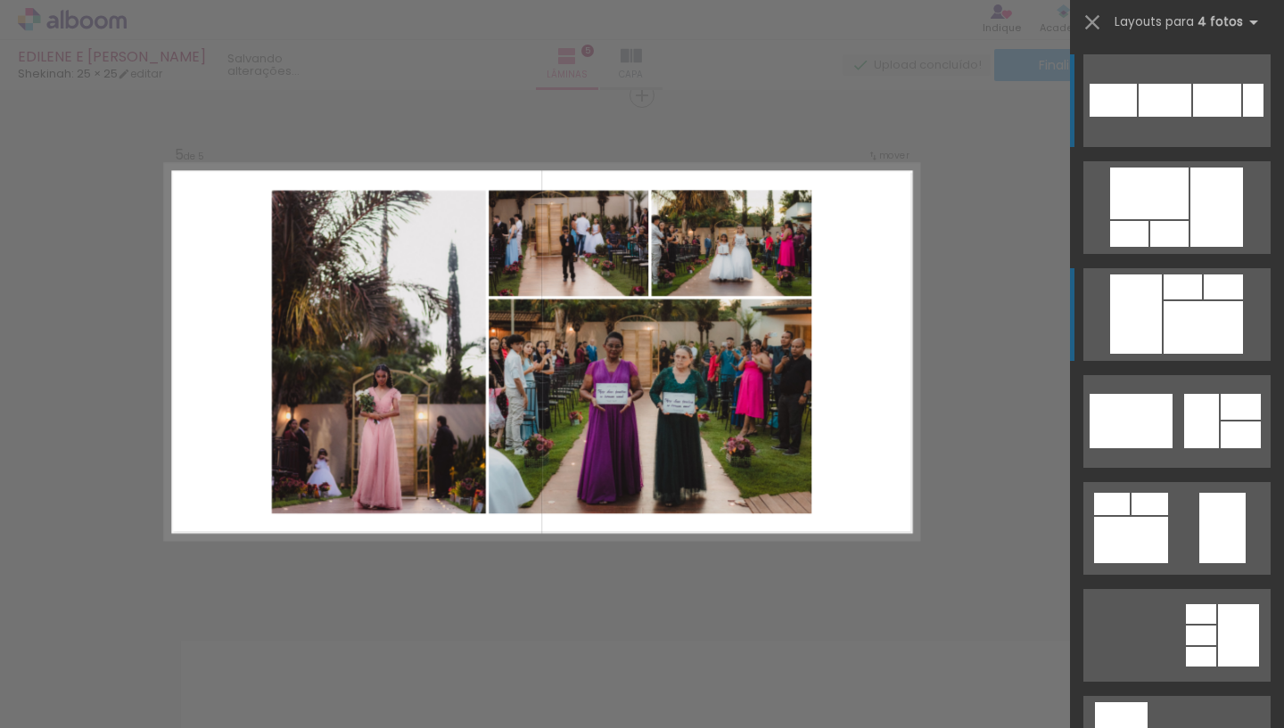
scroll to position [2076, 0]
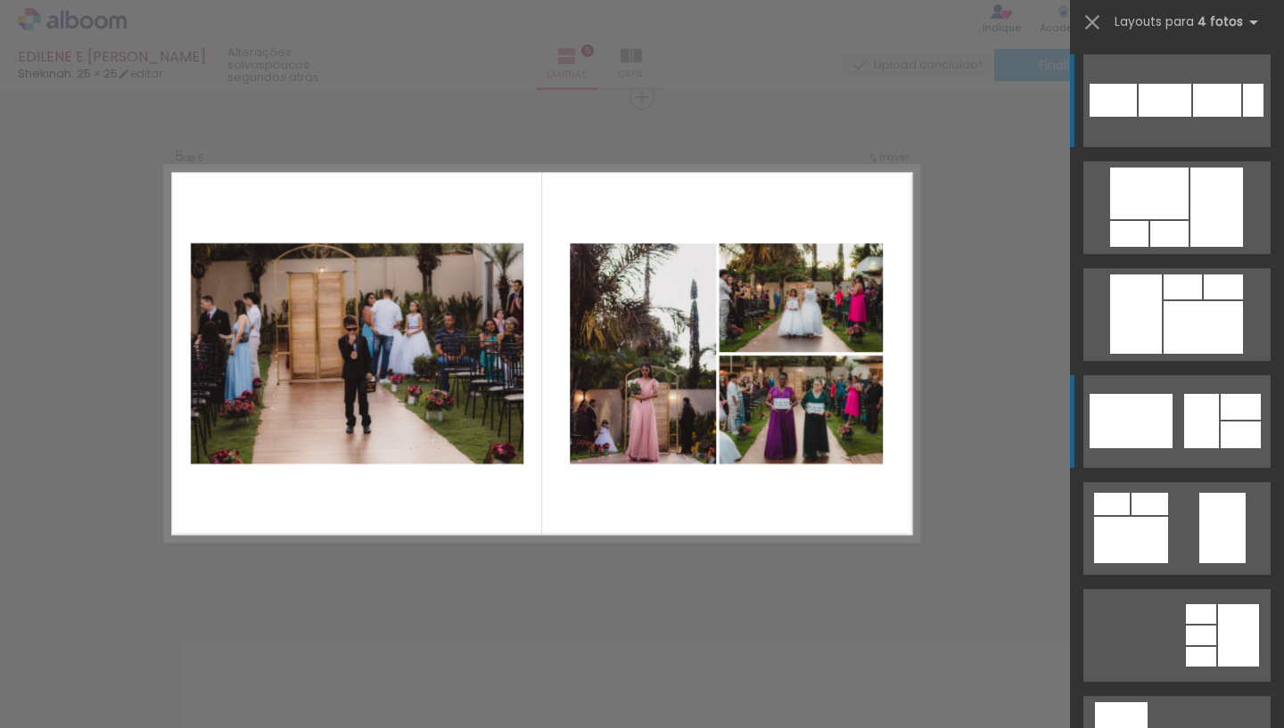
click at [1192, 431] on div at bounding box center [1201, 421] width 35 height 54
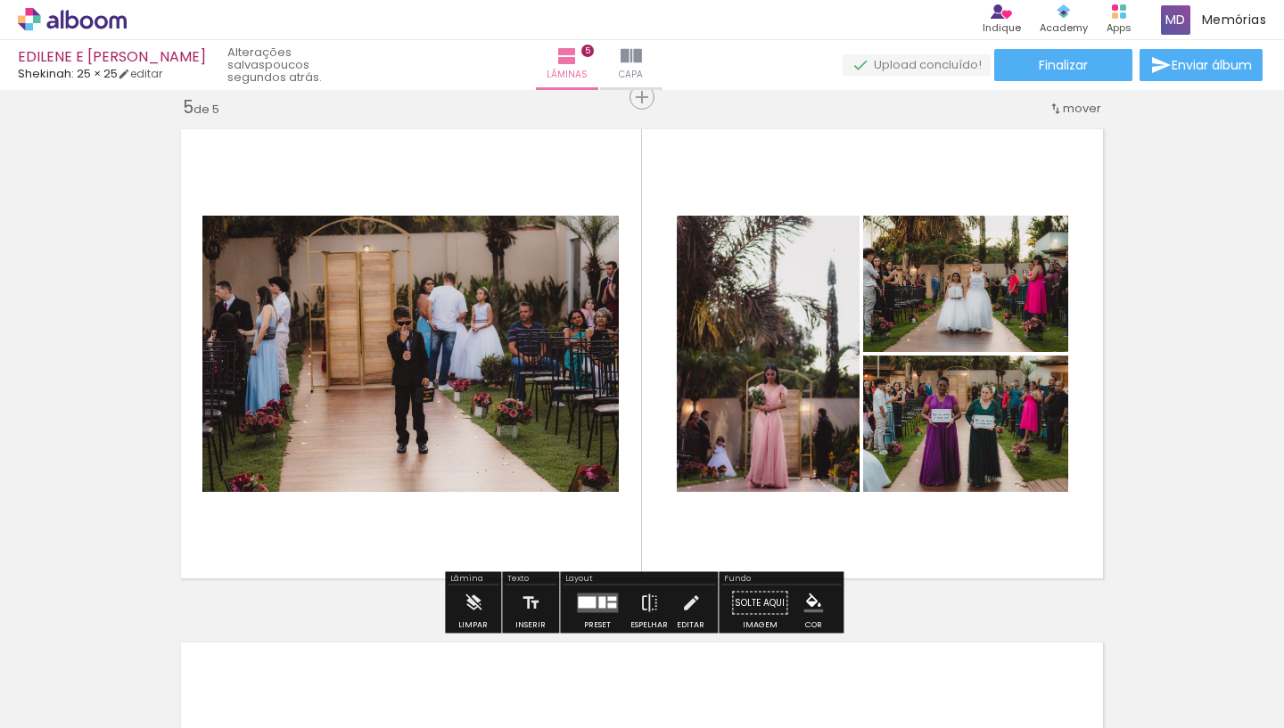
click at [967, 286] on quentale-photo at bounding box center [965, 284] width 205 height 136
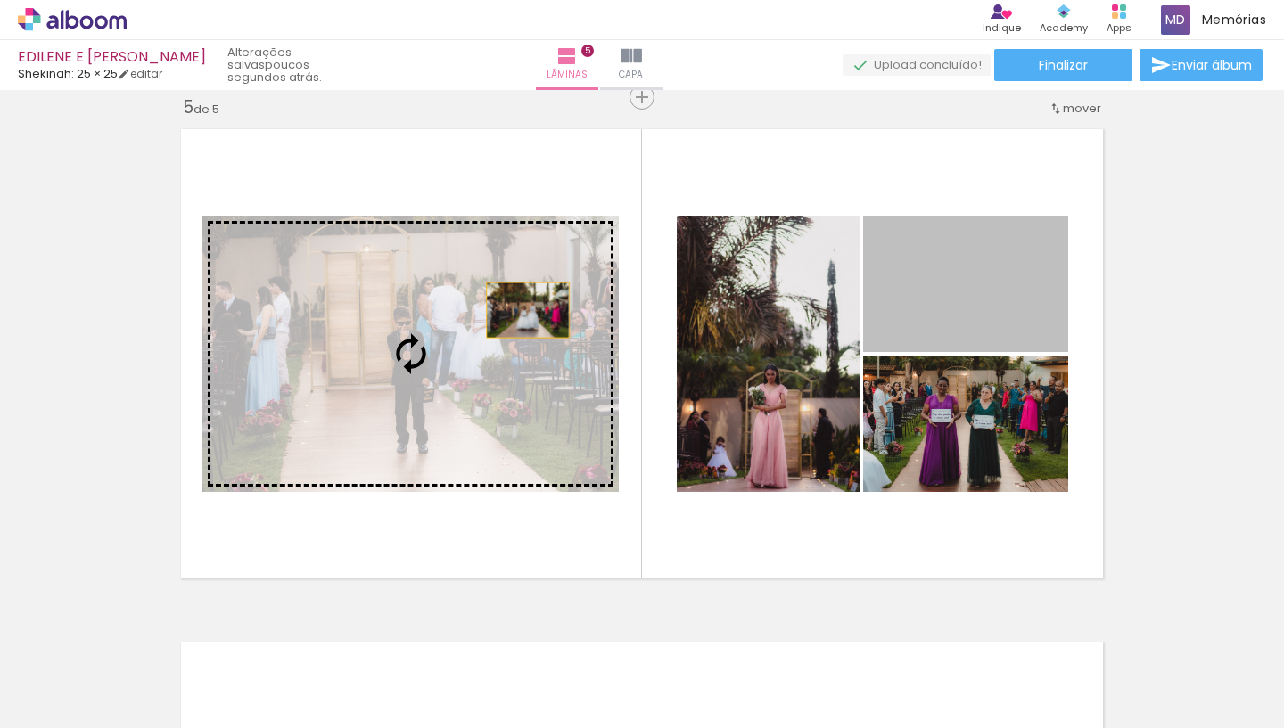
drag, startPoint x: 923, startPoint y: 298, endPoint x: 519, endPoint y: 312, distance: 404.0
click at [0, 0] on slot at bounding box center [0, 0] width 0 height 0
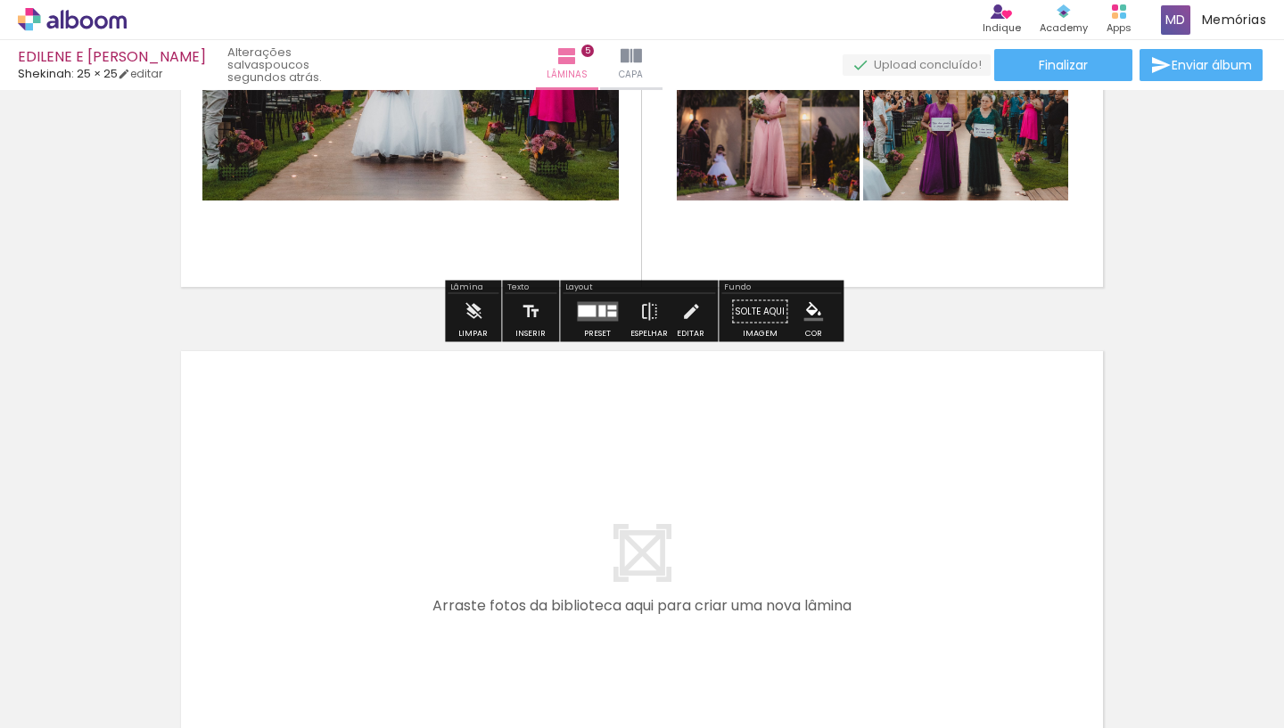
scroll to position [2375, 0]
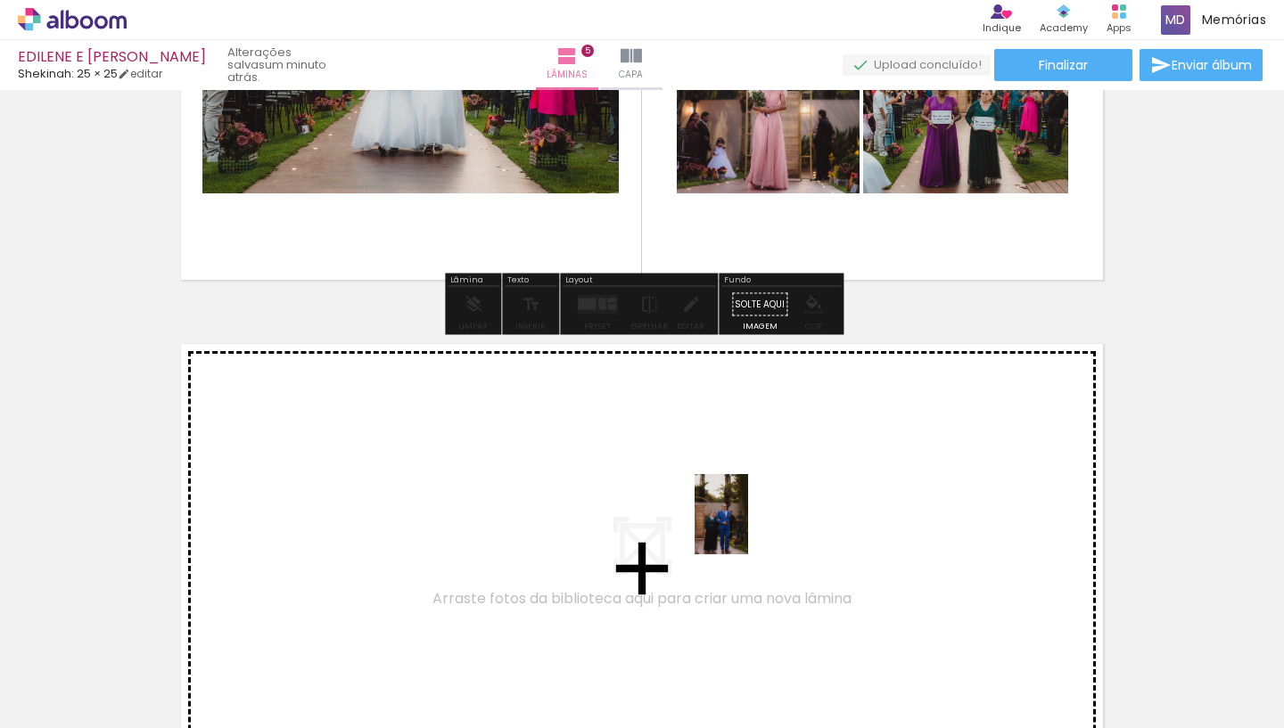
drag, startPoint x: 740, startPoint y: 678, endPoint x: 749, endPoint y: 521, distance: 157.1
click at [749, 521] on quentale-workspace at bounding box center [642, 364] width 1284 height 728
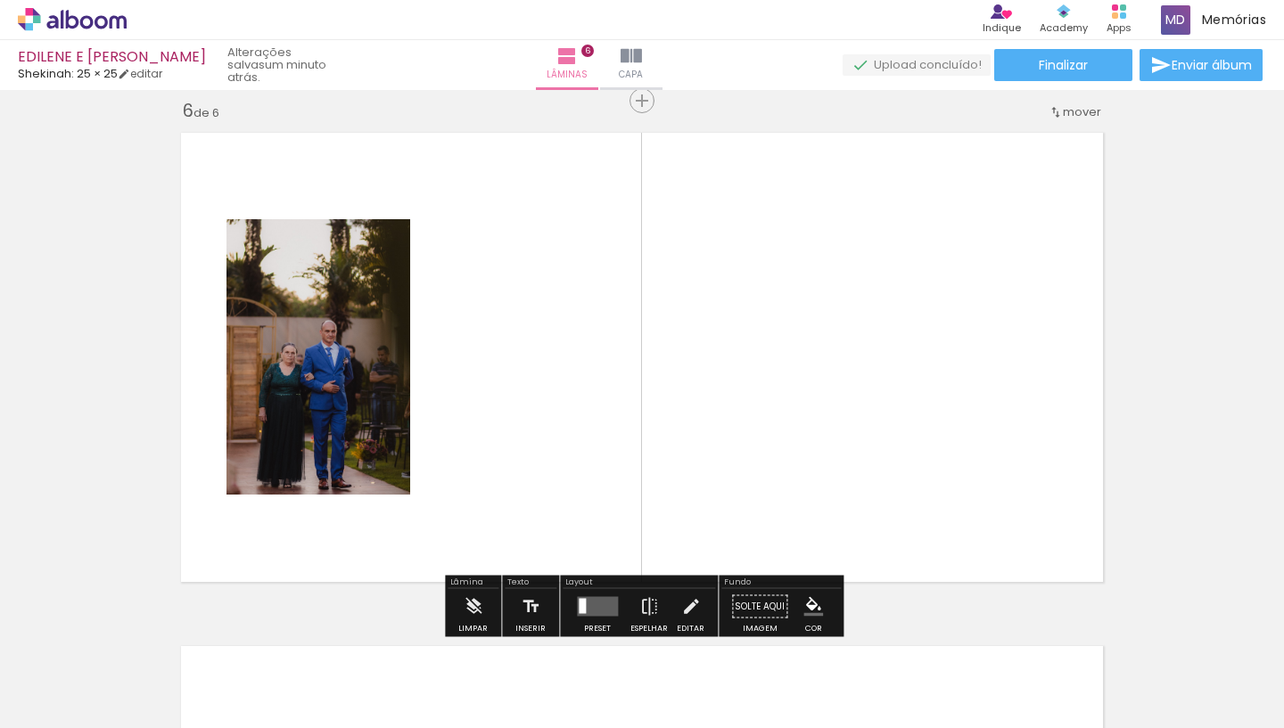
scroll to position [2589, 0]
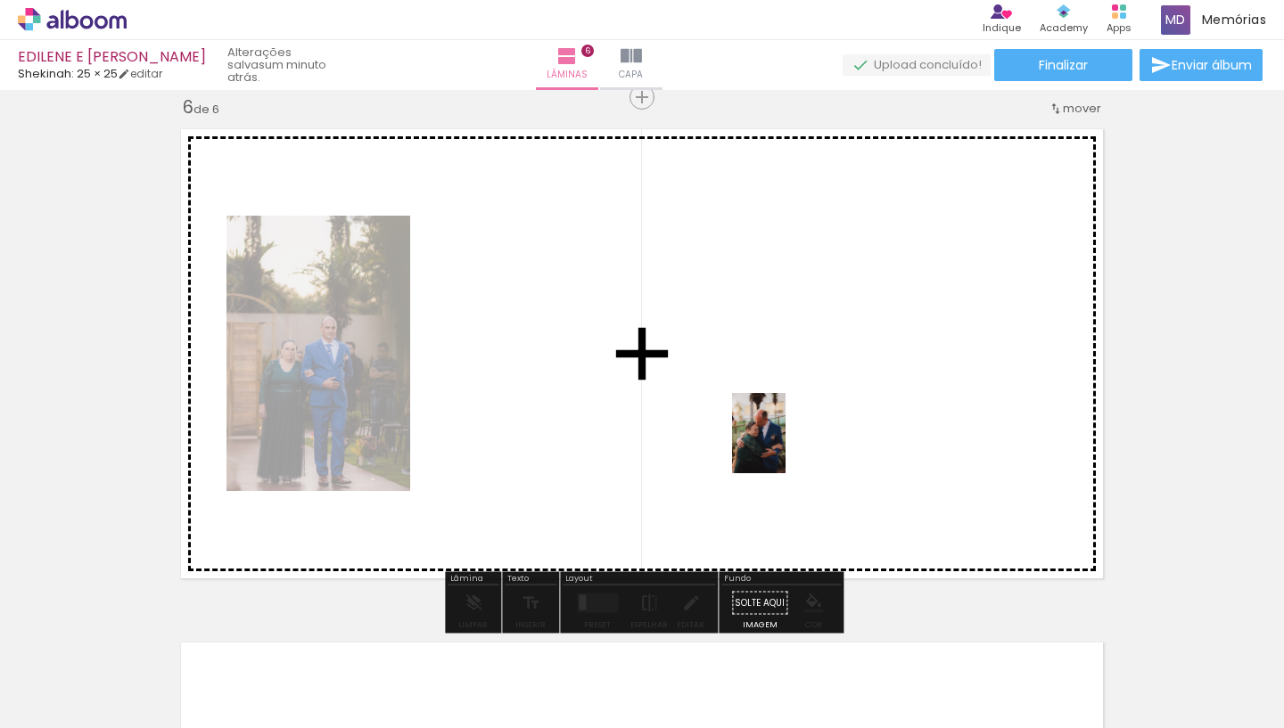
drag, startPoint x: 830, startPoint y: 660, endPoint x: 780, endPoint y: 423, distance: 242.3
click at [780, 423] on quentale-workspace at bounding box center [642, 364] width 1284 height 728
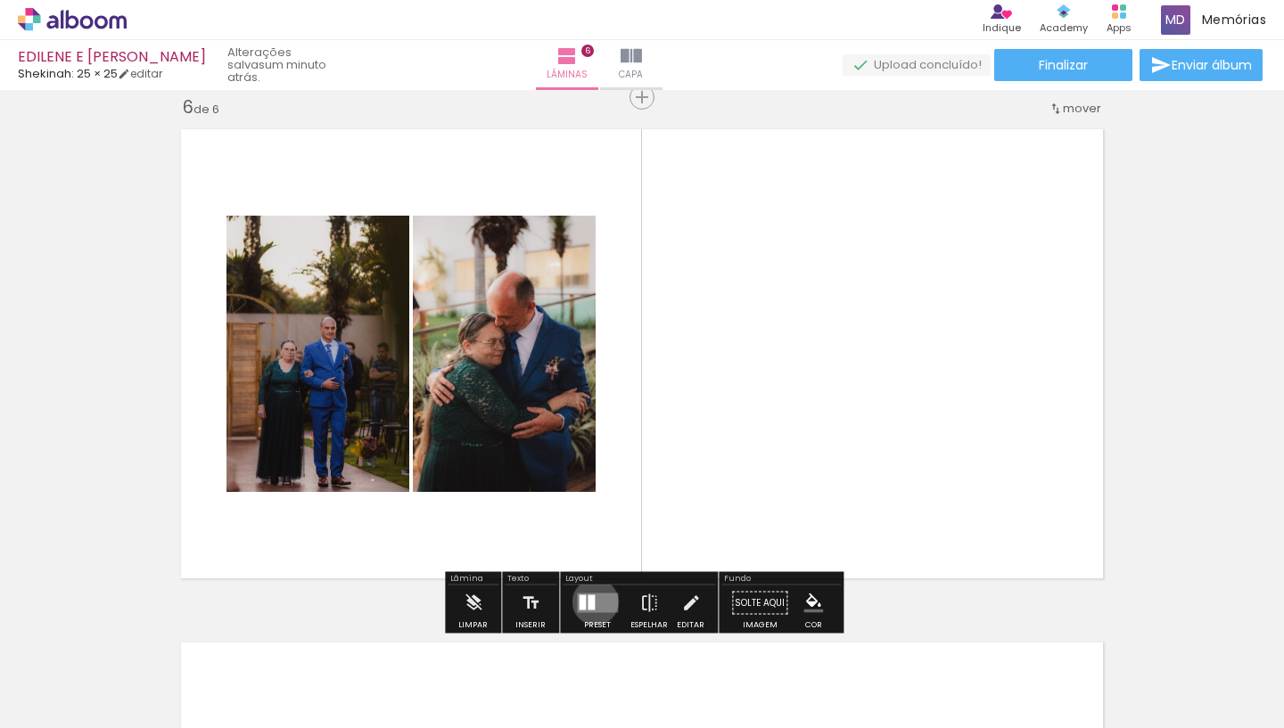
click at [591, 602] on div at bounding box center [590, 602] width 7 height 15
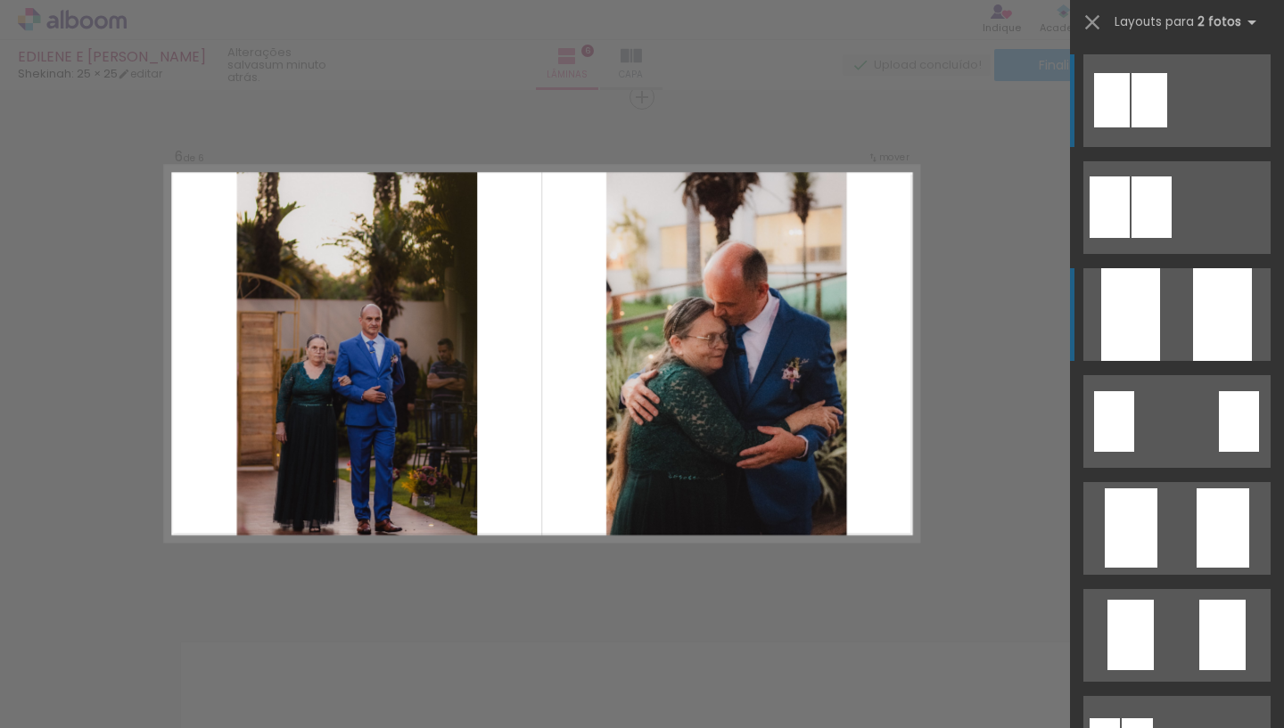
click at [1172, 323] on quentale-layouter at bounding box center [1176, 314] width 187 height 93
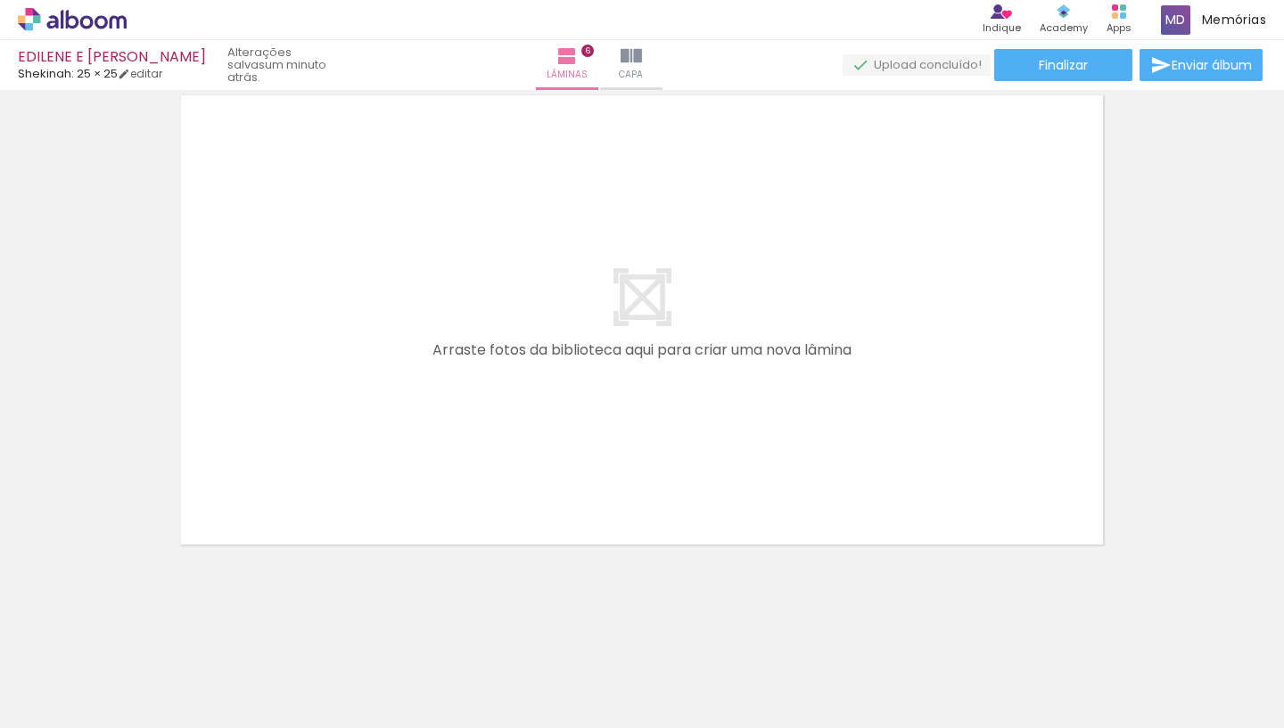
scroll to position [3137, 0]
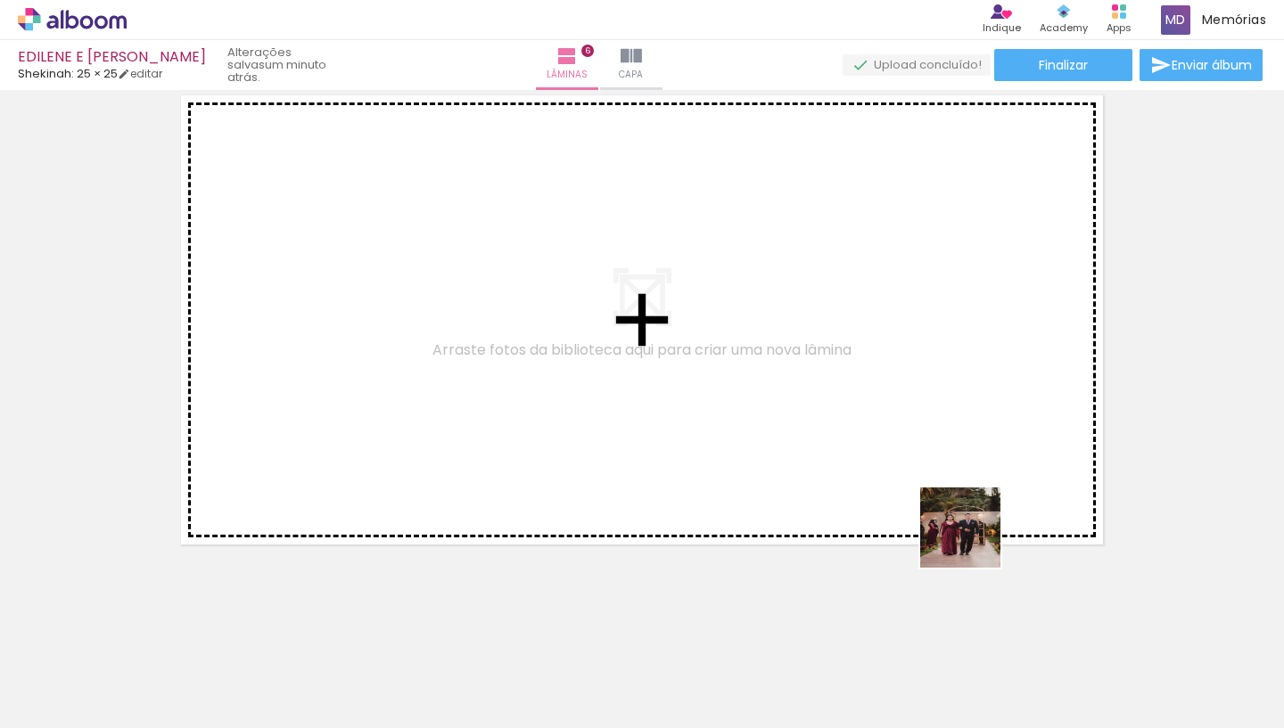
click at [886, 348] on quentale-workspace at bounding box center [642, 364] width 1284 height 728
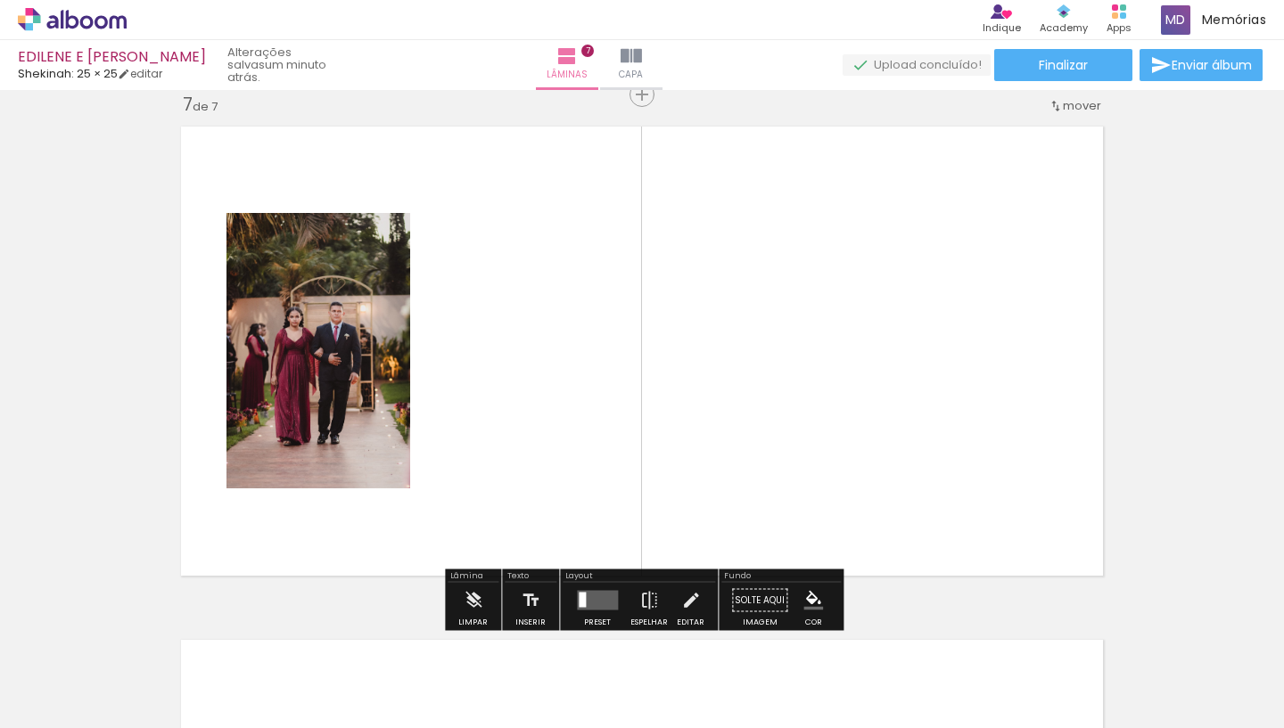
scroll to position [3103, 0]
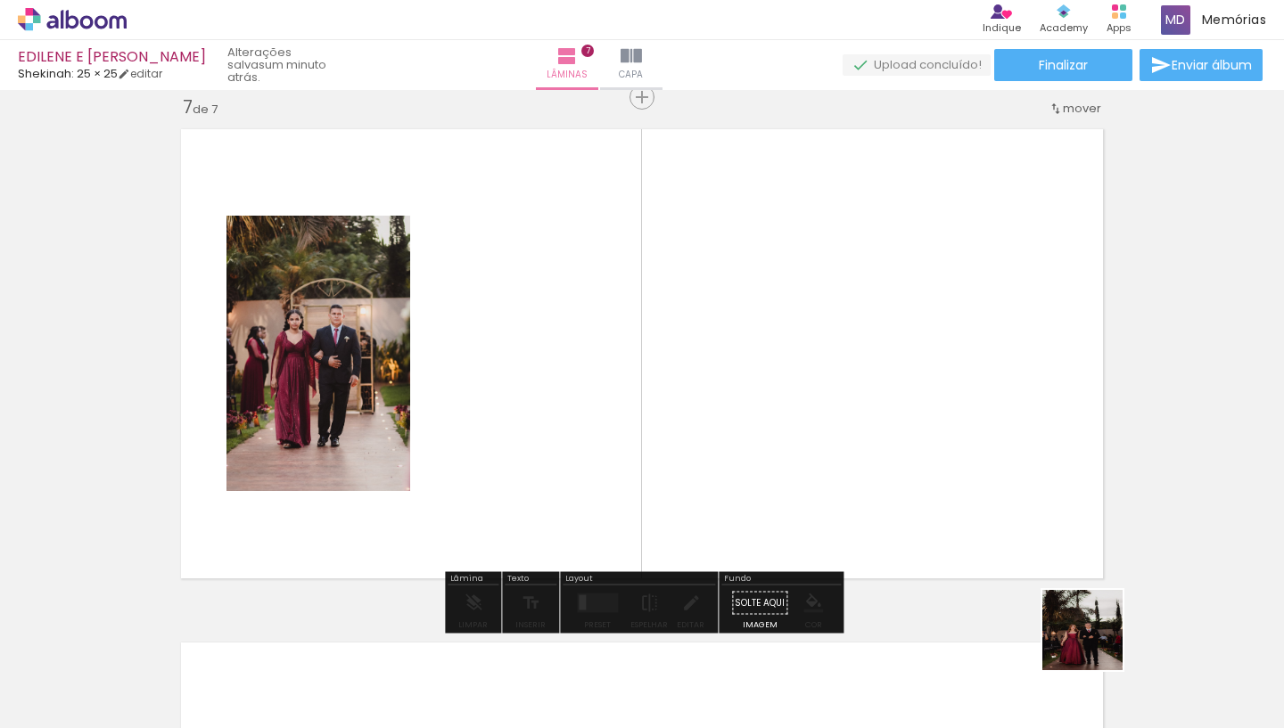
drag, startPoint x: 1151, startPoint y: 686, endPoint x: 923, endPoint y: 464, distance: 318.3
click at [923, 464] on quentale-workspace at bounding box center [642, 364] width 1284 height 728
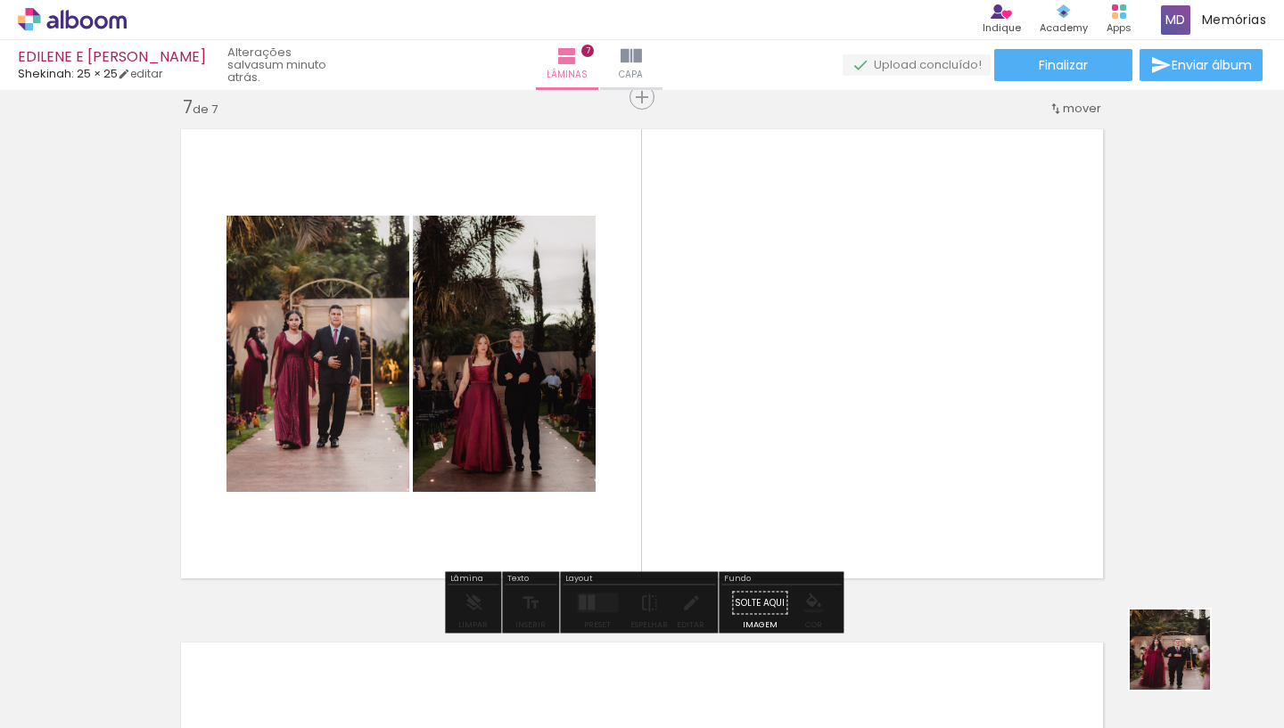
drag, startPoint x: 1229, startPoint y: 681, endPoint x: 843, endPoint y: 441, distance: 454.4
click at [843, 441] on quentale-workspace at bounding box center [642, 364] width 1284 height 728
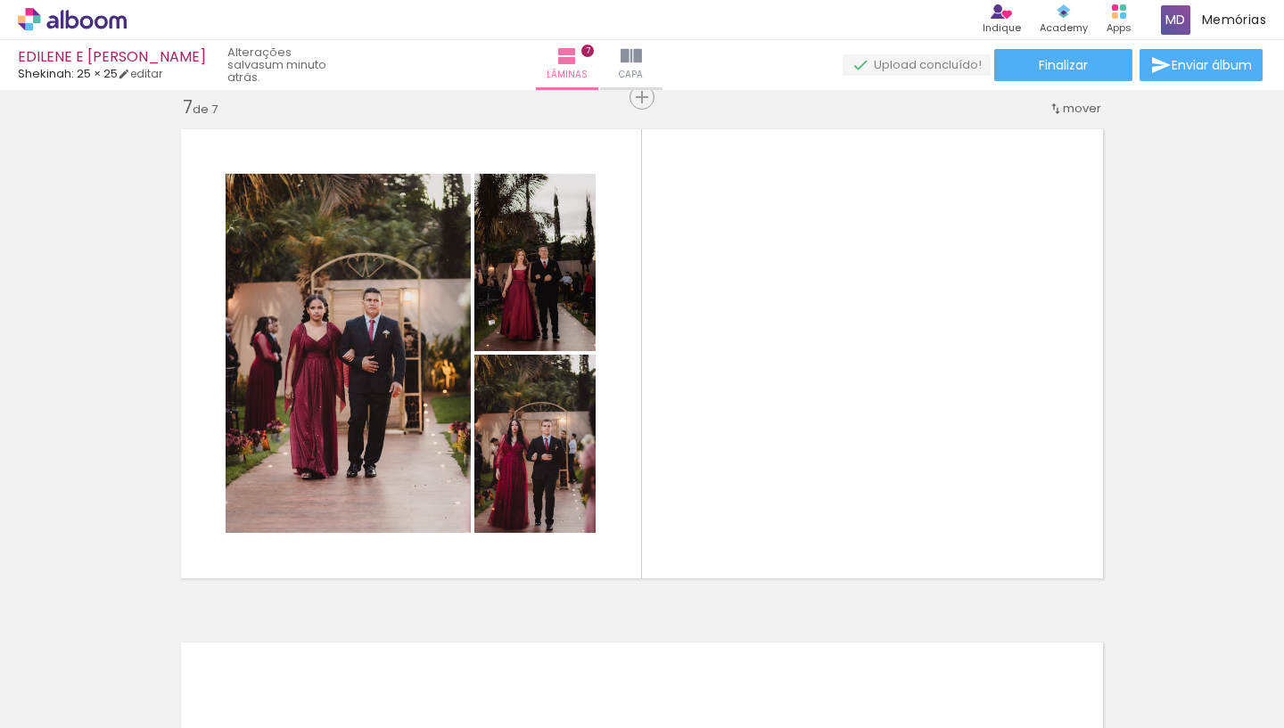
scroll to position [0, 1227]
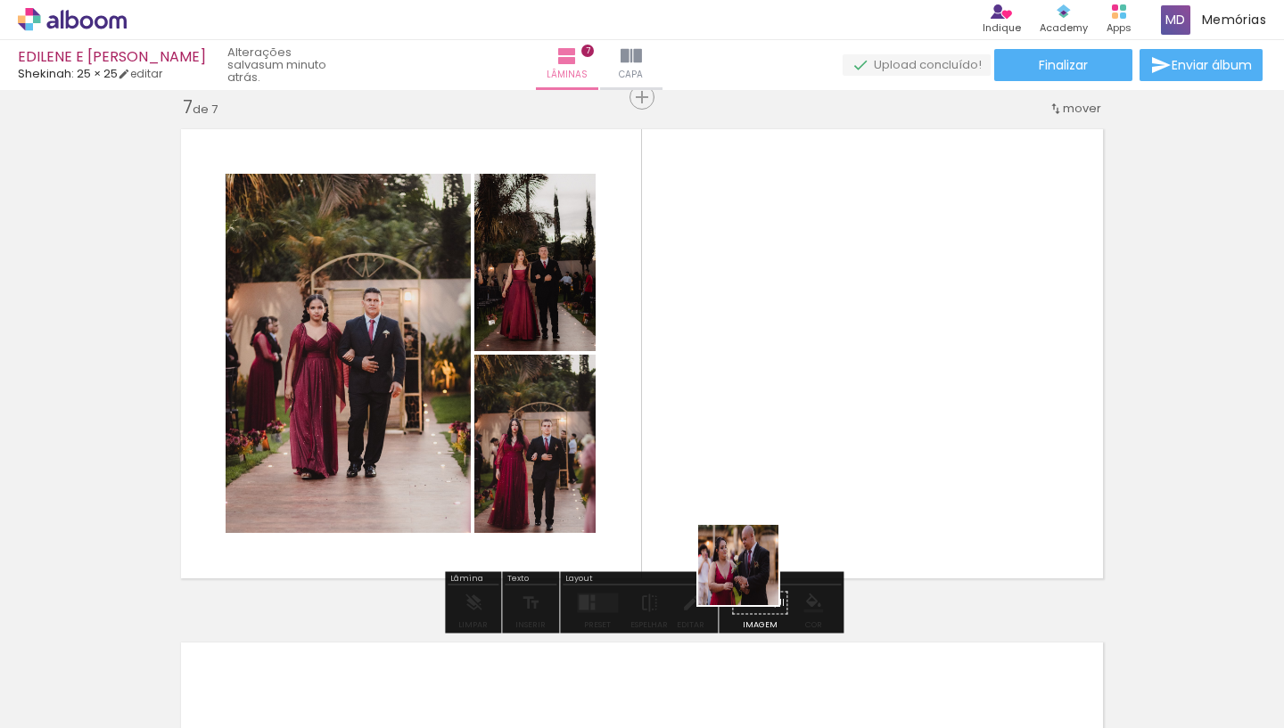
drag, startPoint x: 738, startPoint y: 687, endPoint x: 772, endPoint y: 442, distance: 247.5
click at [772, 442] on quentale-workspace at bounding box center [642, 364] width 1284 height 728
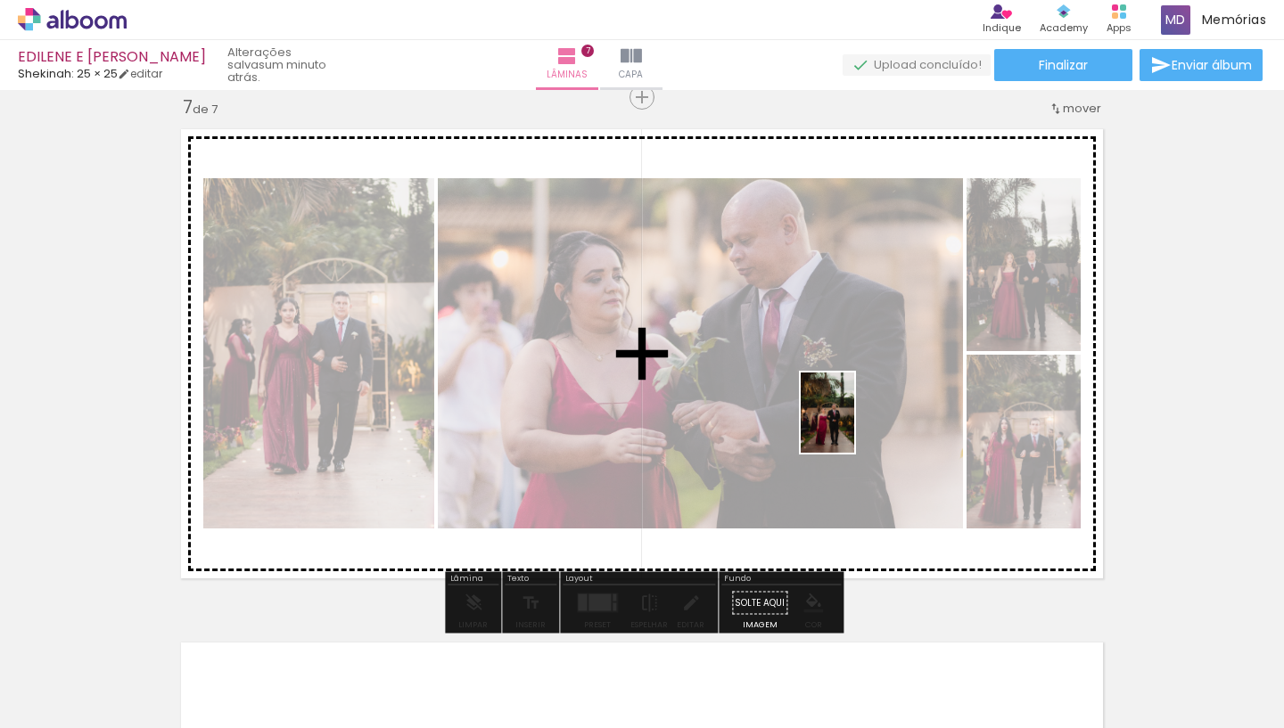
drag, startPoint x: 862, startPoint y: 681, endPoint x: 854, endPoint y: 426, distance: 255.1
click at [854, 426] on quentale-workspace at bounding box center [642, 364] width 1284 height 728
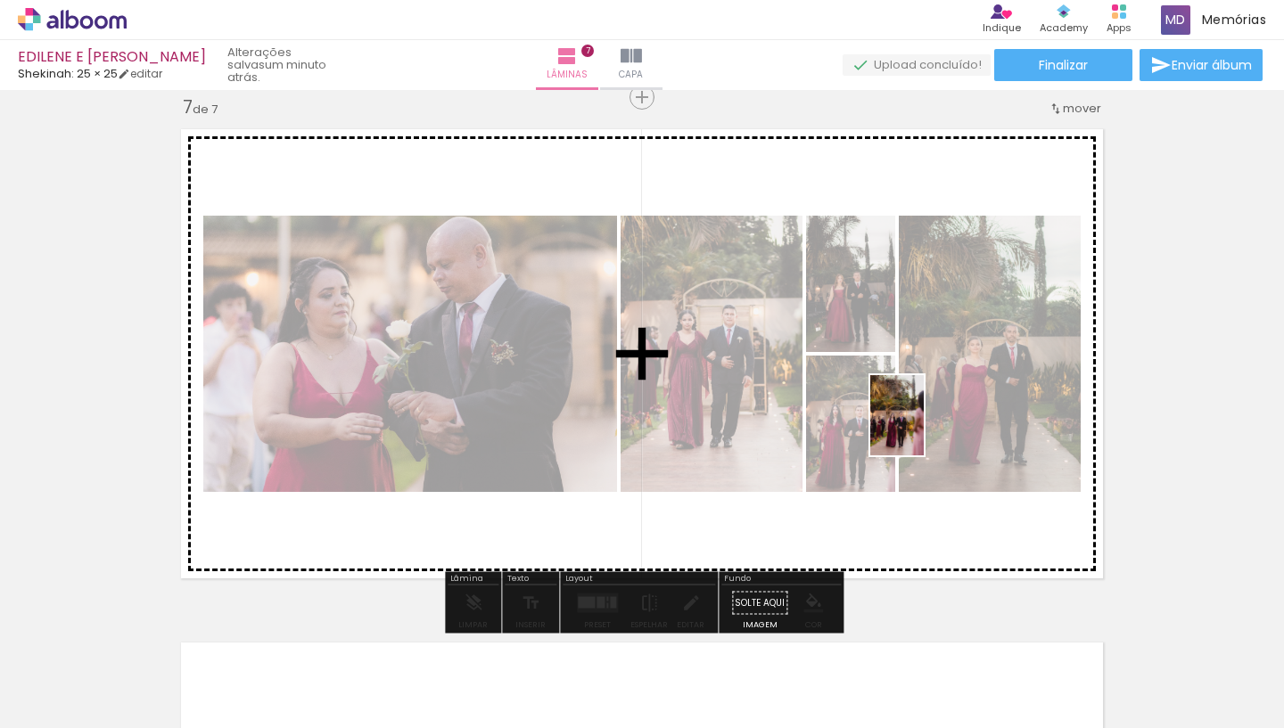
drag, startPoint x: 948, startPoint y: 654, endPoint x: 927, endPoint y: 435, distance: 220.2
click at [923, 428] on quentale-workspace at bounding box center [642, 364] width 1284 height 728
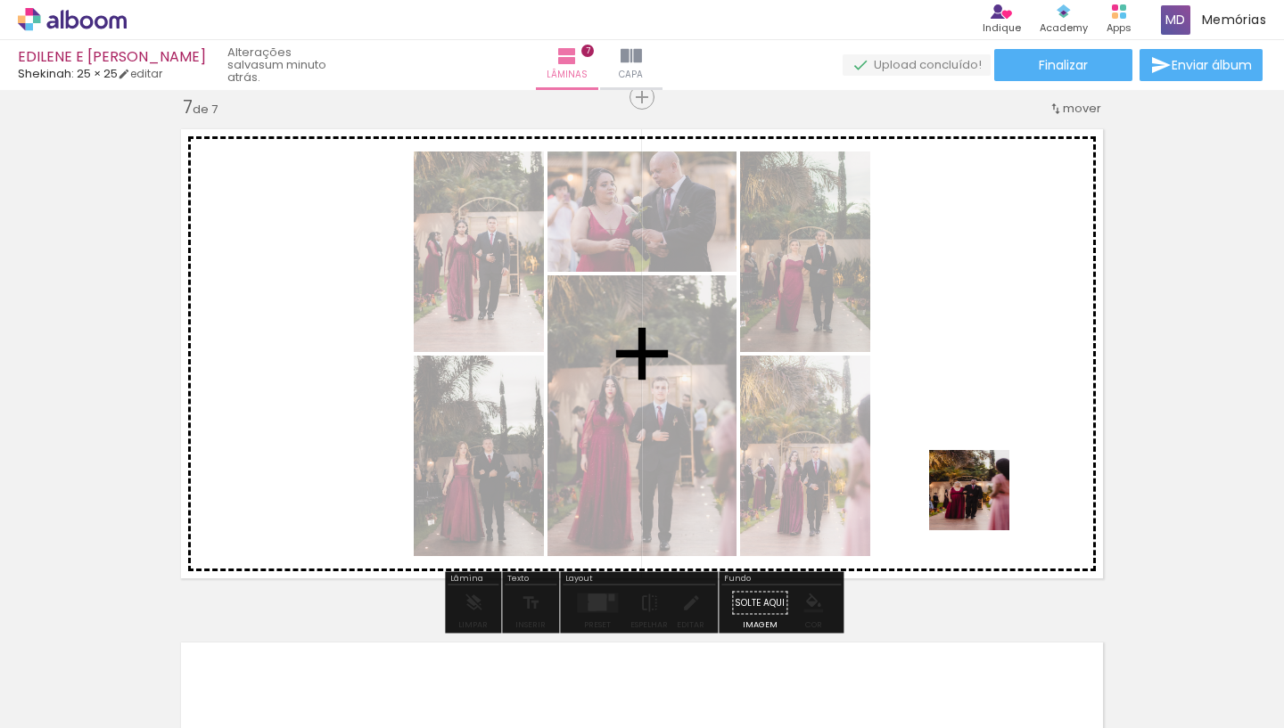
drag, startPoint x: 1030, startPoint y: 662, endPoint x: 972, endPoint y: 468, distance: 203.0
click at [972, 468] on quentale-workspace at bounding box center [642, 364] width 1284 height 728
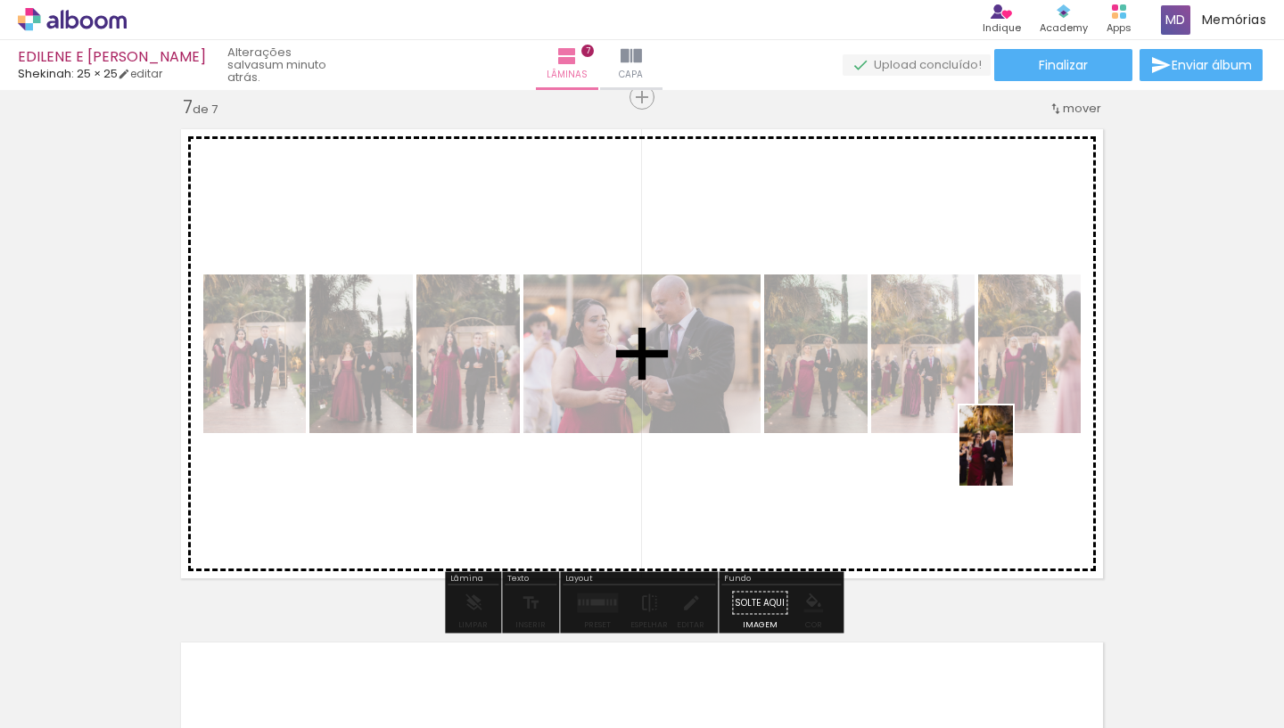
drag, startPoint x: 1149, startPoint y: 672, endPoint x: 1006, endPoint y: 455, distance: 259.3
click at [1006, 455] on quentale-workspace at bounding box center [642, 364] width 1284 height 728
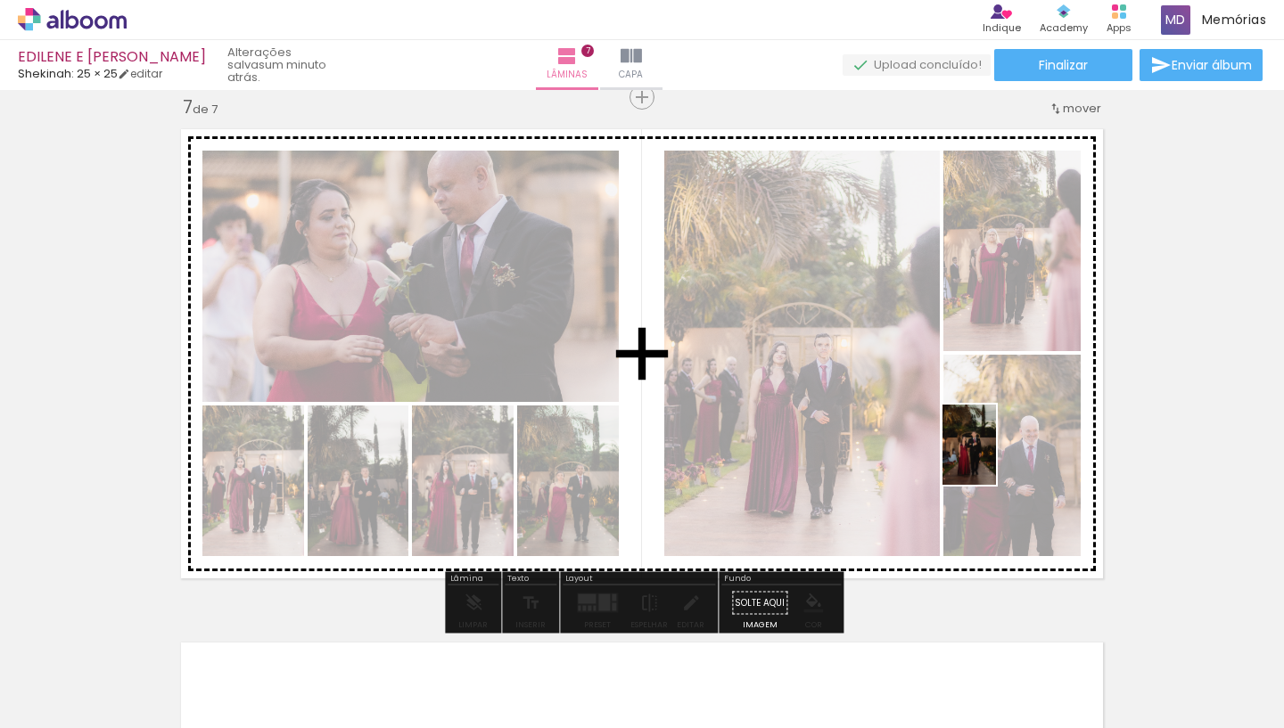
drag, startPoint x: 1252, startPoint y: 685, endPoint x: 995, endPoint y: 457, distance: 344.1
click at [995, 457] on quentale-workspace at bounding box center [642, 364] width 1284 height 728
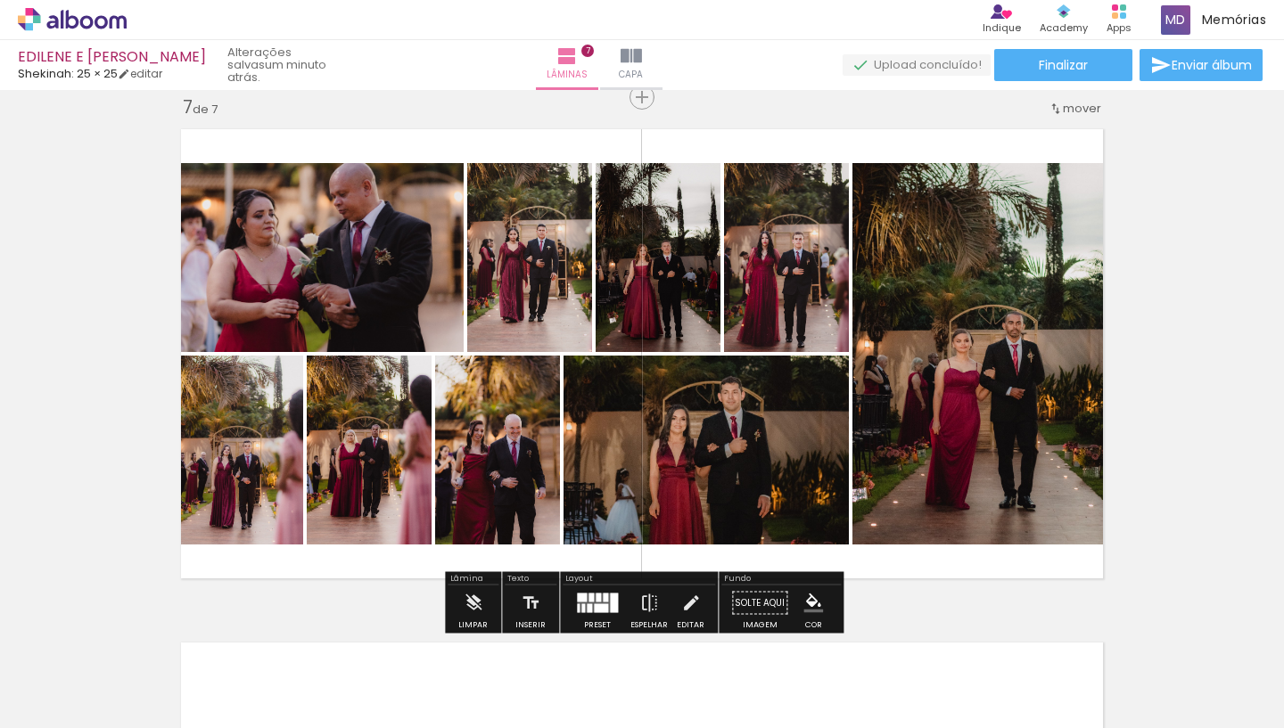
scroll to position [0, 1294]
